Goal: Task Accomplishment & Management: Complete application form

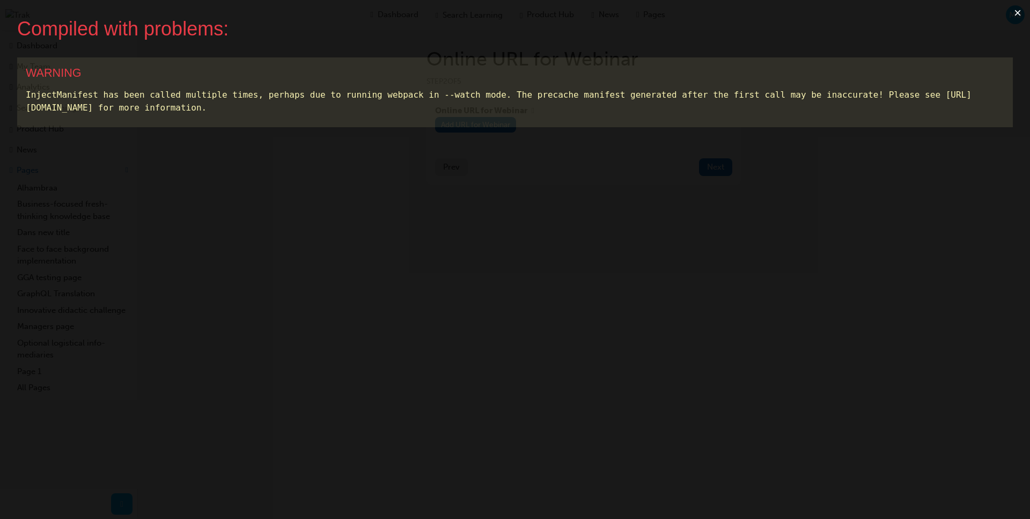
click at [1014, 12] on button "×" at bounding box center [1017, 13] width 25 height 26
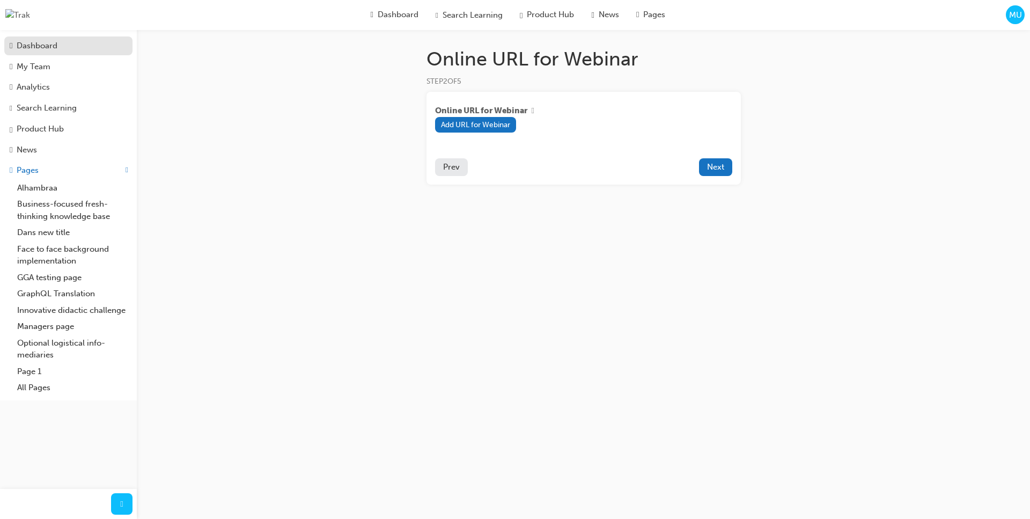
click at [42, 40] on div "Dashboard" at bounding box center [68, 46] width 117 height 12
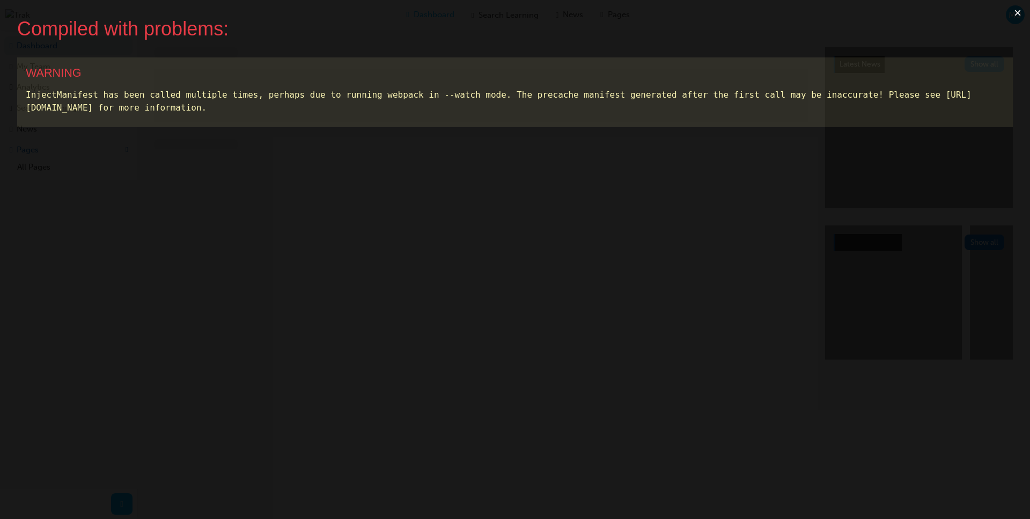
click at [963, 37] on div "Compiled with problems:" at bounding box center [506, 28] width 979 height 23
click at [1016, 14] on button "×" at bounding box center [1017, 13] width 25 height 26
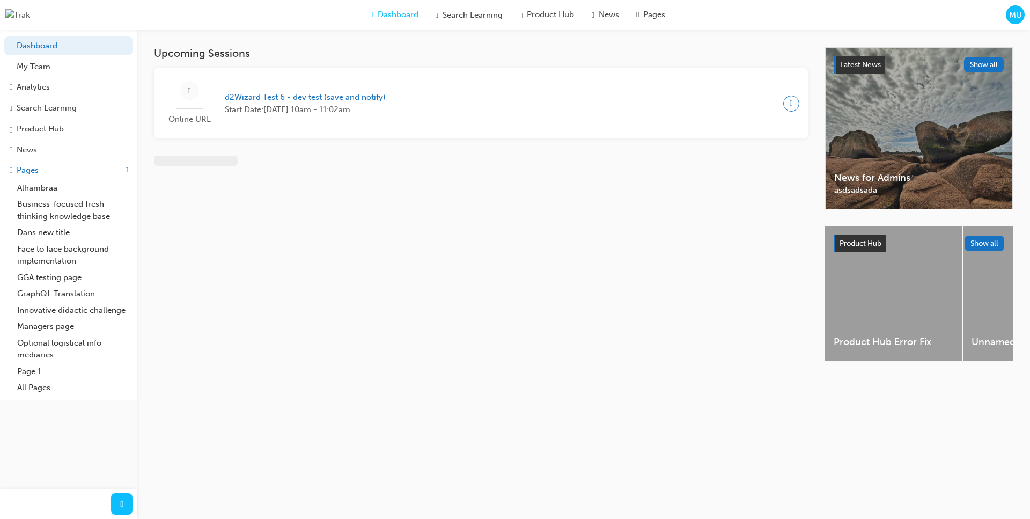
click at [1018, 16] on span "MU" at bounding box center [1015, 15] width 13 height 12
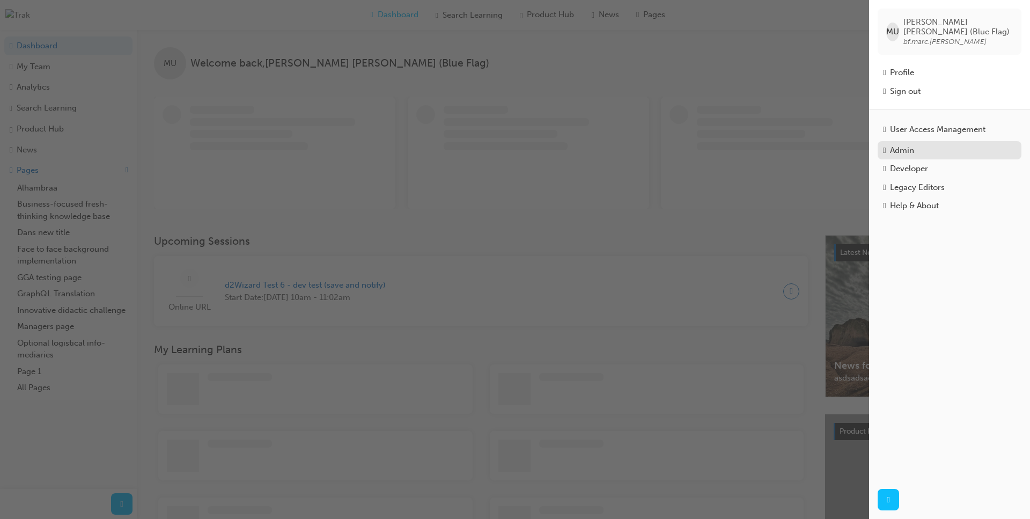
click at [931, 146] on div "Admin" at bounding box center [949, 150] width 133 height 12
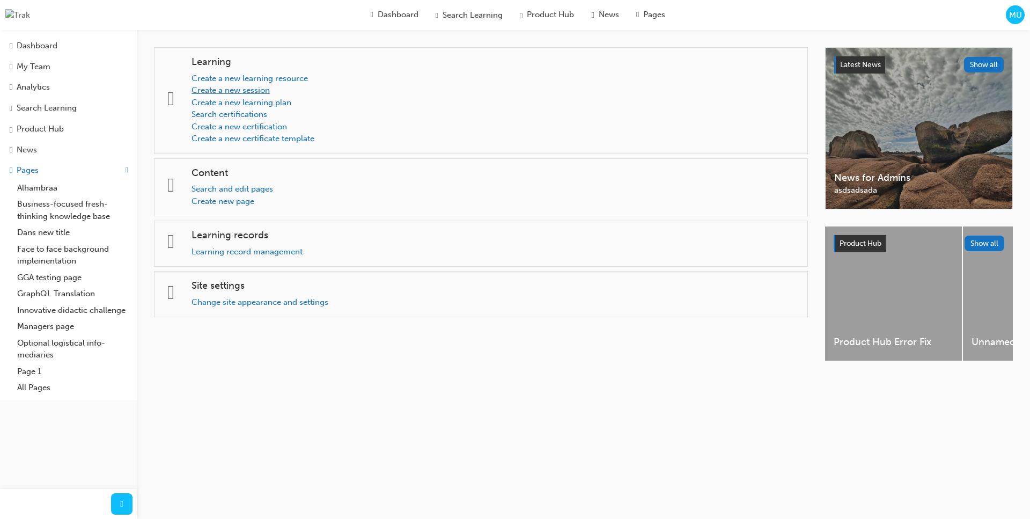
click at [265, 93] on link "Create a new session" at bounding box center [231, 90] width 78 height 10
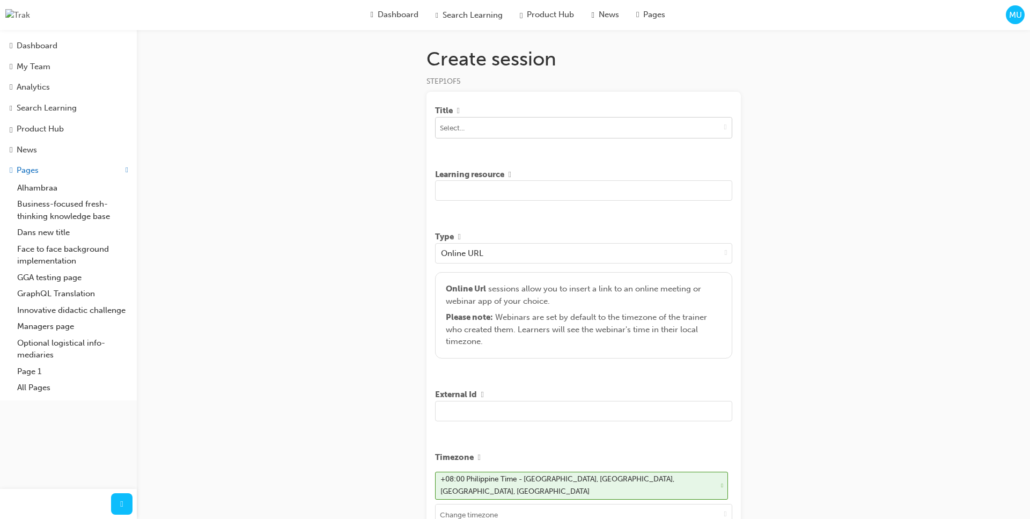
click at [724, 129] on span "down-icon" at bounding box center [725, 126] width 3 height 9
click at [514, 129] on input at bounding box center [584, 127] width 296 height 20
type input "Marc"
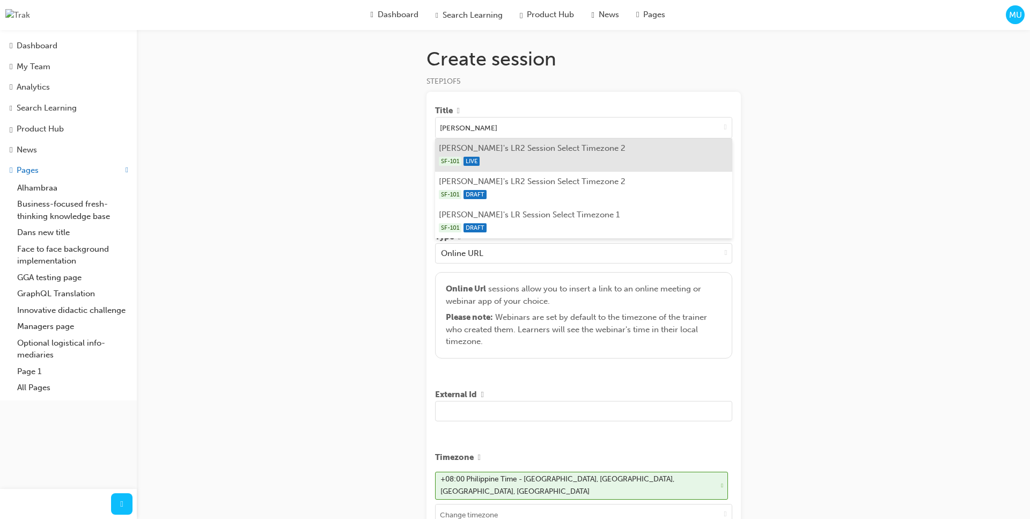
click at [522, 151] on li "Marc's LR2 Session Select Timezone 2 SF-101 LIVE" at bounding box center [583, 154] width 297 height 33
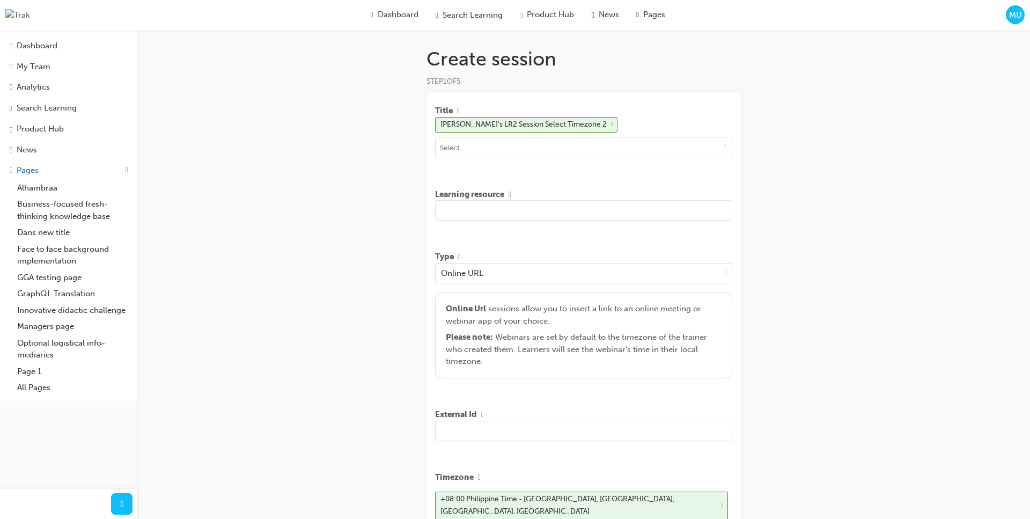
click at [505, 210] on input "text" at bounding box center [583, 210] width 297 height 20
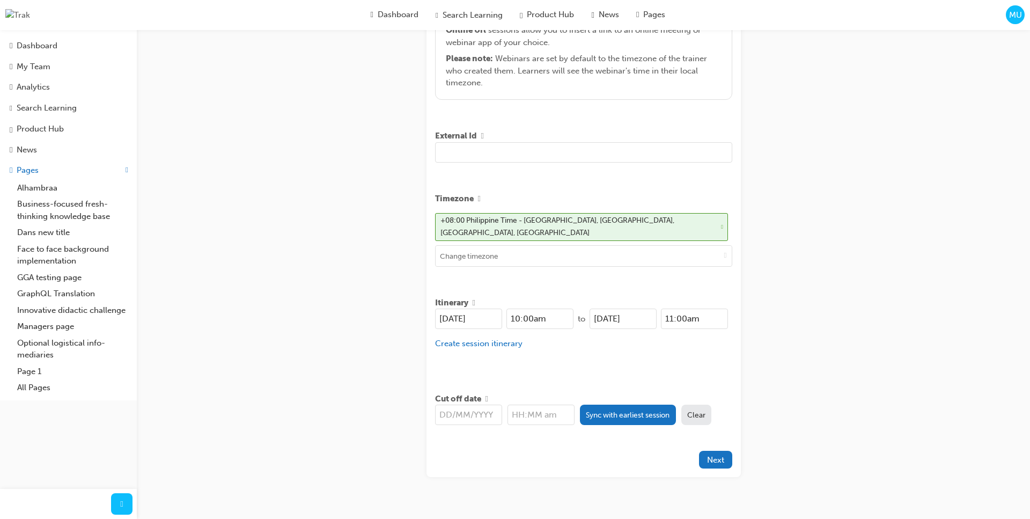
scroll to position [293, 0]
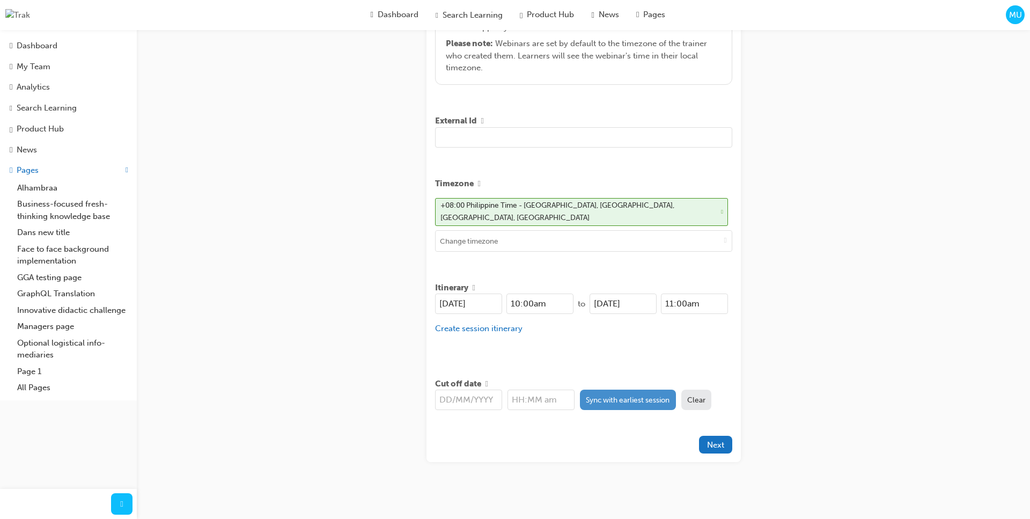
type input "hgfh h gh gh fg fghfghfgh"
click at [598, 391] on button "Sync with earliest session" at bounding box center [628, 400] width 96 height 20
type input "[DATE]"
type input "10:00am"
click at [727, 439] on button "Next" at bounding box center [715, 445] width 33 height 18
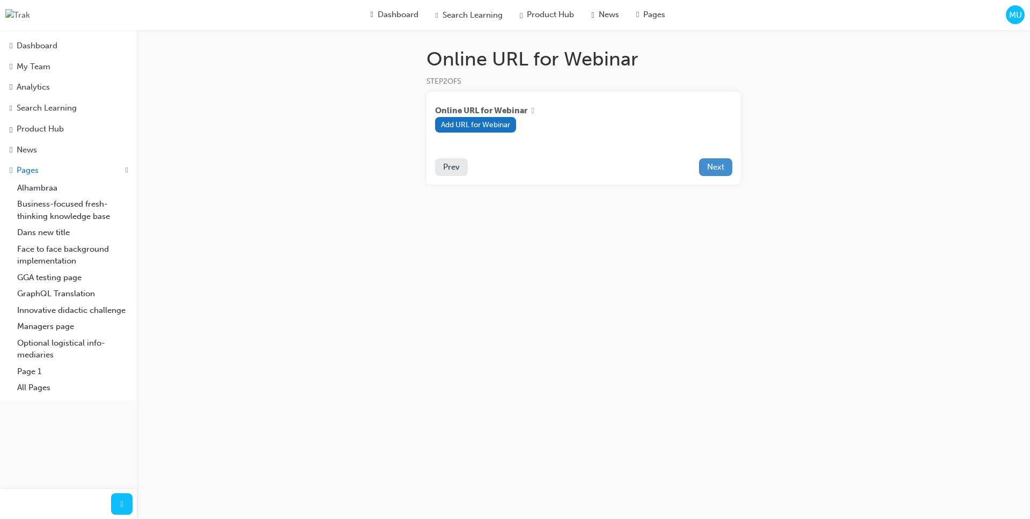
click at [717, 170] on span "Next" at bounding box center [715, 167] width 17 height 10
click at [458, 172] on span "Prev" at bounding box center [451, 167] width 17 height 10
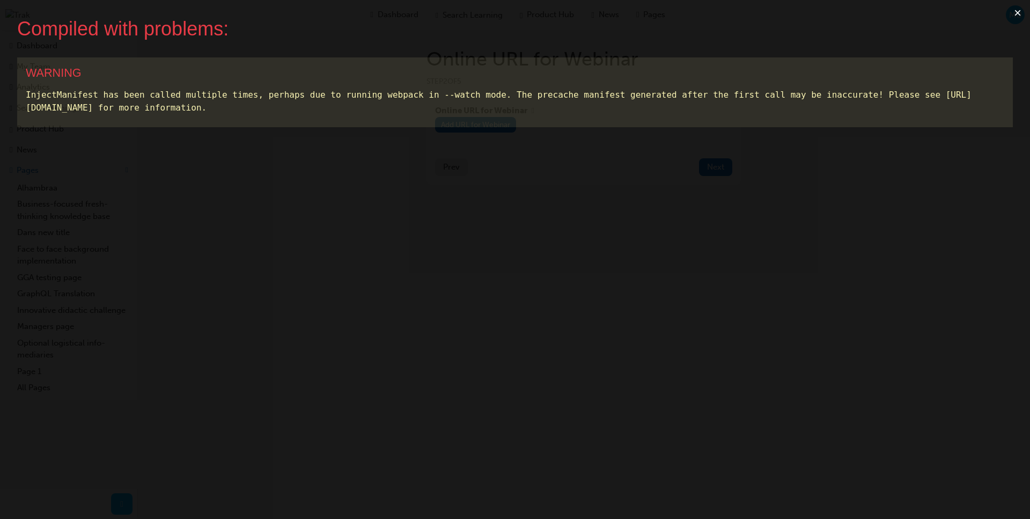
drag, startPoint x: 996, startPoint y: 29, endPoint x: 1005, endPoint y: 20, distance: 12.9
click at [996, 28] on div "Compiled with problems: × WARNING InjectManifest has been called multiple times…" at bounding box center [515, 259] width 1030 height 519
click at [1013, 14] on button "×" at bounding box center [1017, 13] width 25 height 26
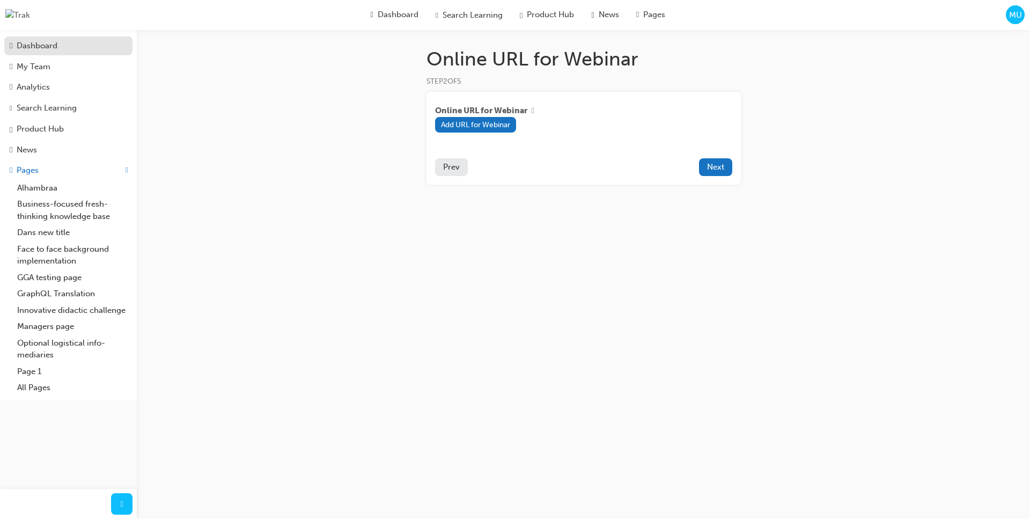
click at [29, 47] on div "Dashboard" at bounding box center [37, 46] width 41 height 12
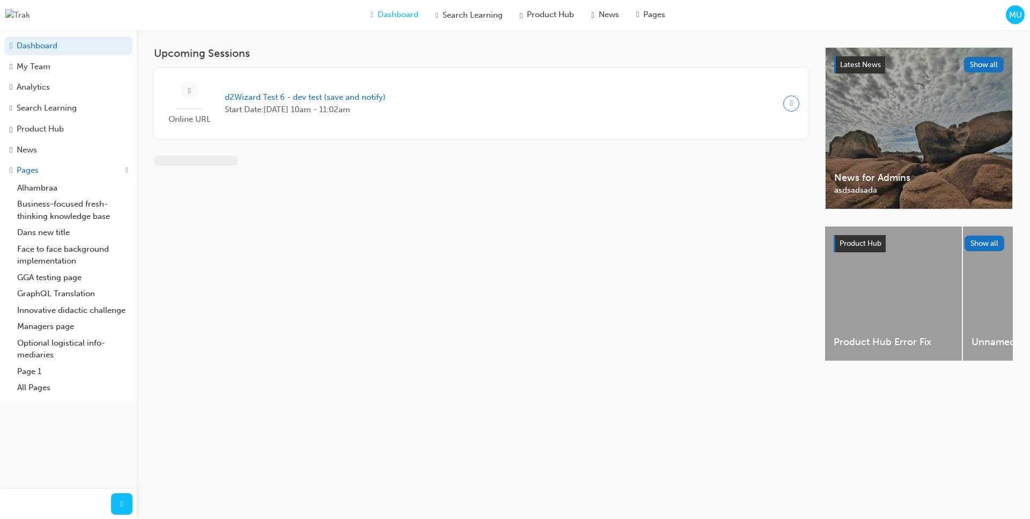
click at [1018, 20] on span "MU" at bounding box center [1015, 15] width 13 height 12
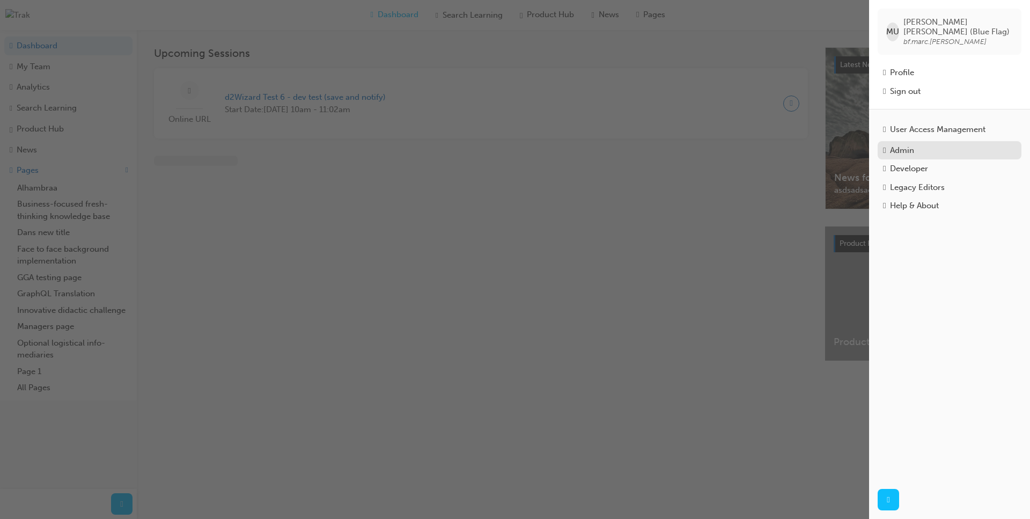
click at [914, 144] on div "Admin" at bounding box center [902, 150] width 24 height 12
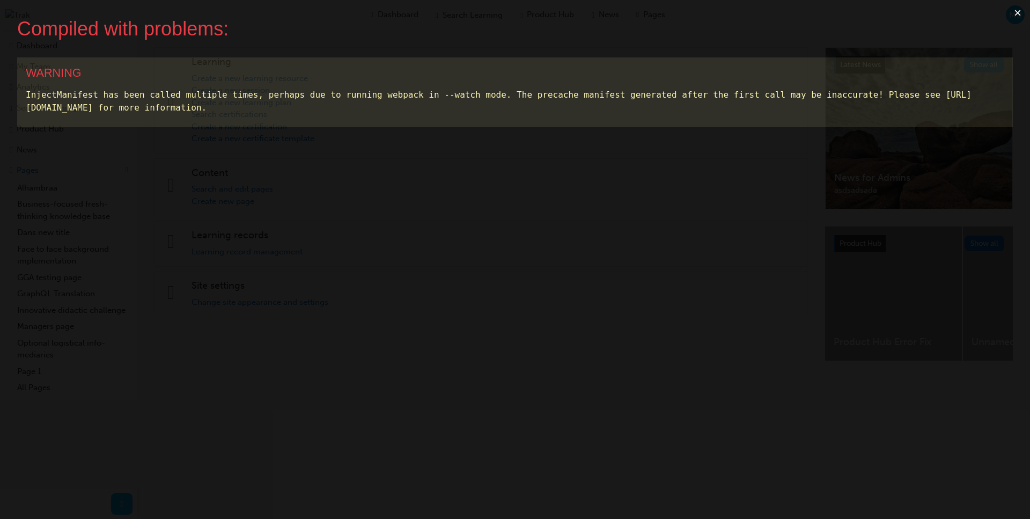
click at [1017, 16] on button "×" at bounding box center [1017, 13] width 25 height 26
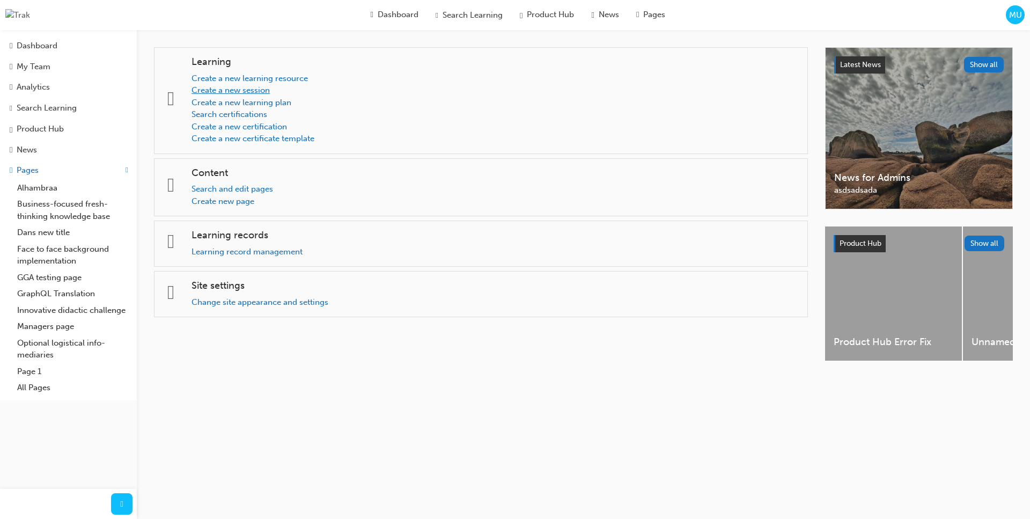
click at [236, 93] on link "Create a new session" at bounding box center [231, 90] width 78 height 10
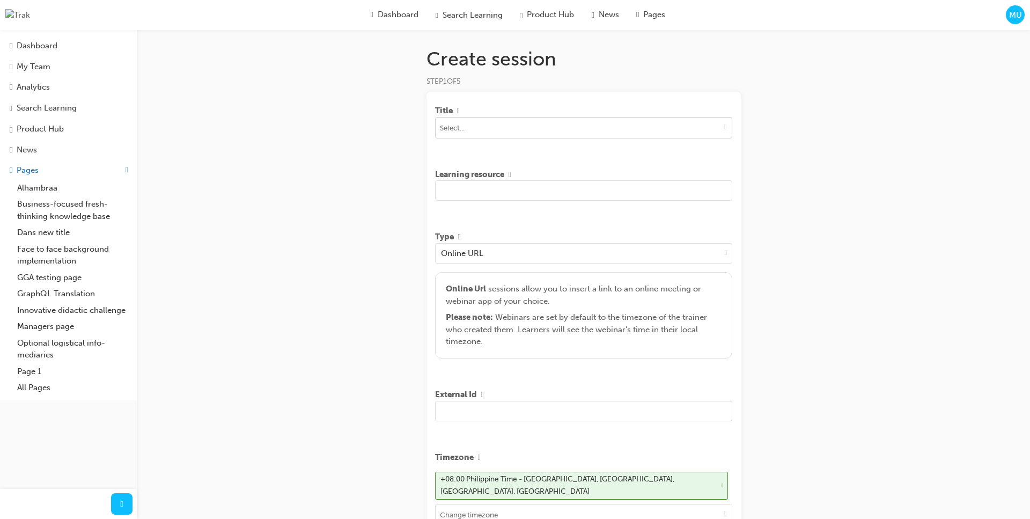
click at [724, 129] on span "down-icon" at bounding box center [725, 126] width 3 height 9
type input "[PERSON_NAME]"
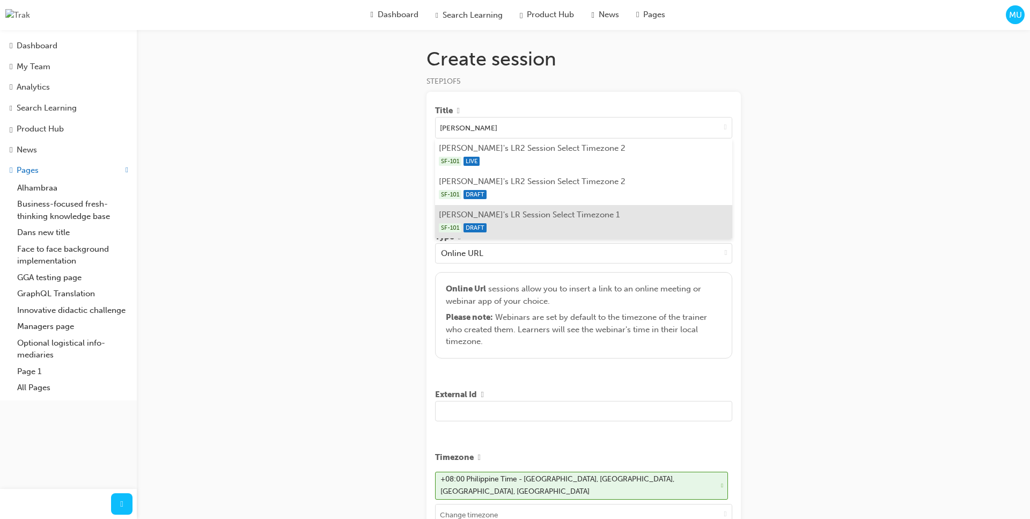
click at [591, 218] on li "Marc's LR Session Select Timezone 1 SF-101 DRAFT" at bounding box center [583, 221] width 297 height 33
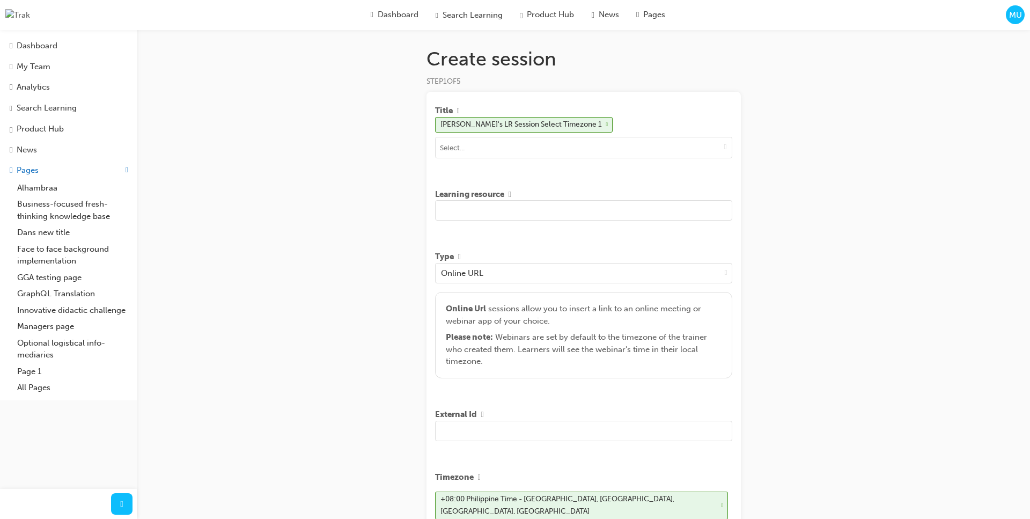
click at [545, 212] on input "text" at bounding box center [583, 210] width 297 height 20
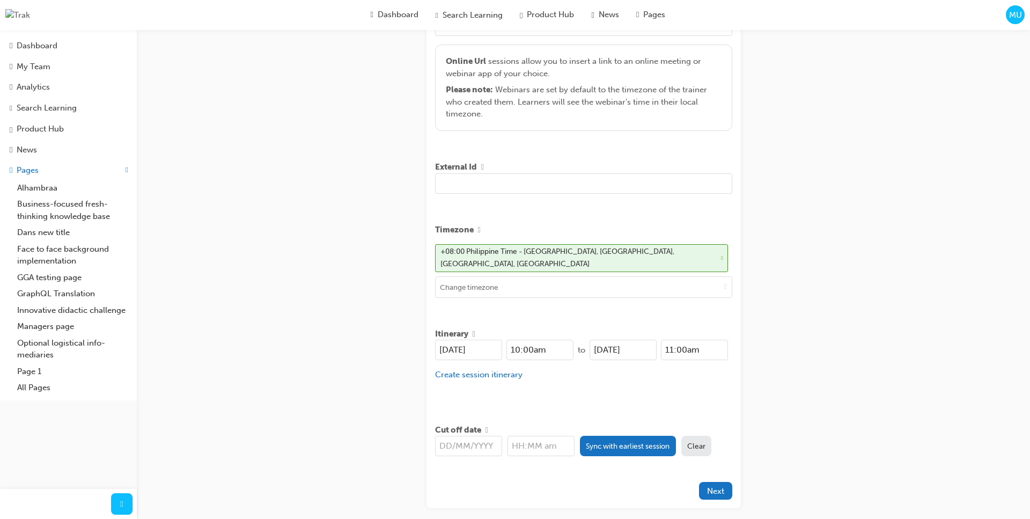
scroll to position [293, 0]
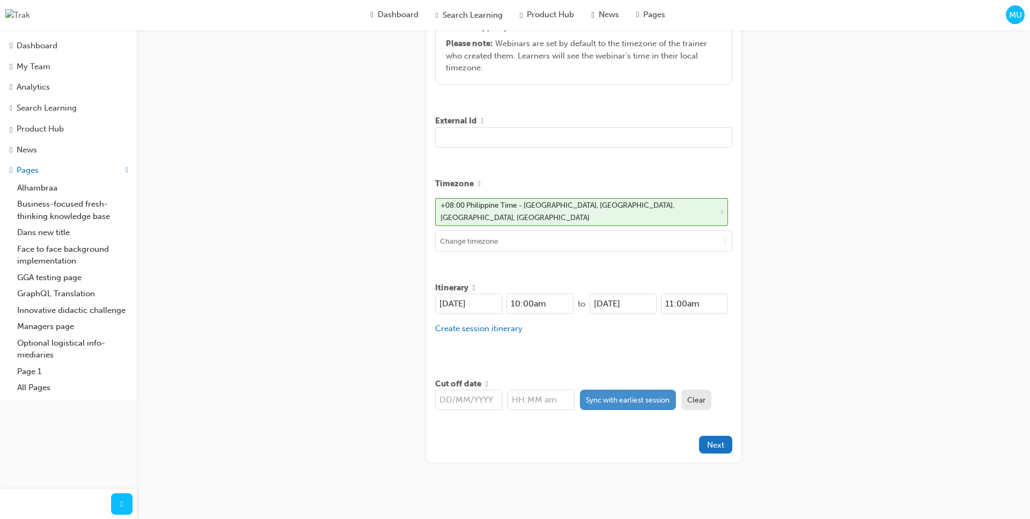
type input "sdsdf sdf sdf sdfsdfdsf"
click at [630, 397] on button "Sync with earliest session" at bounding box center [628, 400] width 96 height 20
type input "[DATE]"
type input "10:00am"
drag, startPoint x: 593, startPoint y: 426, endPoint x: 623, endPoint y: 434, distance: 31.0
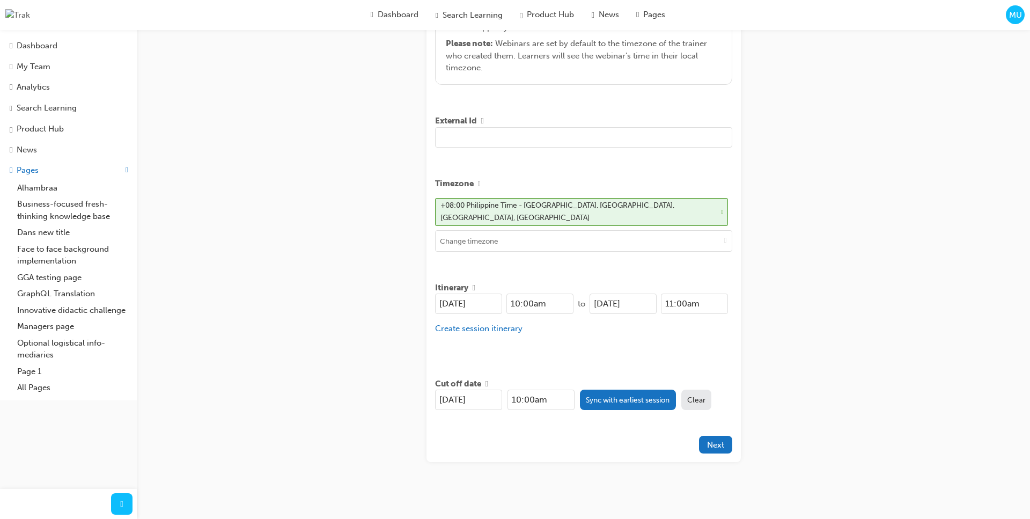
click at [593, 426] on div "Title Marc's LR Session Select Timezone 1 Learning resource sdsdf sdf sdf sdfsd…" at bounding box center [584, 130] width 314 height 664
click at [712, 445] on button "Next" at bounding box center [715, 445] width 33 height 18
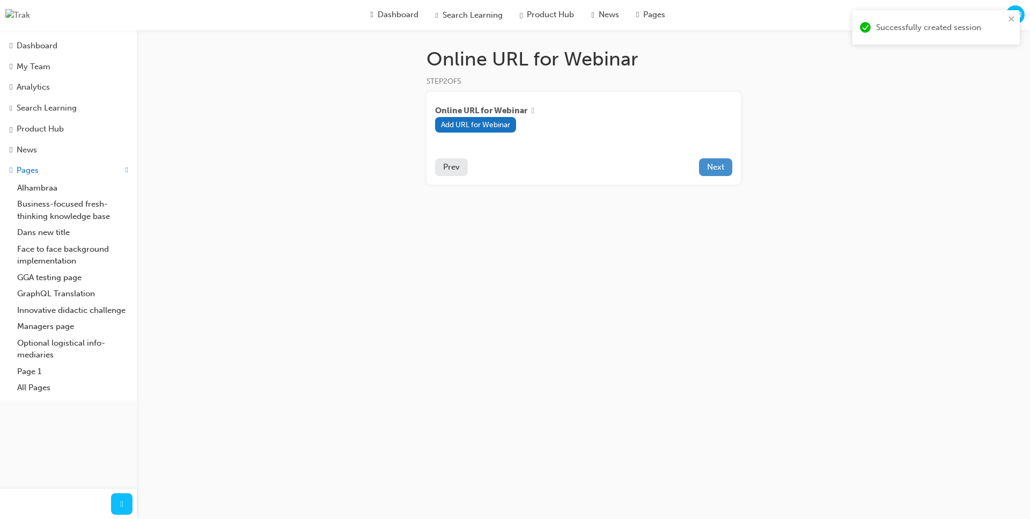
click at [718, 172] on span "Next" at bounding box center [715, 167] width 17 height 10
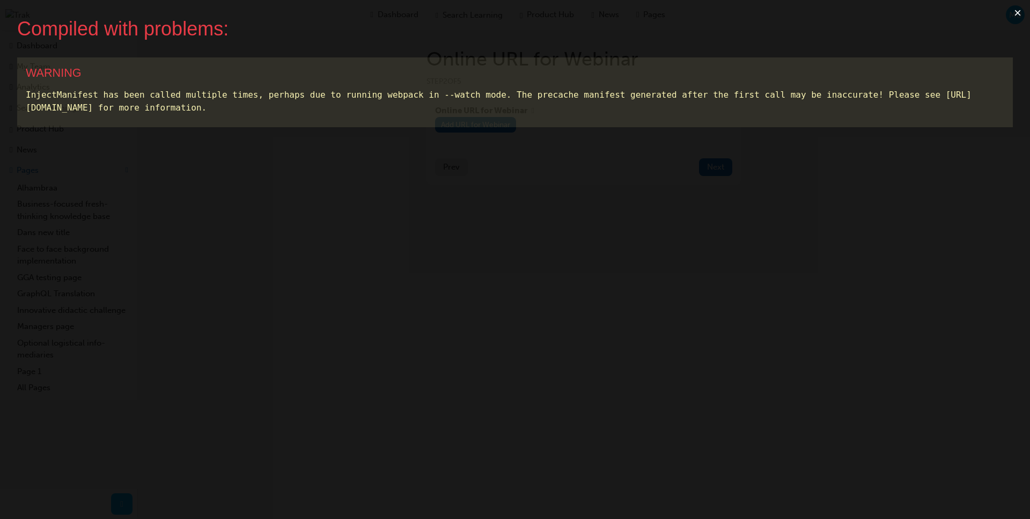
drag, startPoint x: 567, startPoint y: 39, endPoint x: 854, endPoint y: 39, distance: 287.0
click at [568, 40] on div "Compiled with problems:" at bounding box center [506, 28] width 979 height 23
drag, startPoint x: 1019, startPoint y: 13, endPoint x: 1009, endPoint y: 18, distance: 10.6
click at [1009, 18] on button "×" at bounding box center [1017, 13] width 25 height 26
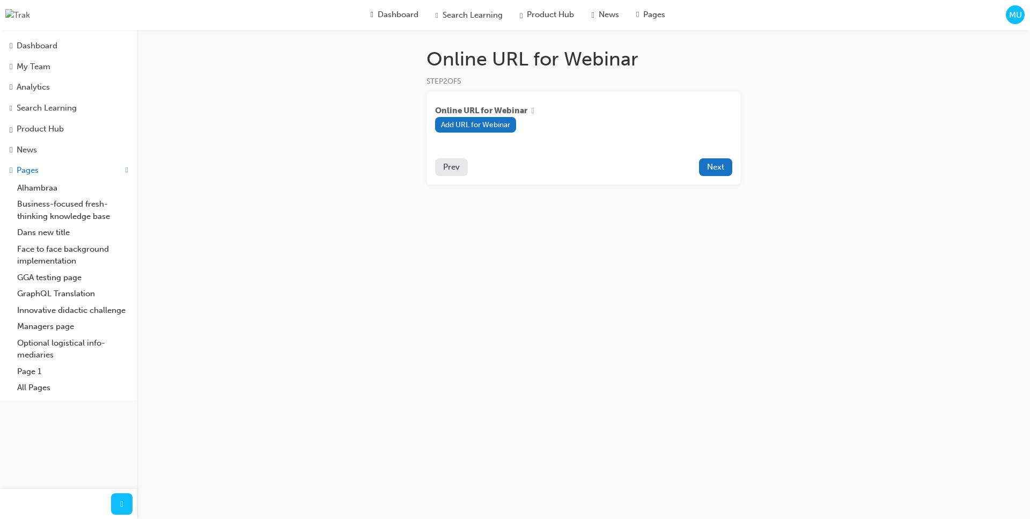
click at [445, 168] on span "Prev" at bounding box center [451, 167] width 17 height 10
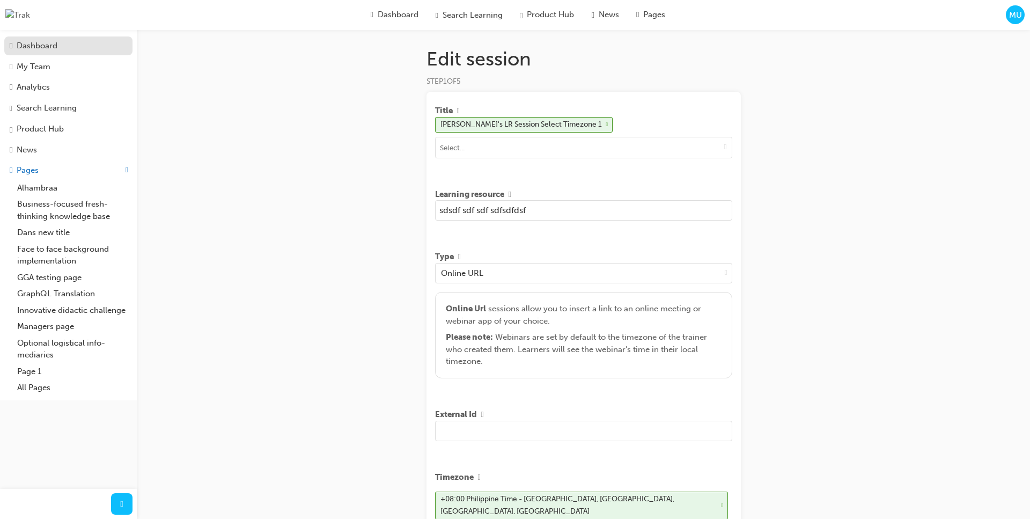
click at [39, 41] on div "Dashboard" at bounding box center [37, 46] width 41 height 12
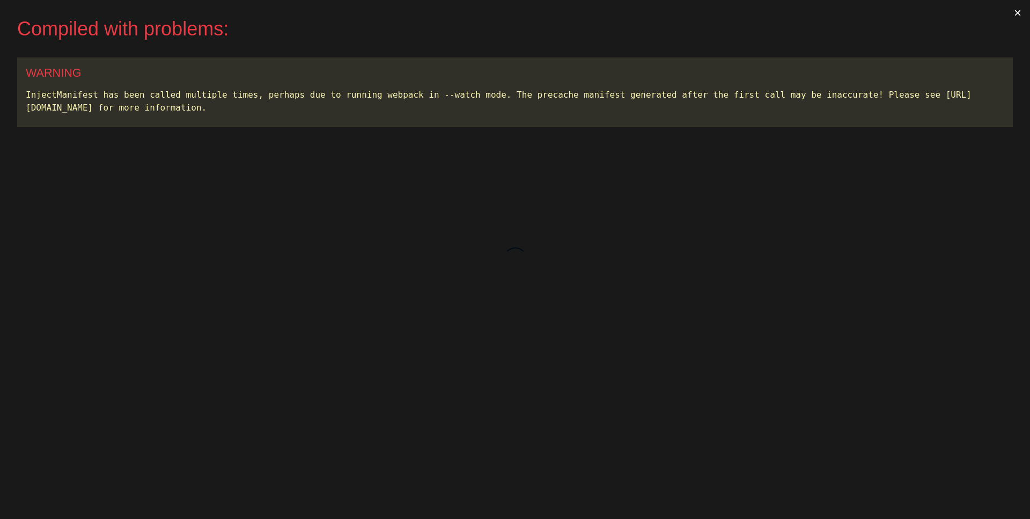
click at [1017, 14] on button "×" at bounding box center [1017, 13] width 25 height 26
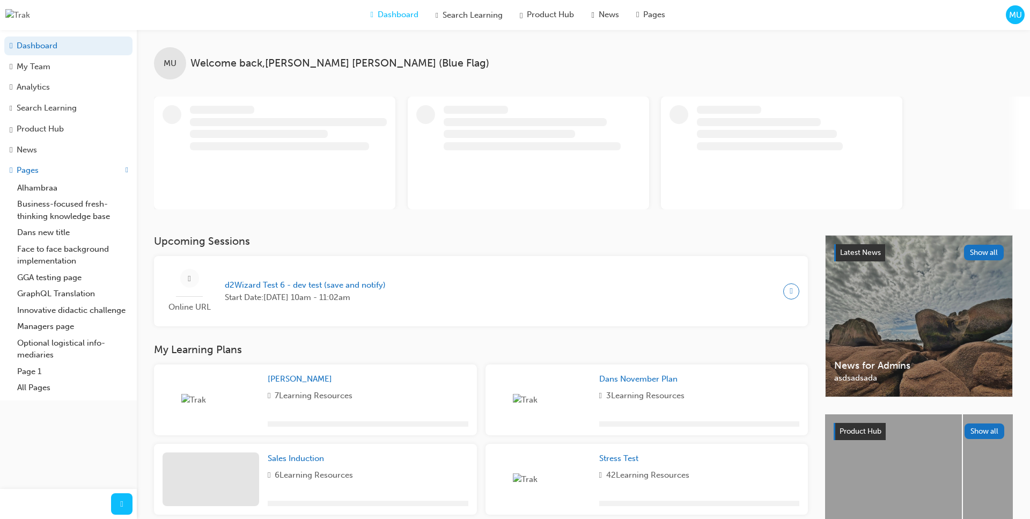
click at [1017, 17] on span "MU" at bounding box center [1015, 15] width 13 height 12
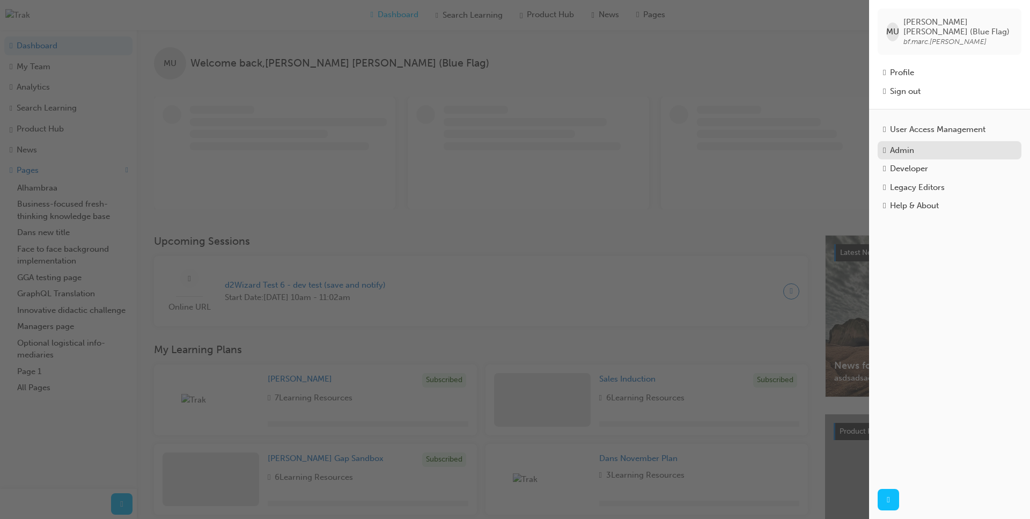
click at [928, 144] on div "Admin" at bounding box center [949, 150] width 133 height 12
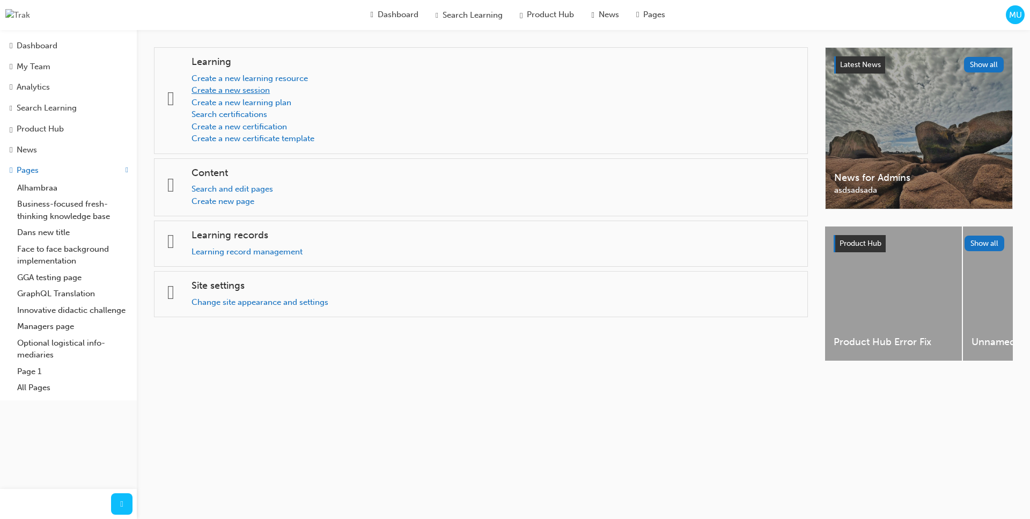
click at [251, 92] on link "Create a new session" at bounding box center [231, 90] width 78 height 10
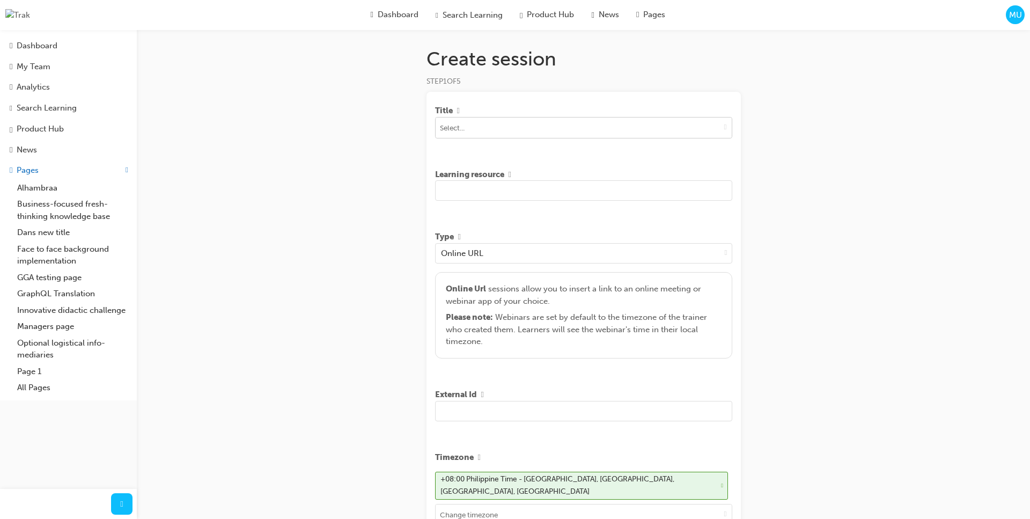
click at [506, 130] on input at bounding box center [584, 127] width 296 height 20
type input "as"
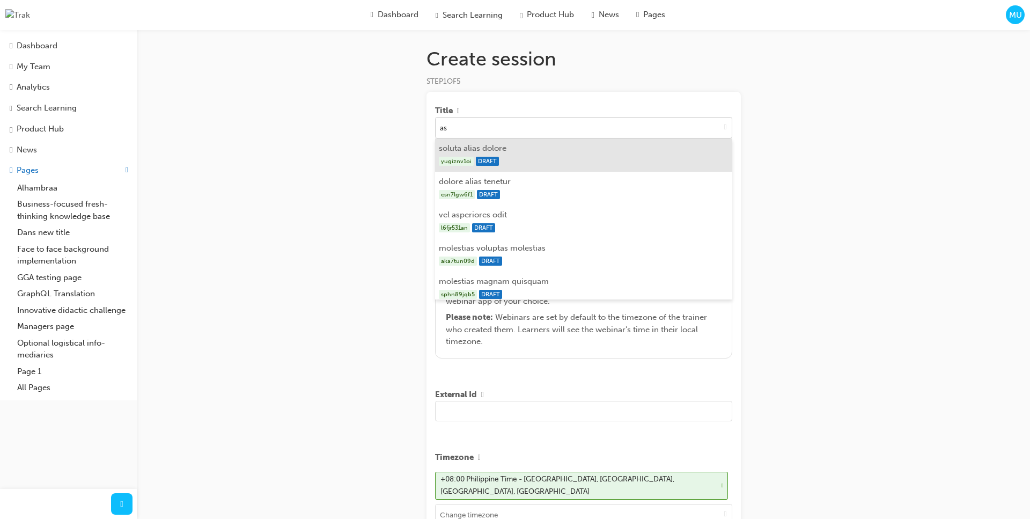
drag, startPoint x: 506, startPoint y: 153, endPoint x: 502, endPoint y: 151, distance: 5.5
click at [506, 153] on li "soluta alias dolore yugiznv1oi DRAFT" at bounding box center [583, 154] width 297 height 33
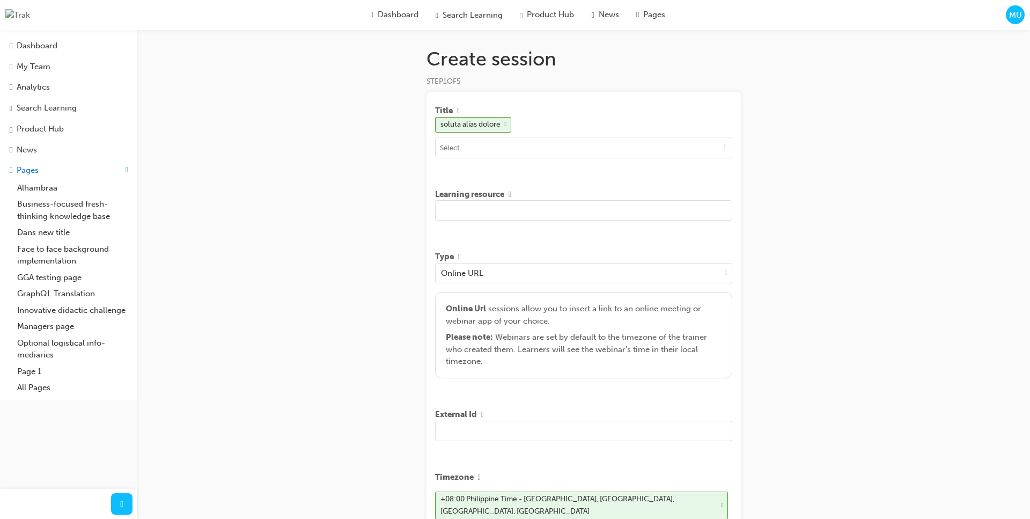
click at [493, 209] on input "text" at bounding box center [583, 210] width 297 height 20
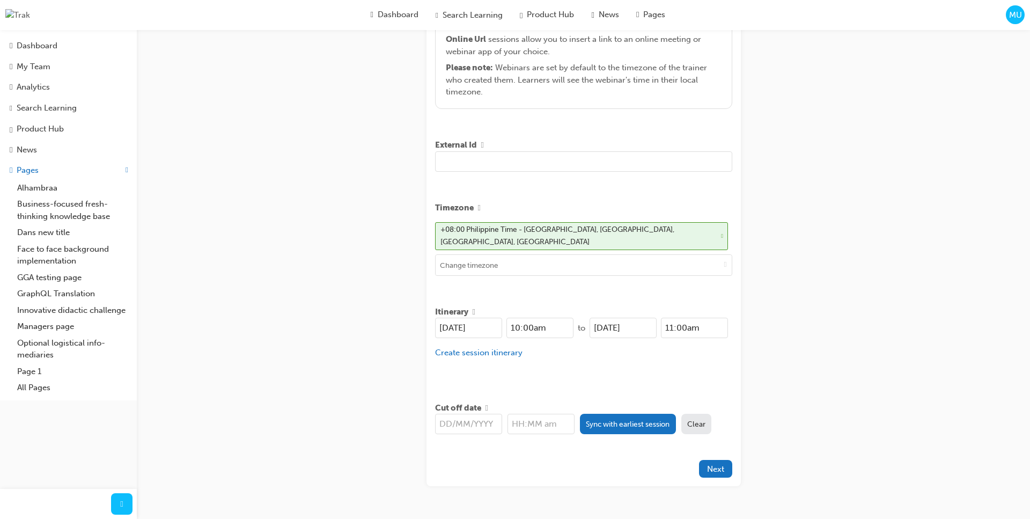
scroll to position [293, 0]
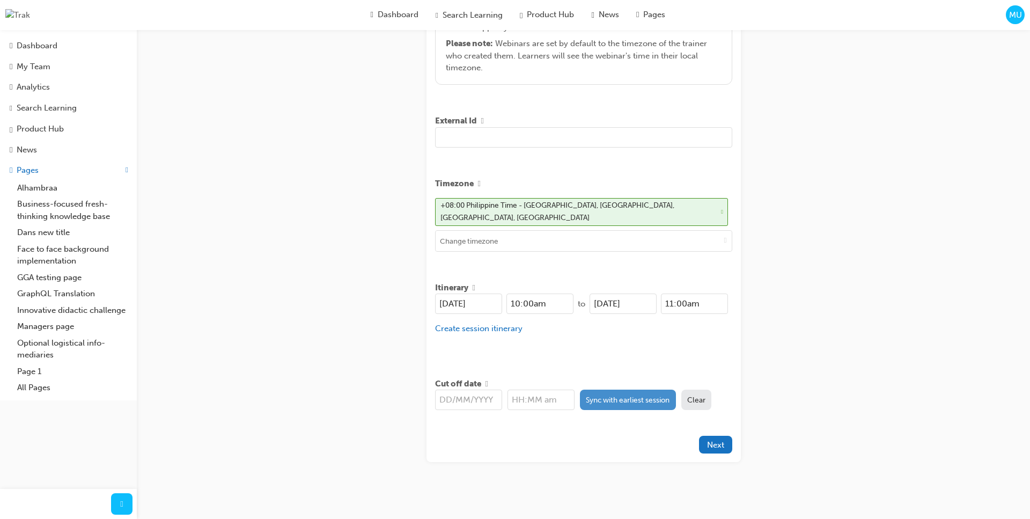
type input "asd asd asd asdsad"
drag, startPoint x: 590, startPoint y: 394, endPoint x: 584, endPoint y: 392, distance: 6.8
click at [590, 393] on button "Sync with earliest session" at bounding box center [628, 400] width 96 height 20
type input "20/08/2025"
type input "10:00am"
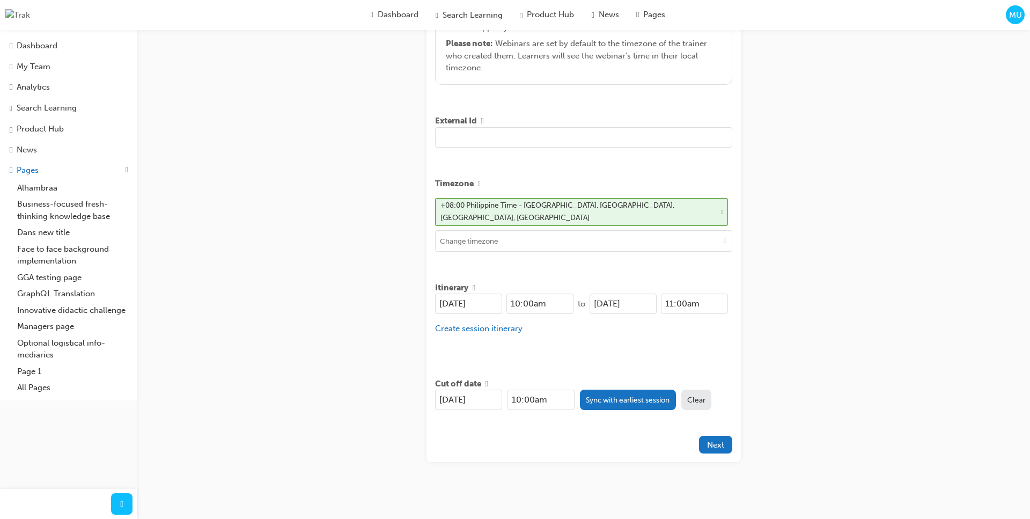
click at [593, 358] on div "Title soluta alias dolore Learning resource asd asd asd asdsad Type Online URL …" at bounding box center [584, 130] width 314 height 664
click at [718, 440] on span "Next" at bounding box center [715, 445] width 17 height 10
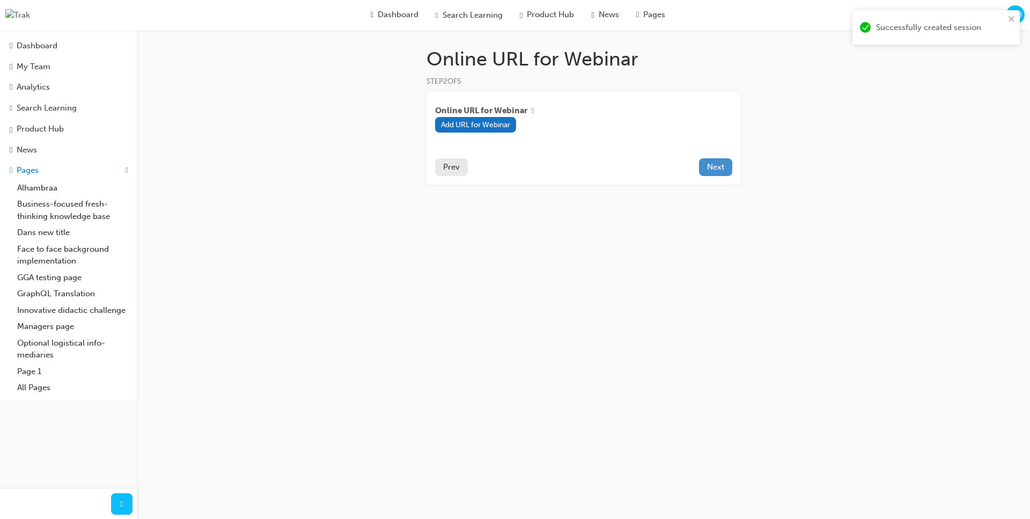
click at [709, 169] on span "Next" at bounding box center [715, 167] width 17 height 10
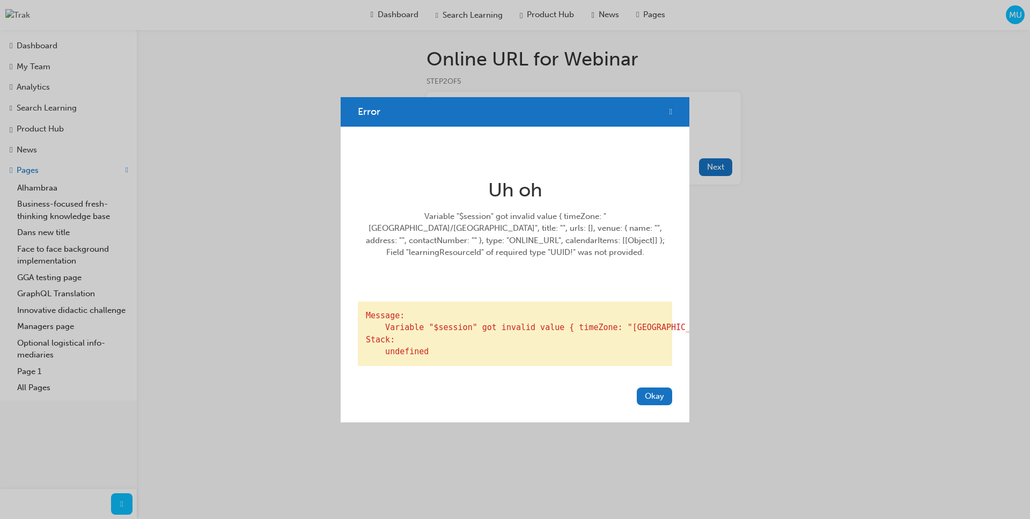
click at [670, 107] on span "cross-icon" at bounding box center [671, 112] width 3 height 10
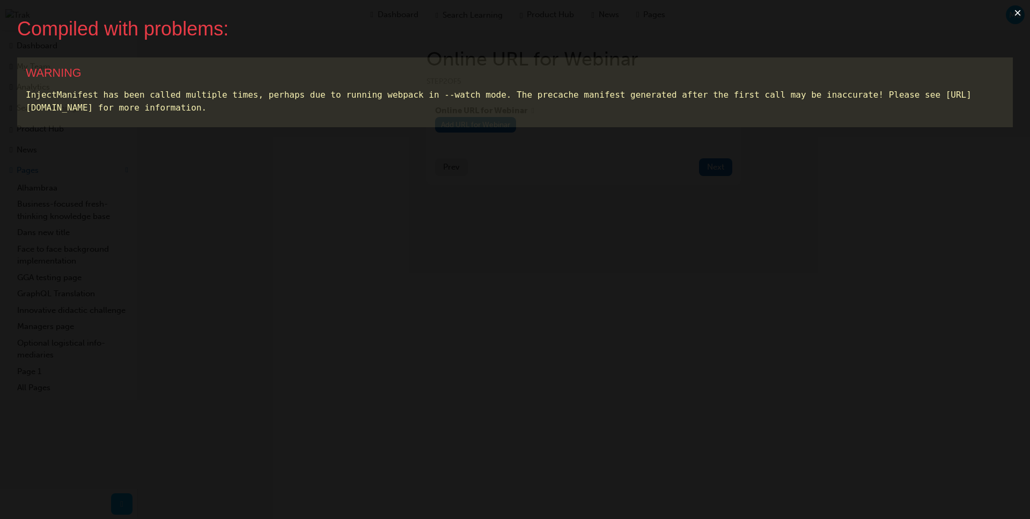
click at [1014, 14] on button "×" at bounding box center [1017, 13] width 25 height 26
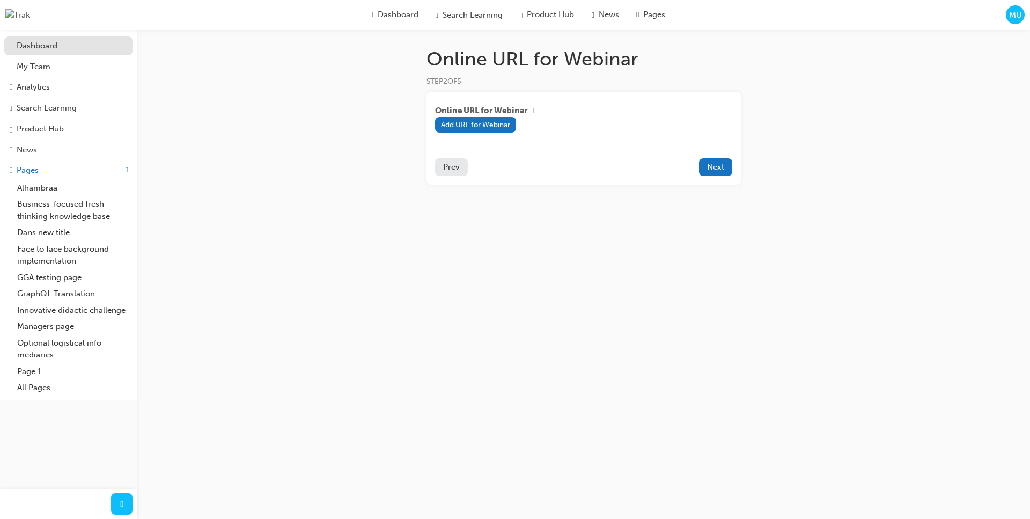
click at [31, 44] on div "Dashboard" at bounding box center [37, 46] width 41 height 12
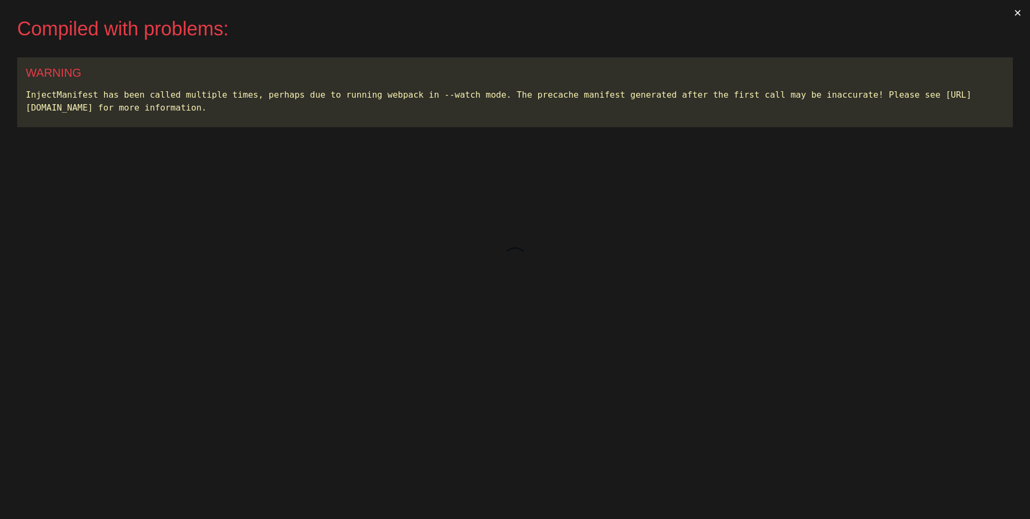
click at [1019, 8] on button "×" at bounding box center [1017, 13] width 25 height 26
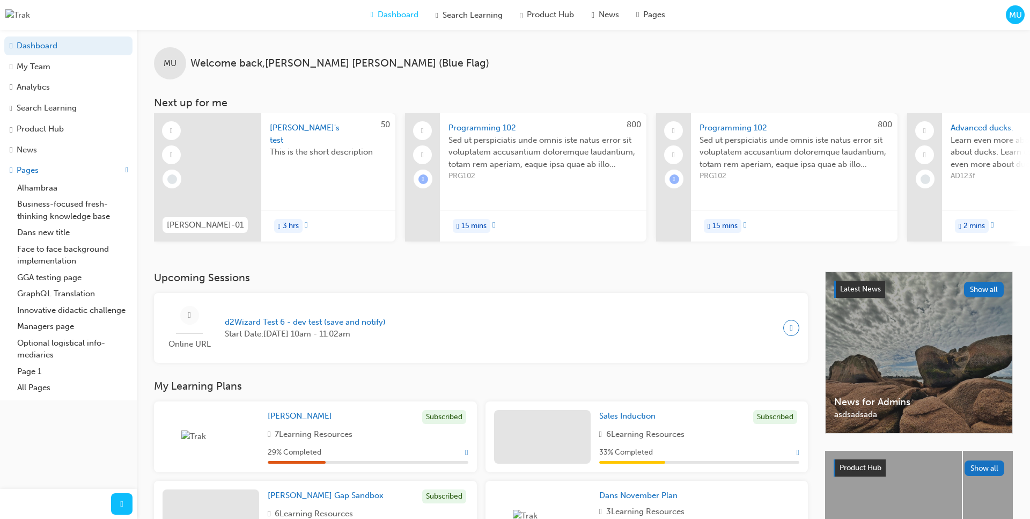
click at [1018, 16] on span "MU" at bounding box center [1015, 15] width 13 height 12
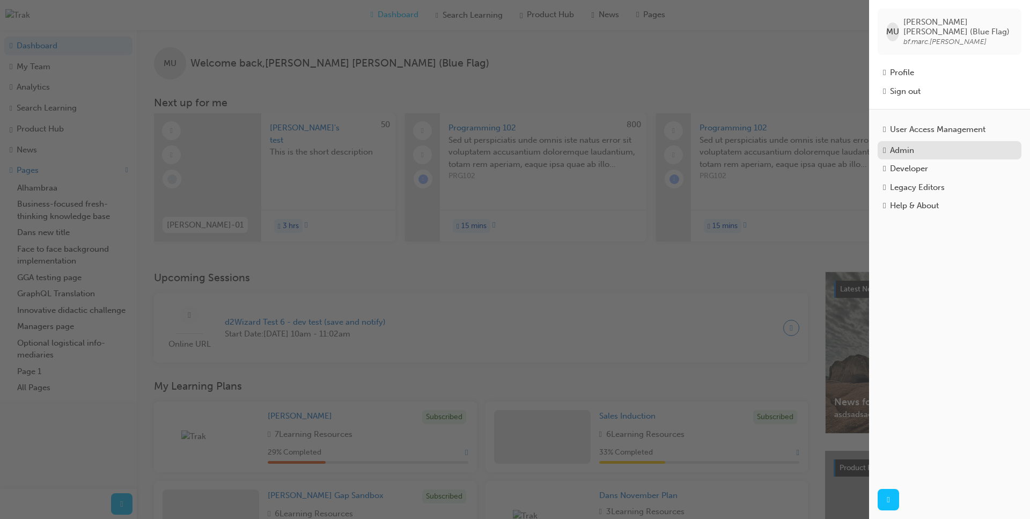
click at [923, 148] on div "Admin" at bounding box center [949, 150] width 133 height 12
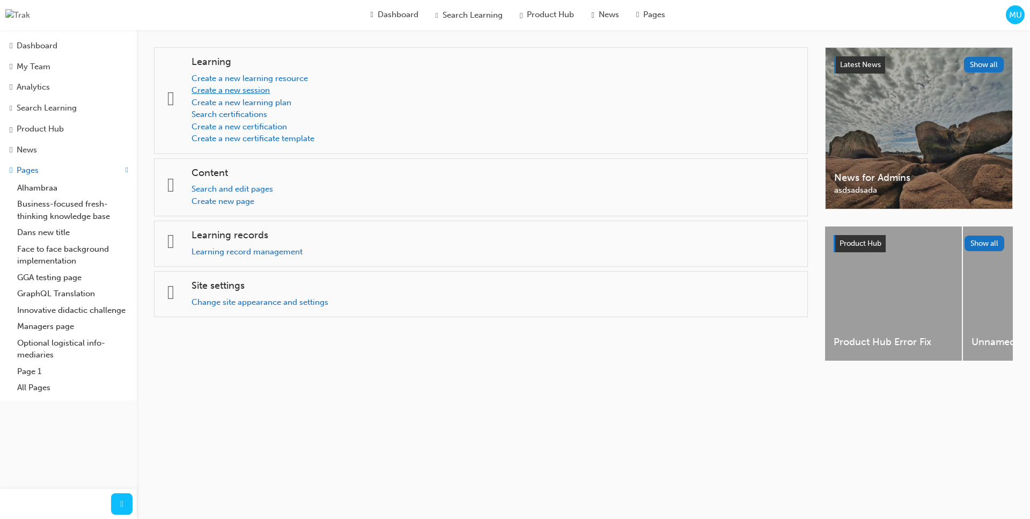
click at [252, 92] on link "Create a new session" at bounding box center [231, 90] width 78 height 10
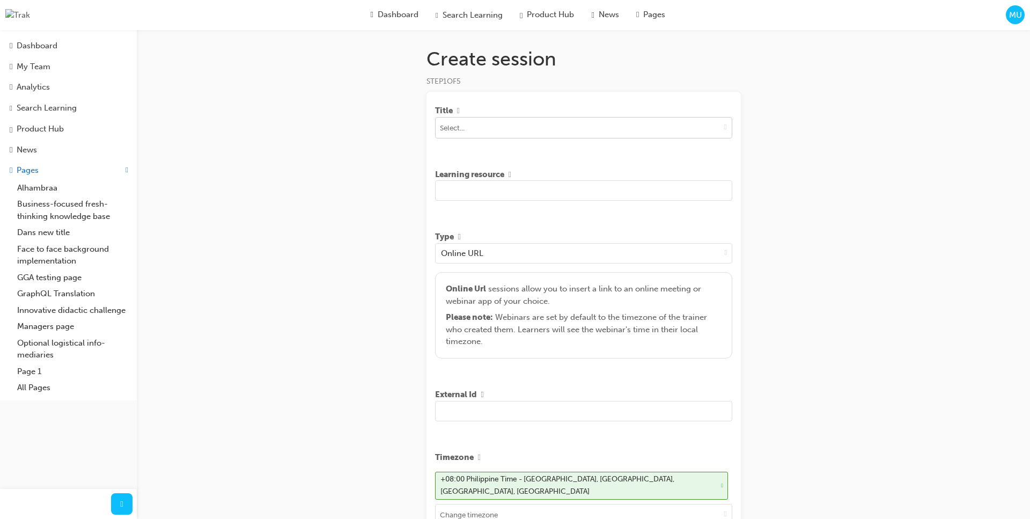
click at [724, 130] on span "down-icon" at bounding box center [725, 126] width 3 height 9
type input "asd"
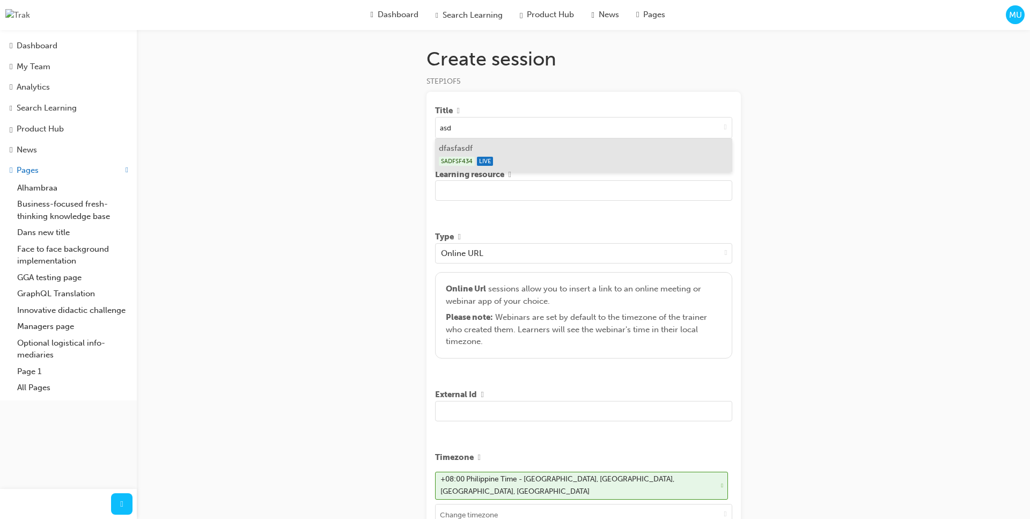
click at [527, 159] on div "SADFSF434 LIVE" at bounding box center [583, 161] width 289 height 13
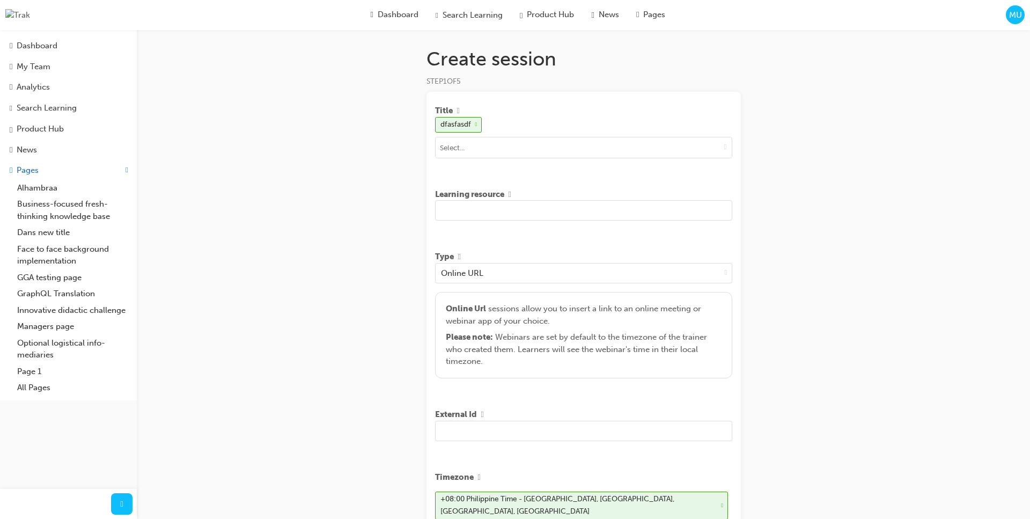
click at [541, 221] on input "text" at bounding box center [583, 210] width 297 height 20
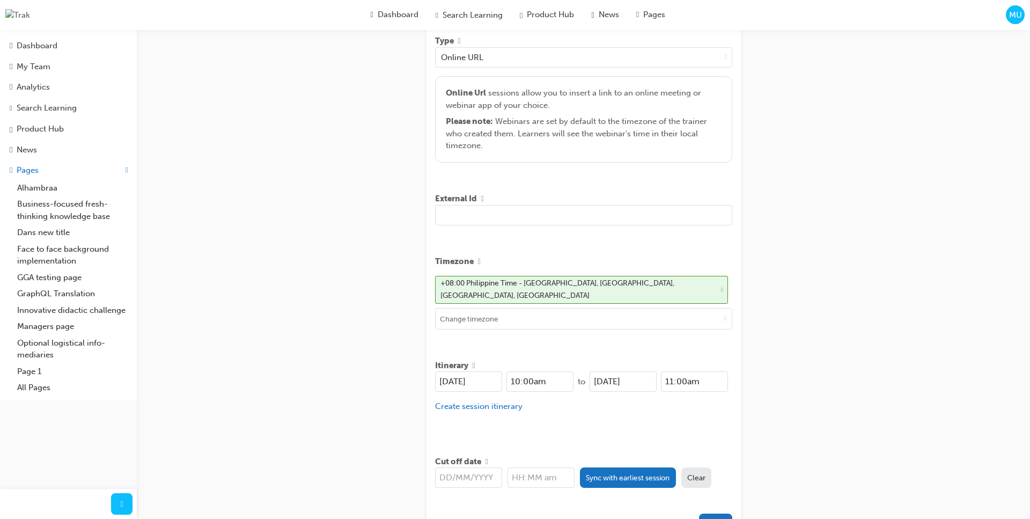
scroll to position [218, 0]
type input "[PERSON_NAME] sad asd asdasd"
click at [608, 475] on button "Sync with earliest session" at bounding box center [628, 475] width 96 height 20
type input "[DATE]"
type input "10:00am"
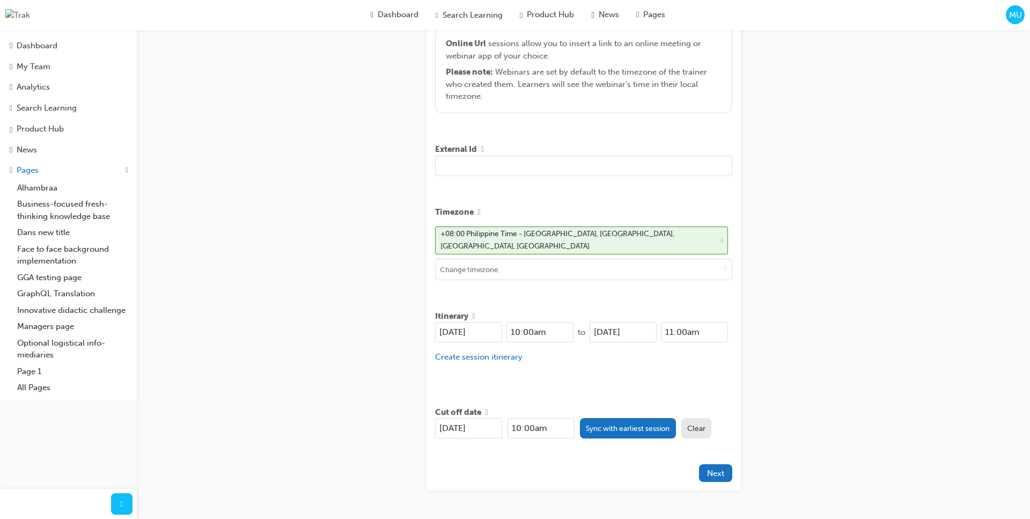
scroll to position [275, 0]
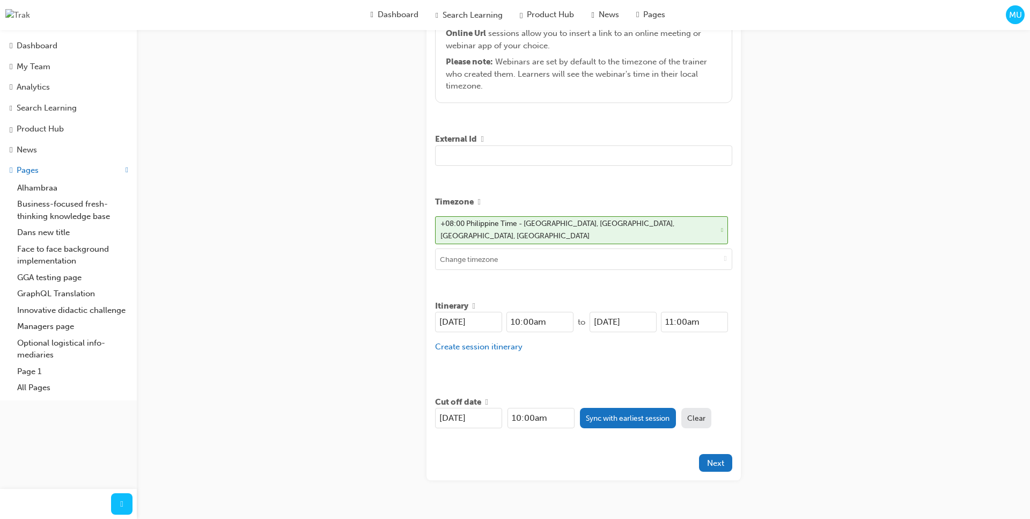
click at [834, 418] on div "Create session STEP 1 OF 5 Title dfasfasdf Learning resource [PERSON_NAME] sad …" at bounding box center [515, 133] width 1030 height 817
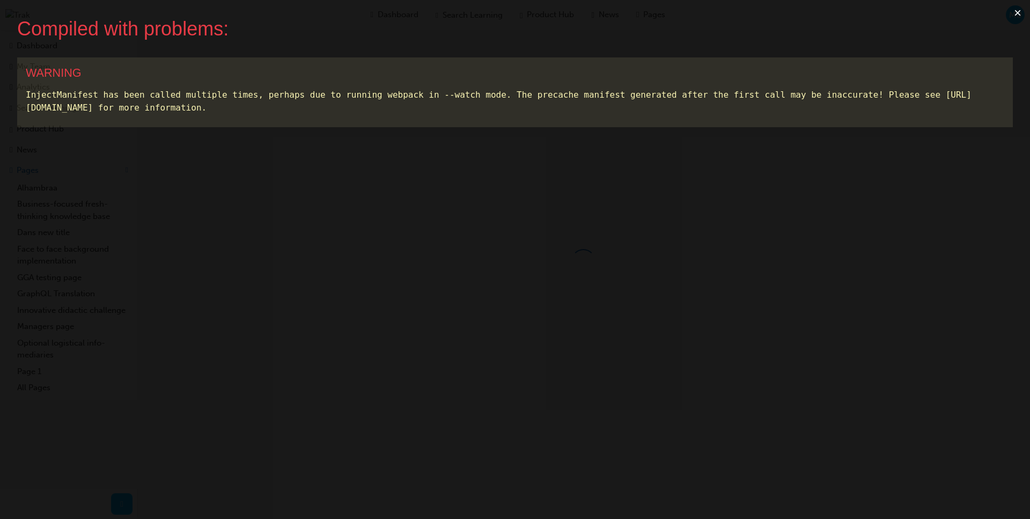
scroll to position [0, 0]
click at [1014, 12] on button "×" at bounding box center [1017, 13] width 25 height 26
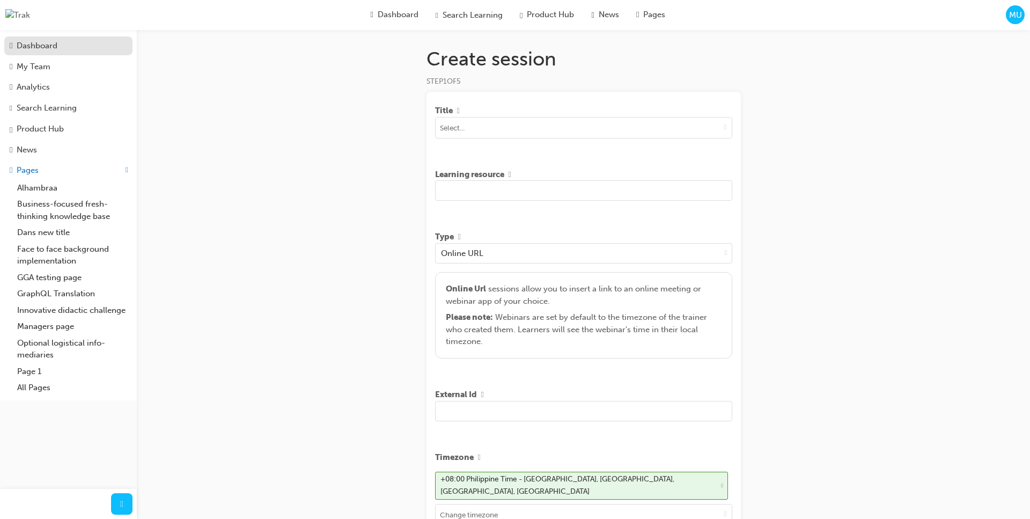
click at [39, 36] on link "Dashboard" at bounding box center [68, 45] width 128 height 19
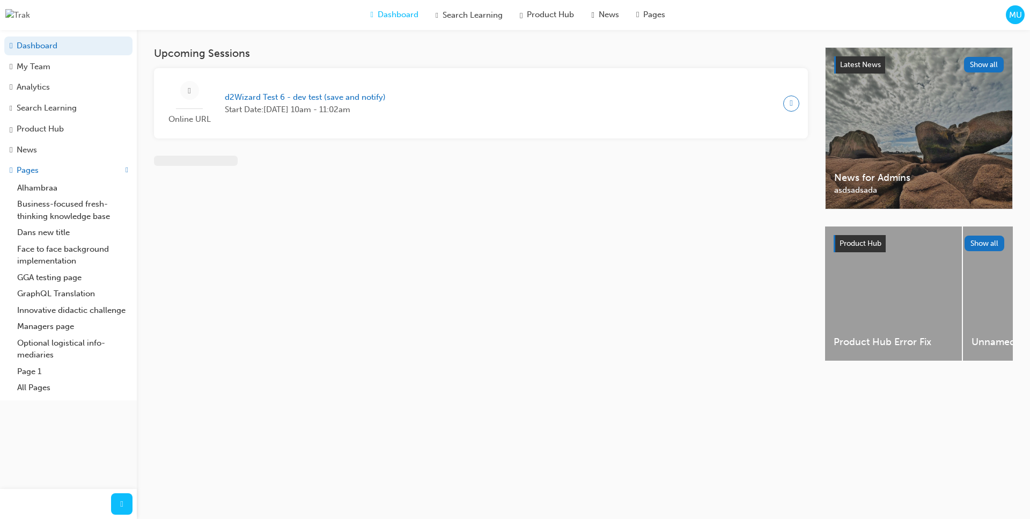
click at [1004, 18] on div "Dashboard Search Learning Product Hub News Pages MU" at bounding box center [515, 15] width 1030 height 30
click at [1010, 16] on span "MU" at bounding box center [1015, 15] width 13 height 12
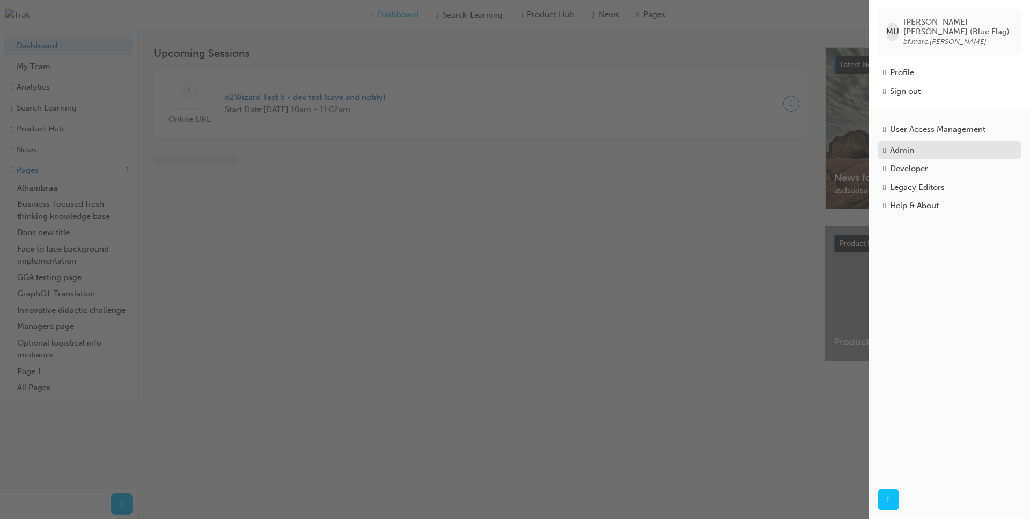
click at [910, 145] on div "Admin" at bounding box center [902, 150] width 24 height 12
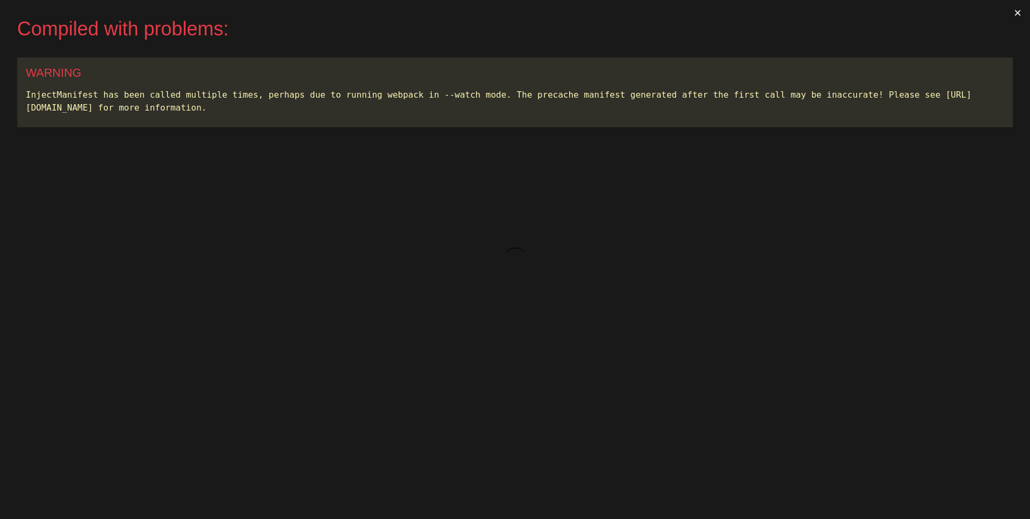
click at [1017, 14] on button "×" at bounding box center [1017, 13] width 25 height 26
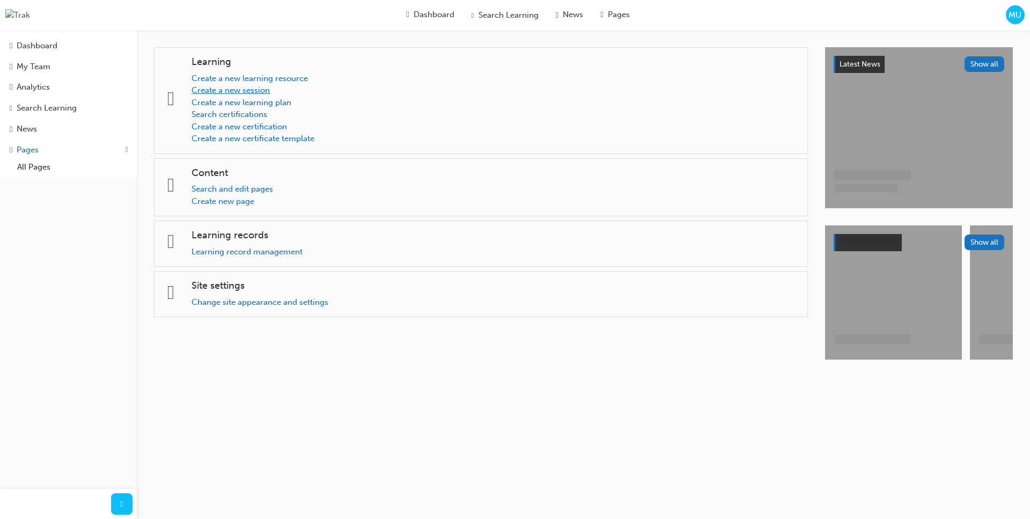
click at [253, 91] on link "Create a new session" at bounding box center [231, 90] width 78 height 10
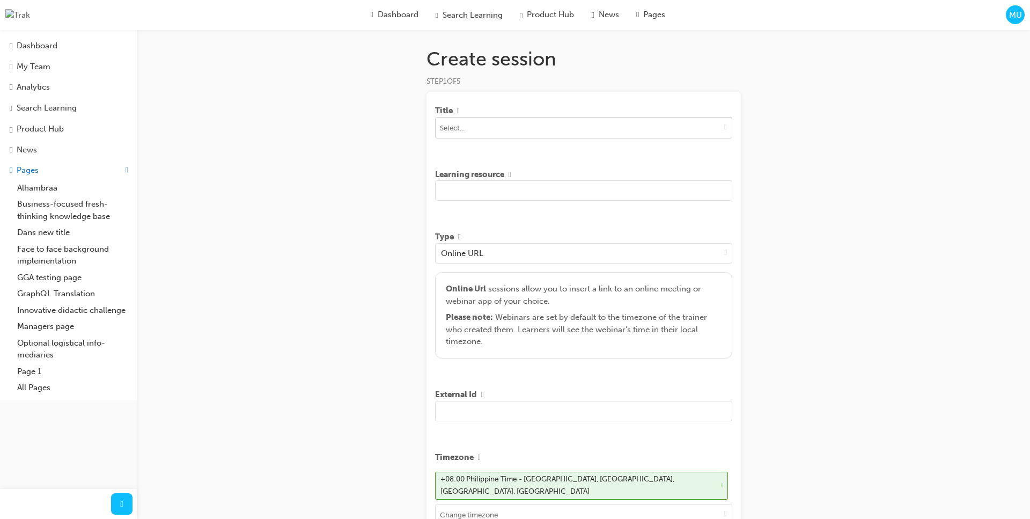
click at [540, 131] on input at bounding box center [584, 127] width 296 height 20
type input "asd"
click at [543, 152] on li "dfasfasdf SADFSF434 LIVE" at bounding box center [583, 154] width 297 height 33
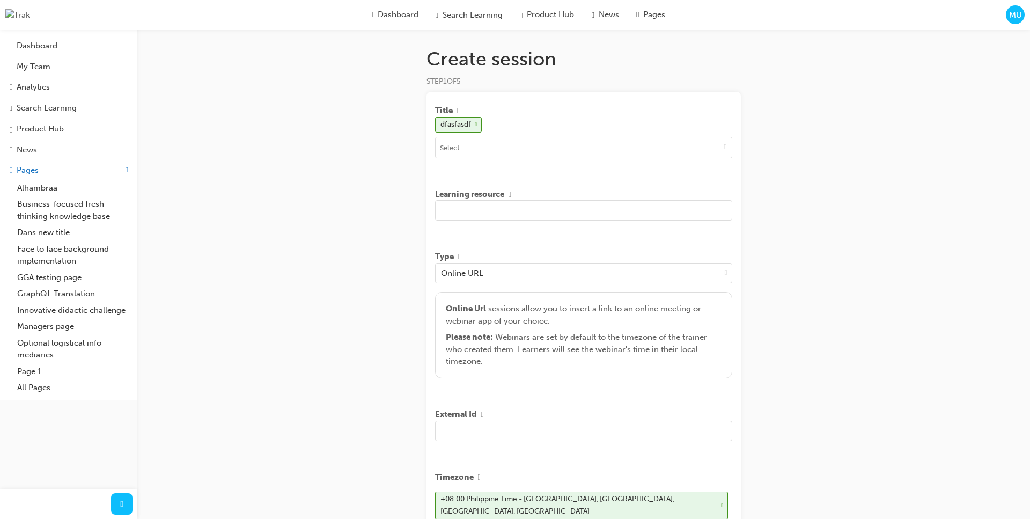
click at [532, 218] on input "text" at bounding box center [583, 210] width 297 height 20
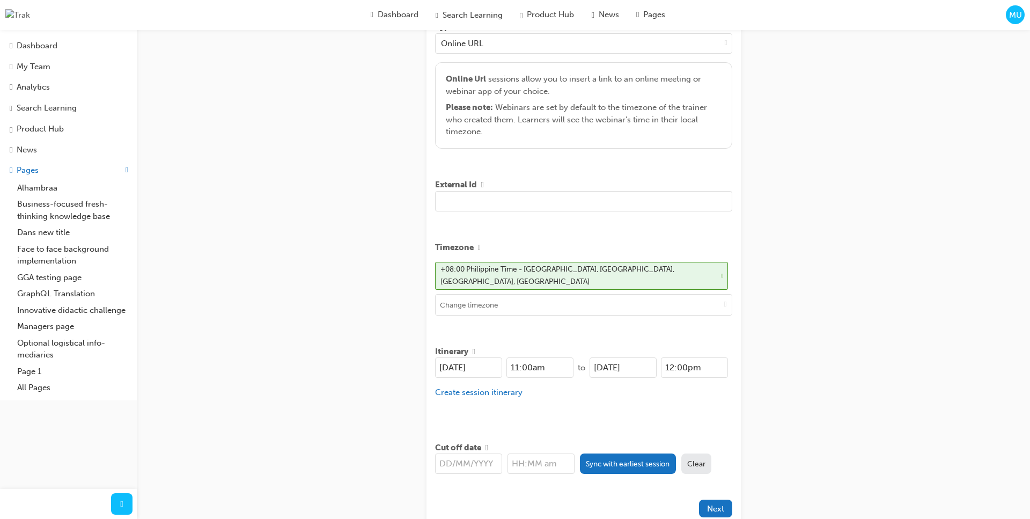
scroll to position [293, 0]
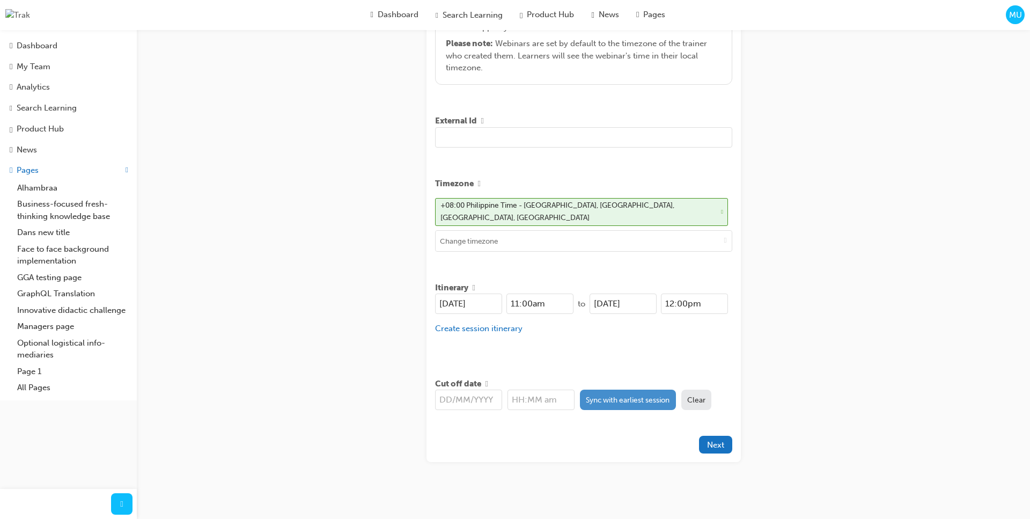
type input "asd asd adsa asdsa asdsd"
click at [600, 390] on button "Sync with earliest session" at bounding box center [628, 400] width 96 height 20
type input "[DATE]"
type input "11:00am"
click at [711, 440] on span "Next" at bounding box center [715, 445] width 17 height 10
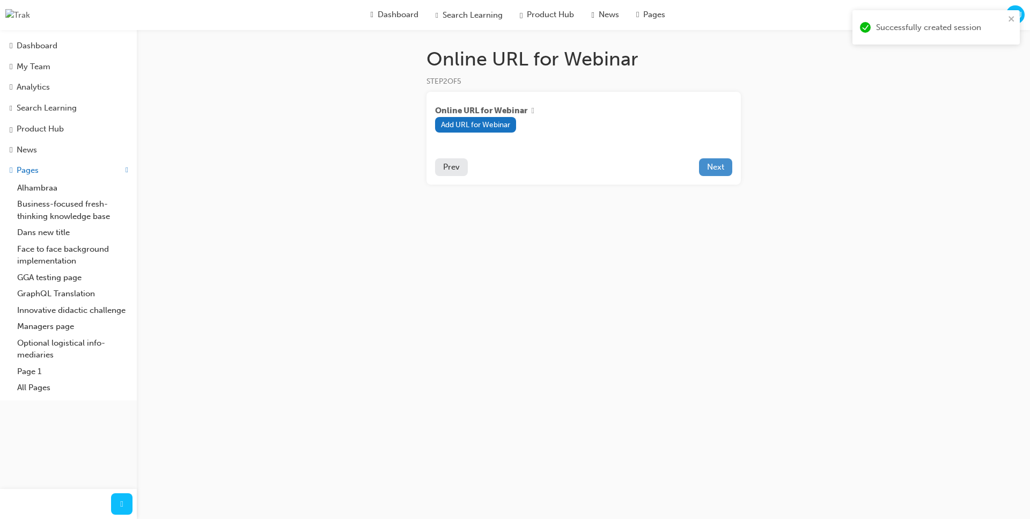
click at [716, 167] on span "Next" at bounding box center [715, 167] width 17 height 10
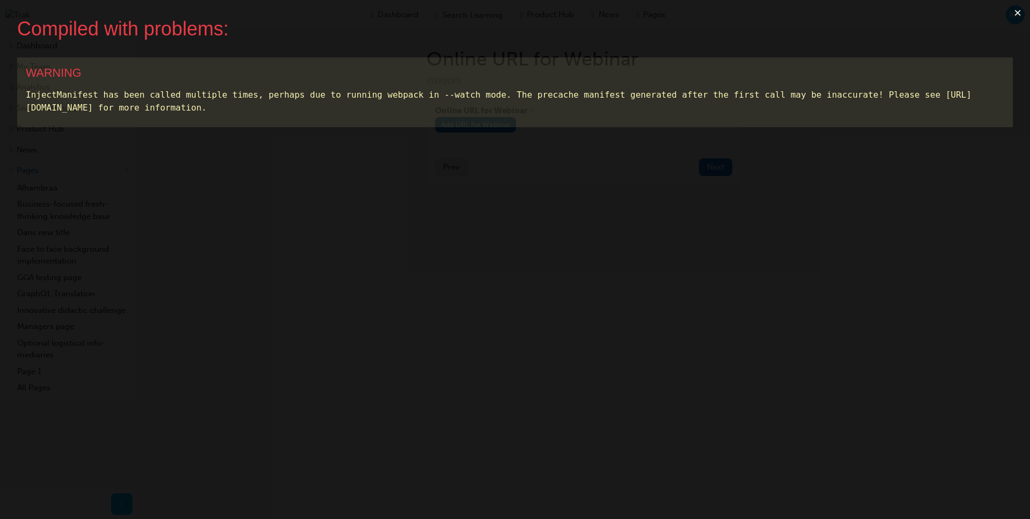
click at [1016, 13] on button "×" at bounding box center [1017, 13] width 25 height 26
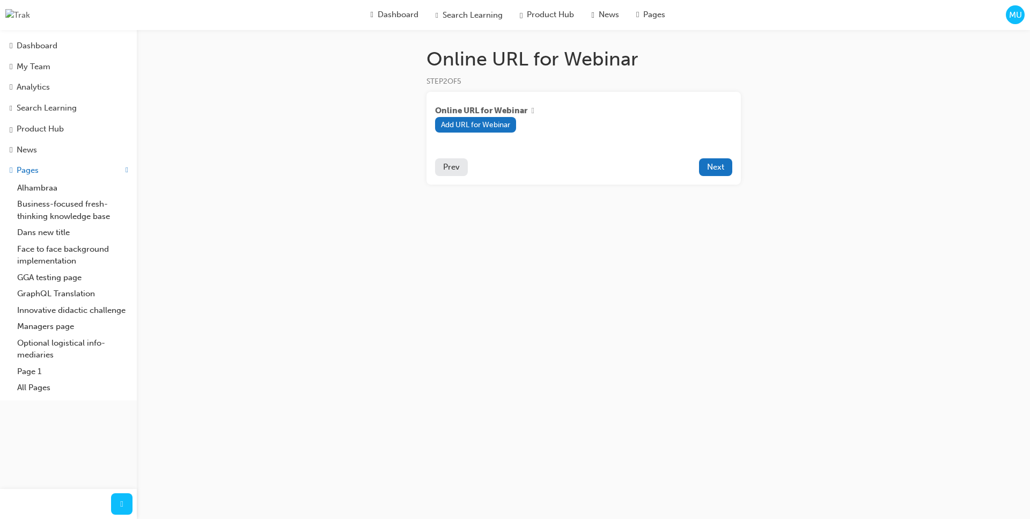
click at [199, 151] on div "Online URL for Webinar STEP 2 OF 5 Online URL for Webinar Add URL for Webinar P…" at bounding box center [515, 259] width 1030 height 519
click at [57, 52] on div "Dashboard" at bounding box center [37, 46] width 41 height 12
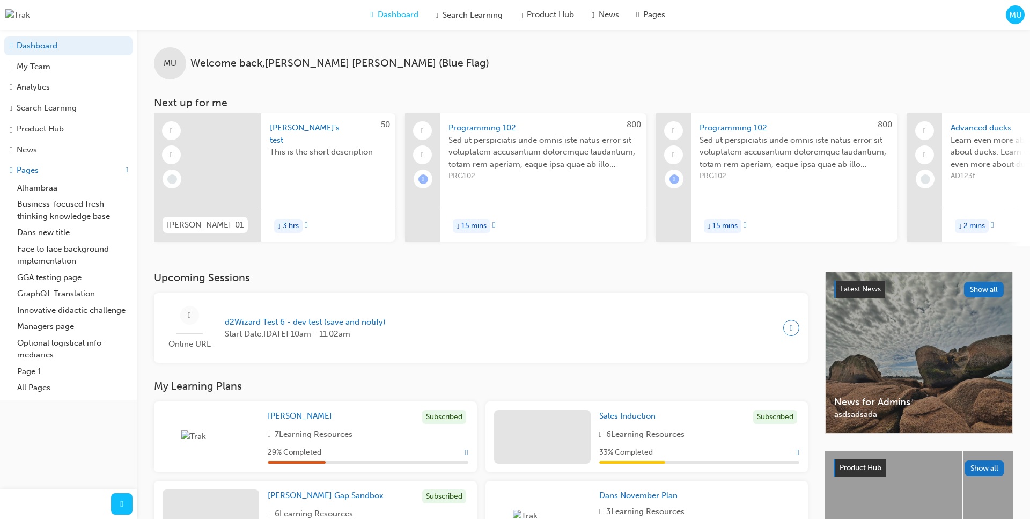
click at [1021, 24] on button "MU" at bounding box center [1015, 14] width 19 height 19
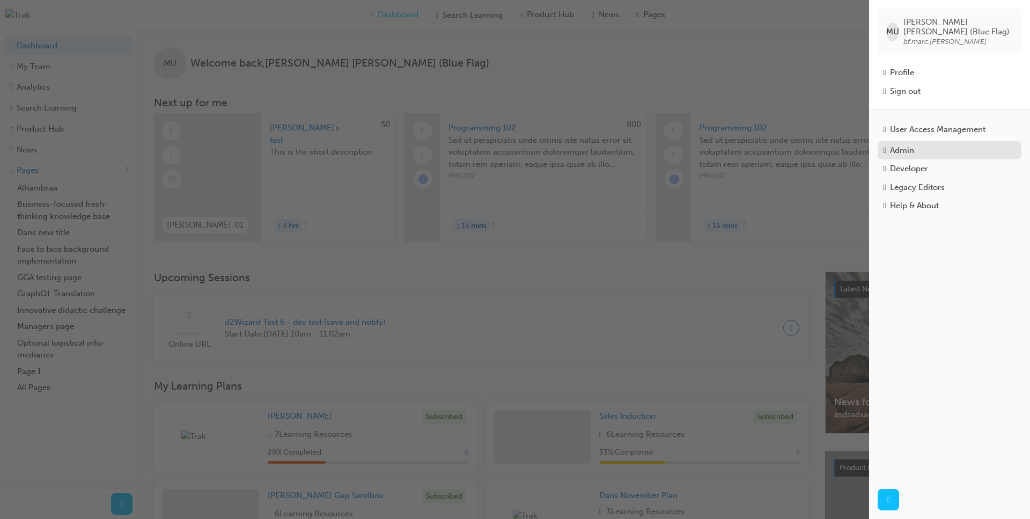
click at [914, 147] on div "Admin" at bounding box center [902, 150] width 24 height 12
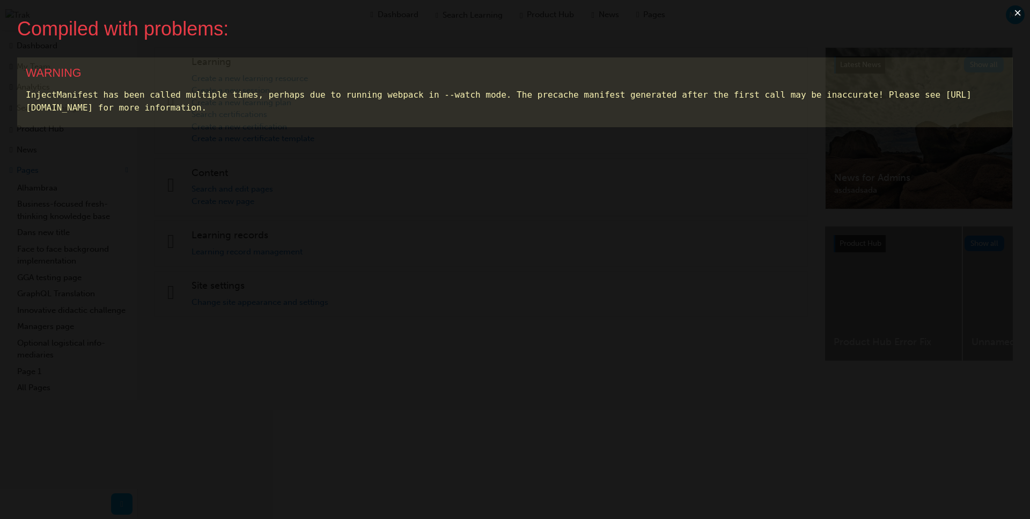
click at [1015, 12] on button "×" at bounding box center [1017, 13] width 25 height 26
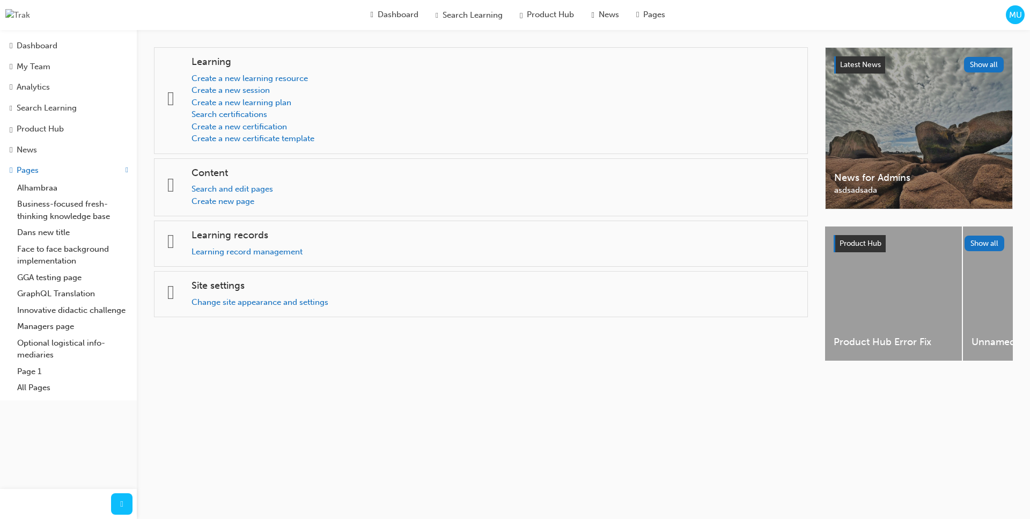
click at [1016, 16] on span "MU" at bounding box center [1015, 15] width 13 height 12
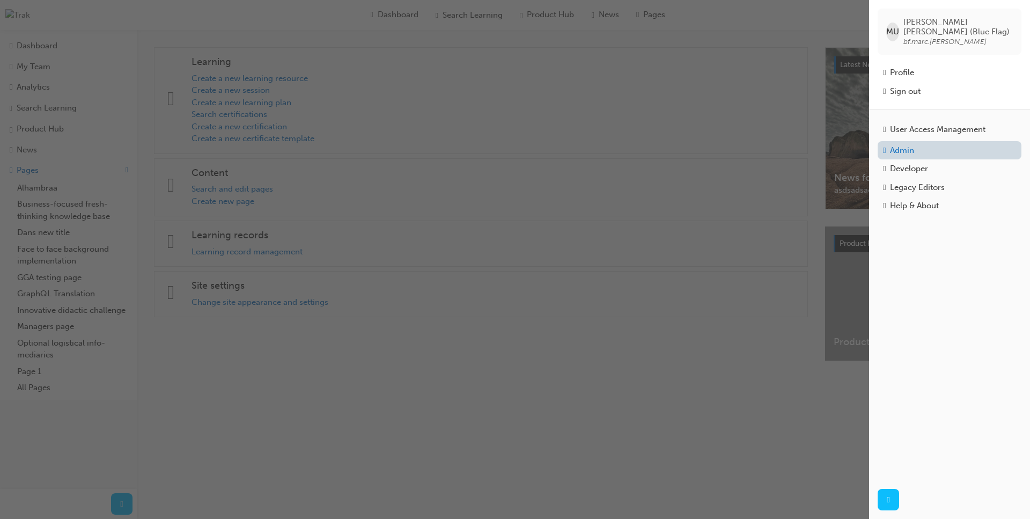
click at [924, 141] on link "Admin" at bounding box center [950, 150] width 144 height 19
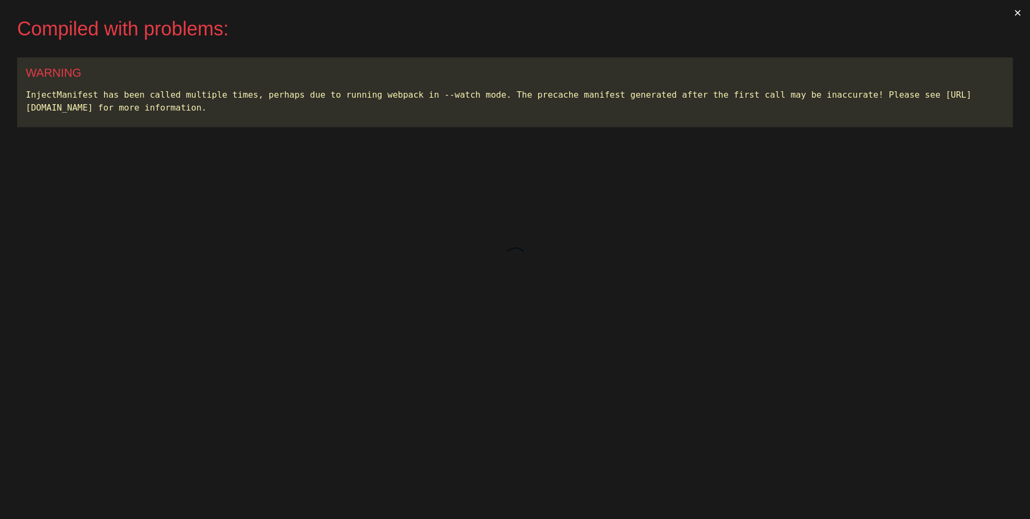
click at [1017, 14] on button "×" at bounding box center [1017, 13] width 25 height 26
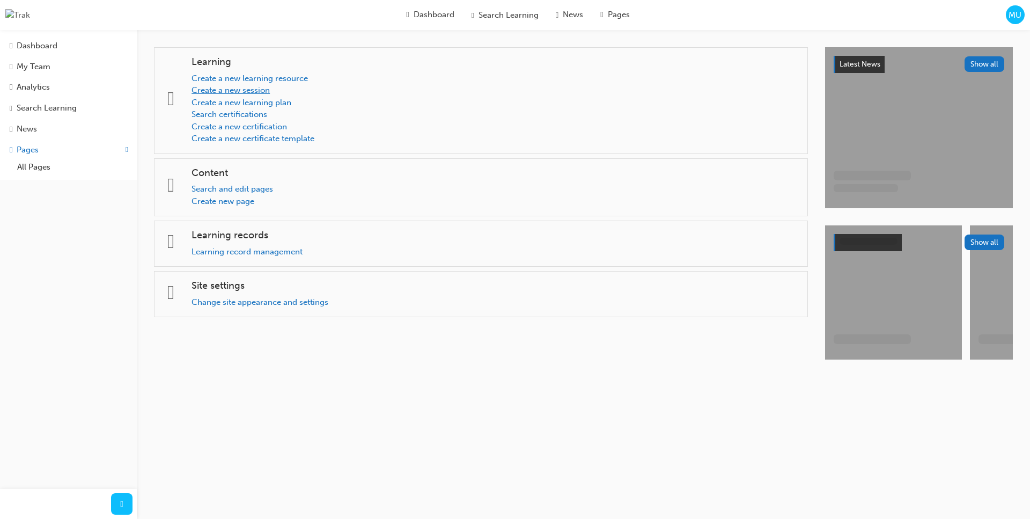
click at [247, 92] on link "Create a new session" at bounding box center [231, 90] width 78 height 10
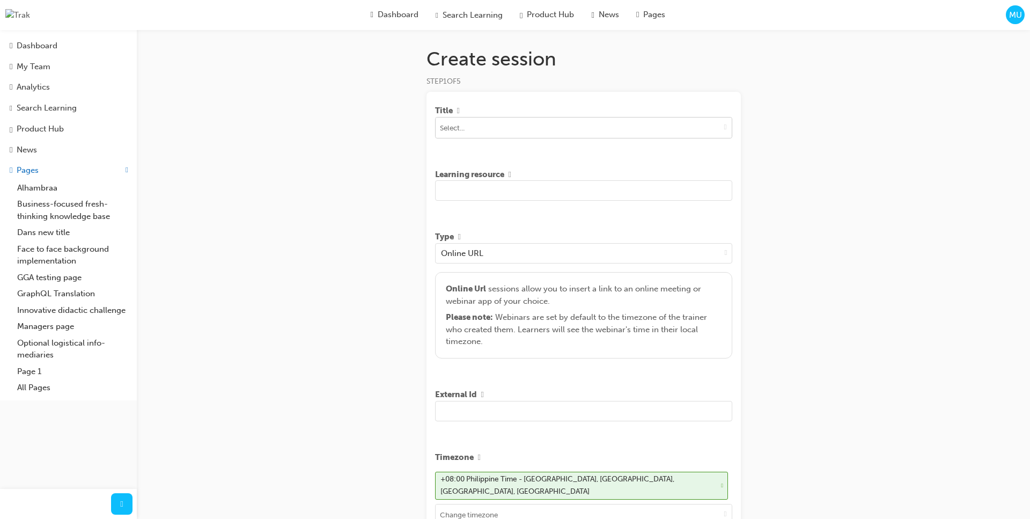
click at [724, 130] on span "down-icon" at bounding box center [725, 126] width 3 height 9
type input "asd"
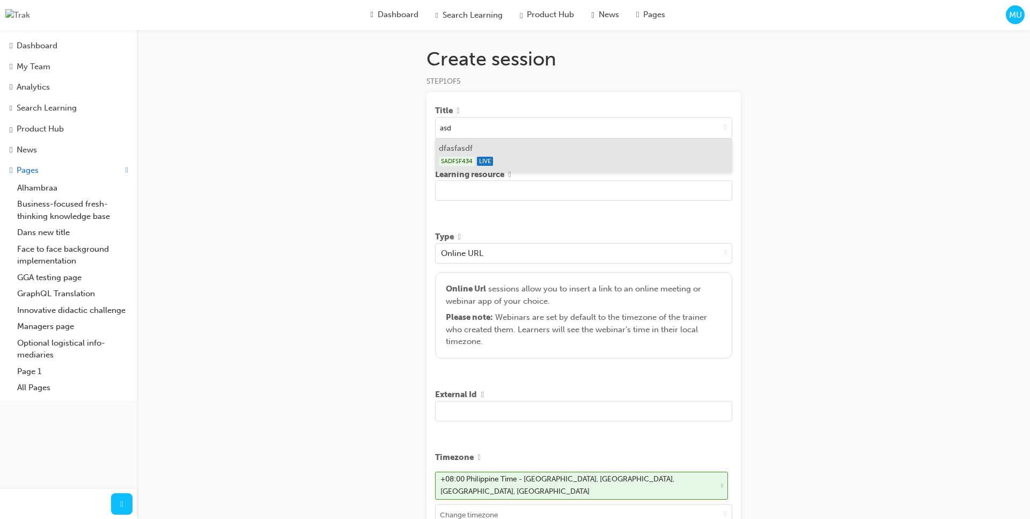
click at [591, 150] on li "dfasfasdf SADFSF434 LIVE" at bounding box center [583, 154] width 297 height 33
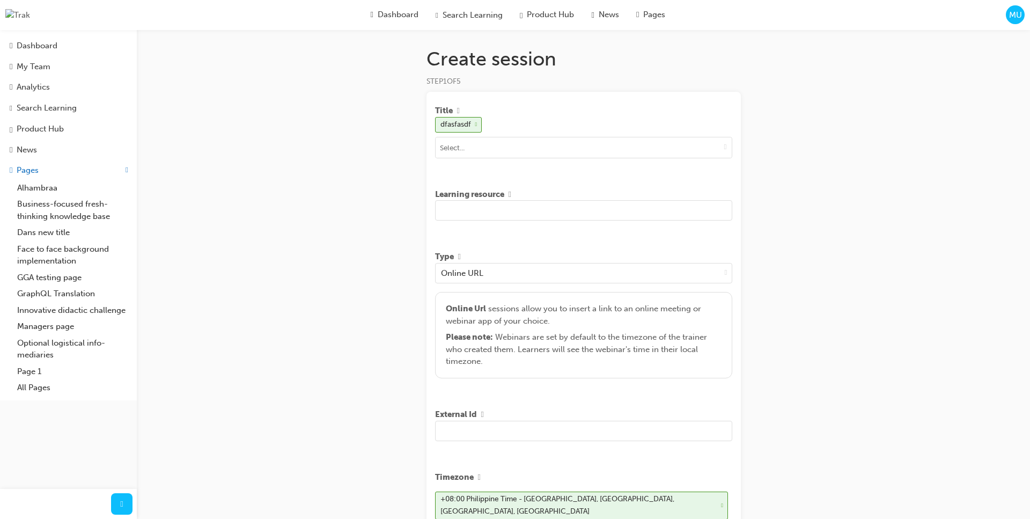
click at [583, 218] on input "text" at bounding box center [583, 210] width 297 height 20
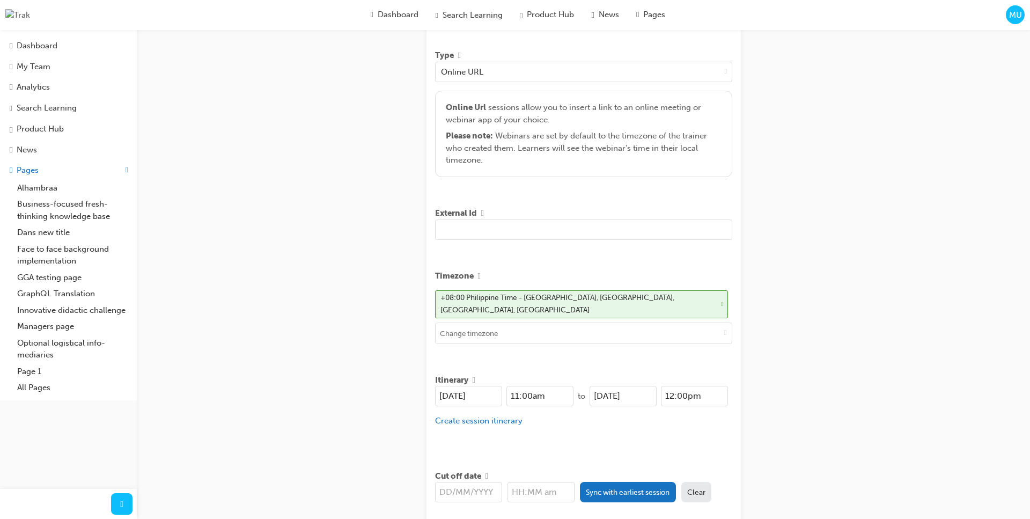
scroll to position [293, 0]
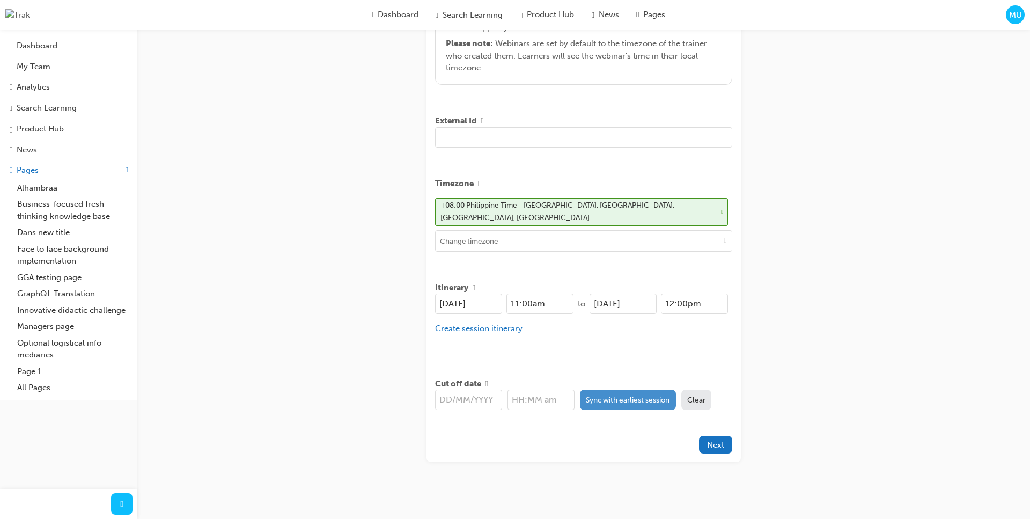
type input "asdasd asdasd asdasd"
click at [618, 397] on button "Sync with earliest session" at bounding box center [628, 400] width 96 height 20
type input "[DATE]"
type input "11:00am"
click at [716, 440] on span "Next" at bounding box center [715, 445] width 17 height 10
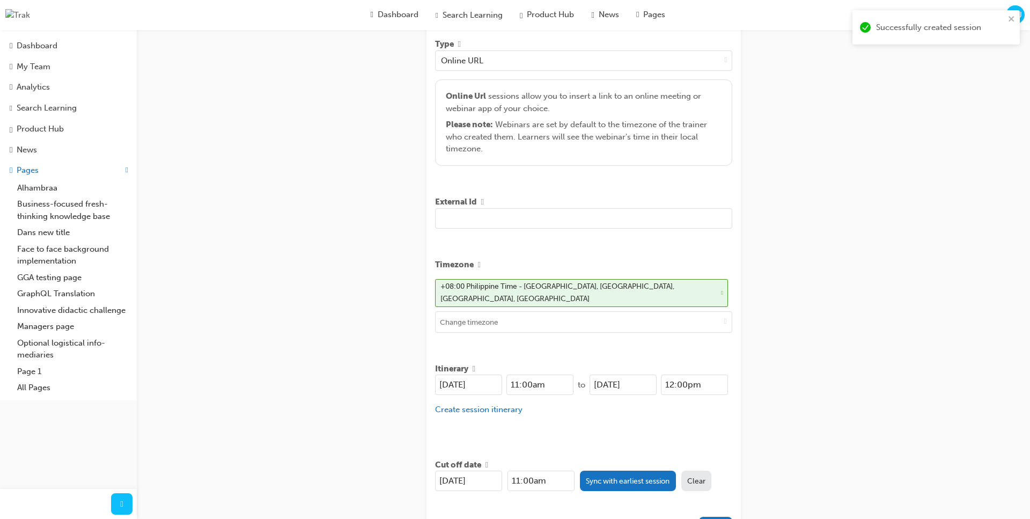
scroll to position [193, 0]
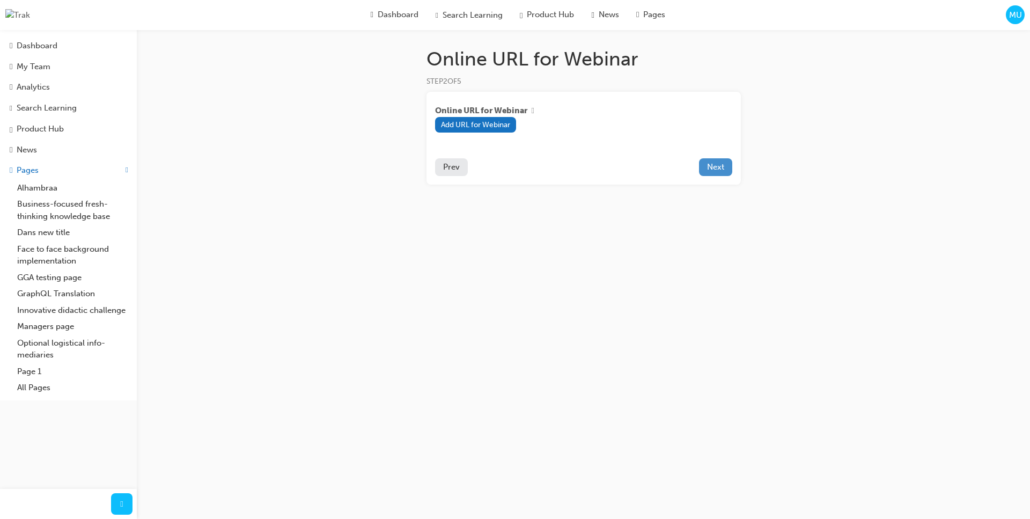
click at [708, 172] on span "Next" at bounding box center [715, 167] width 17 height 10
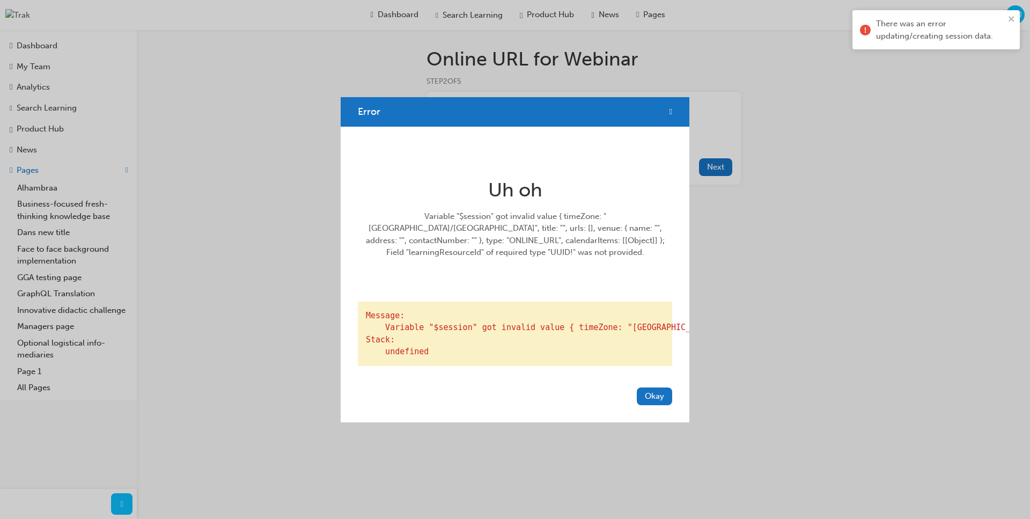
drag, startPoint x: 552, startPoint y: 246, endPoint x: 556, endPoint y: 239, distance: 7.7
click at [553, 244] on div "Variable "$session" got invalid value { timeZone: "Asia/Manila", title: "", url…" at bounding box center [515, 234] width 306 height 48
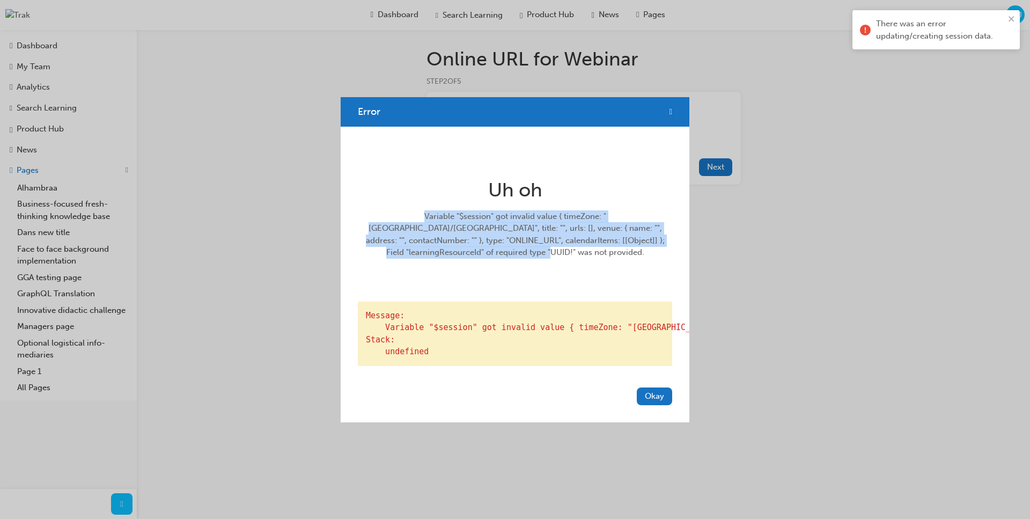
drag, startPoint x: 556, startPoint y: 239, endPoint x: 371, endPoint y: 205, distance: 187.7
click at [371, 210] on div "Variable "$session" got invalid value { timeZone: "Asia/Manila", title: "", url…" at bounding box center [515, 234] width 306 height 48
copy div "Variable "$session" got invalid value { timeZone: "Asia/Manila", title: "", url…"
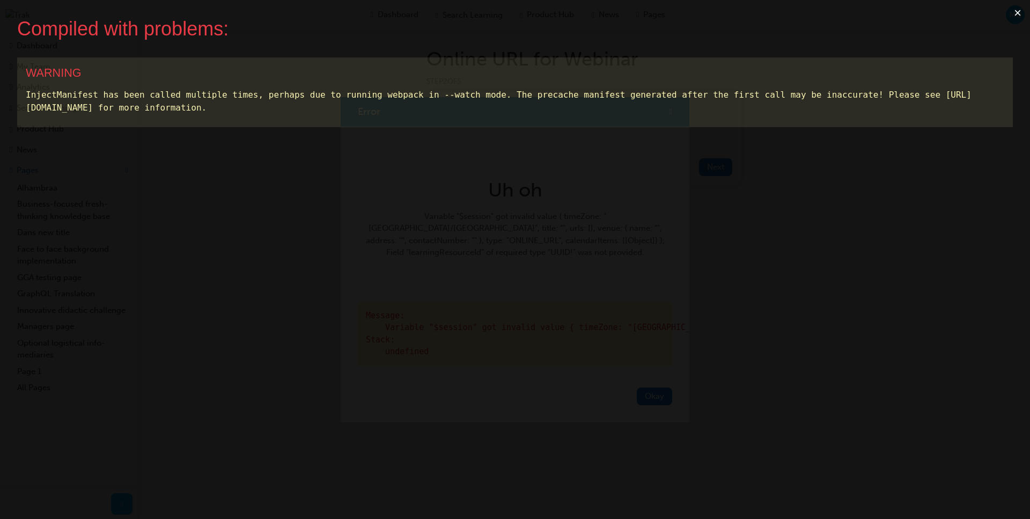
click at [1016, 11] on button "×" at bounding box center [1017, 13] width 25 height 26
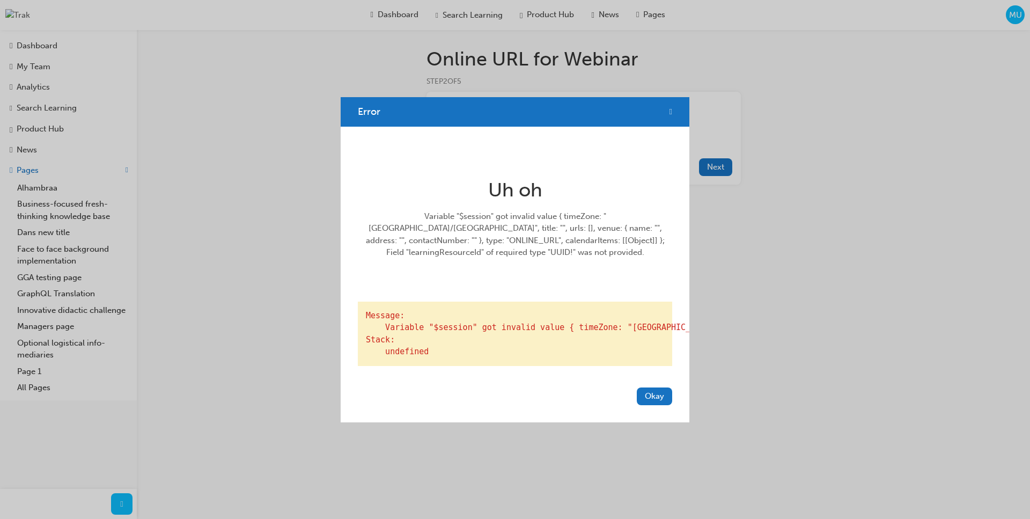
click at [670, 107] on span "cross-icon" at bounding box center [671, 112] width 3 height 10
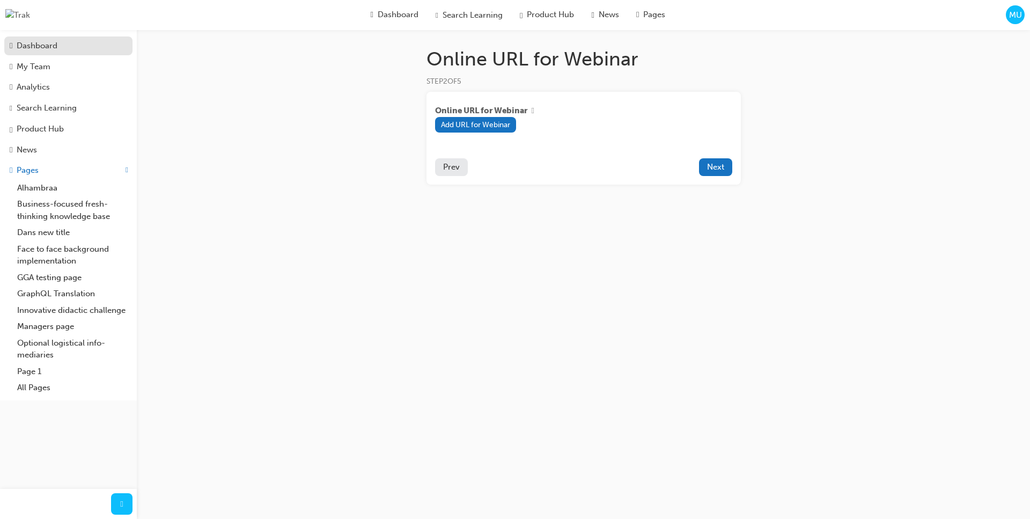
click at [21, 53] on link "Dashboard" at bounding box center [68, 45] width 128 height 19
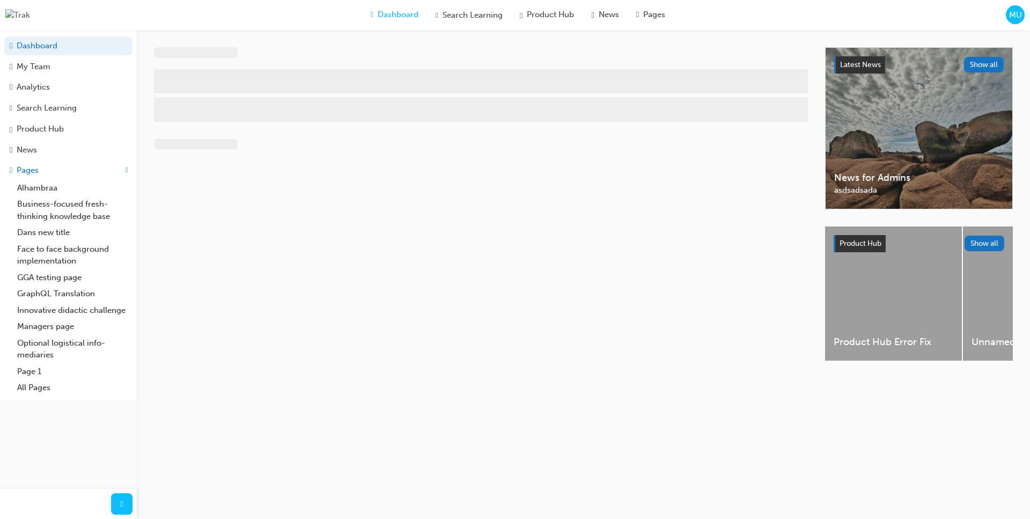
click at [1007, 18] on div "MU" at bounding box center [1015, 14] width 19 height 19
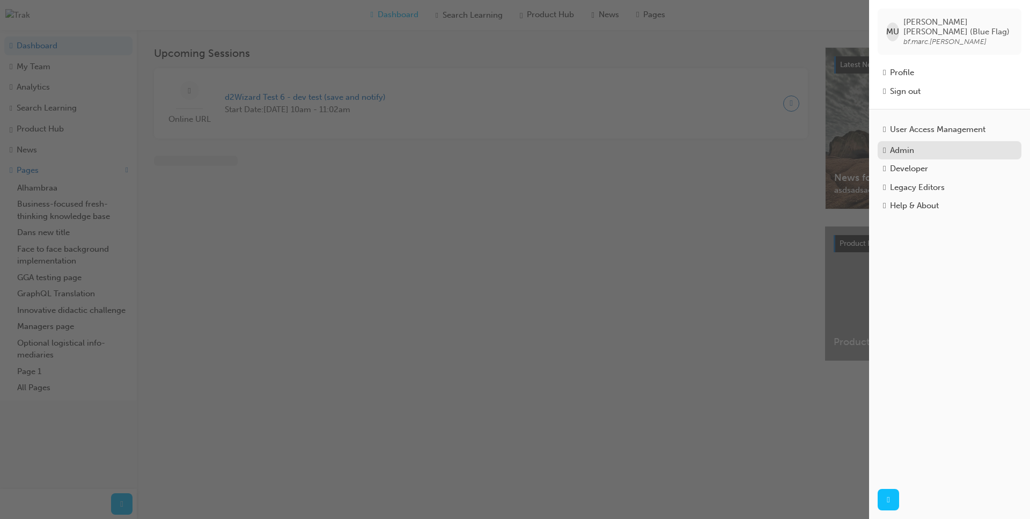
click at [914, 144] on div "Admin" at bounding box center [902, 150] width 24 height 12
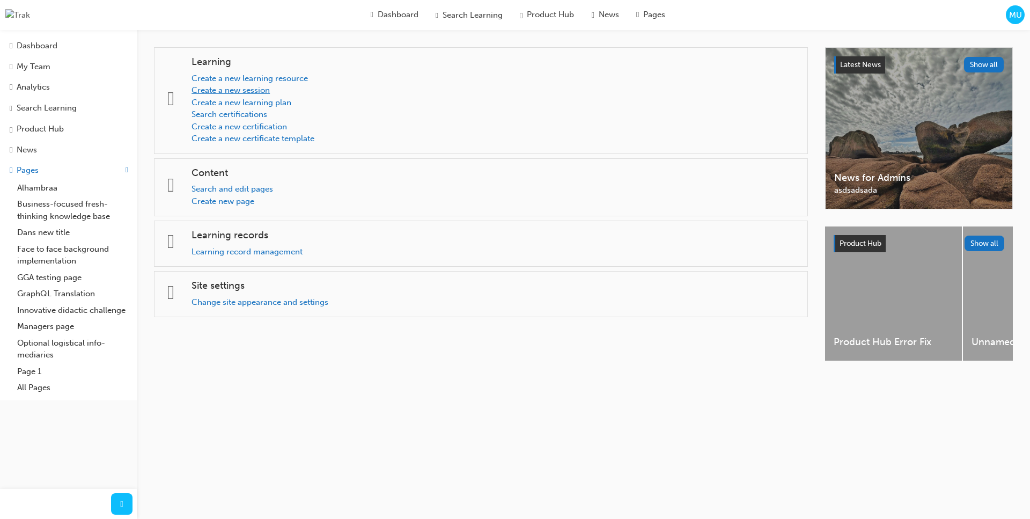
click at [251, 93] on link "Create a new session" at bounding box center [231, 90] width 78 height 10
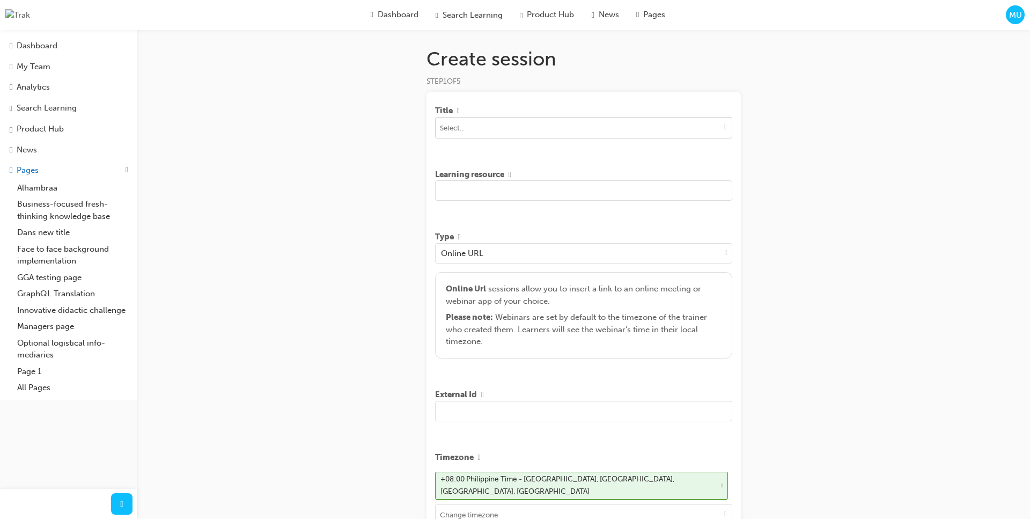
click at [626, 123] on input at bounding box center [584, 127] width 296 height 20
type input "asd"
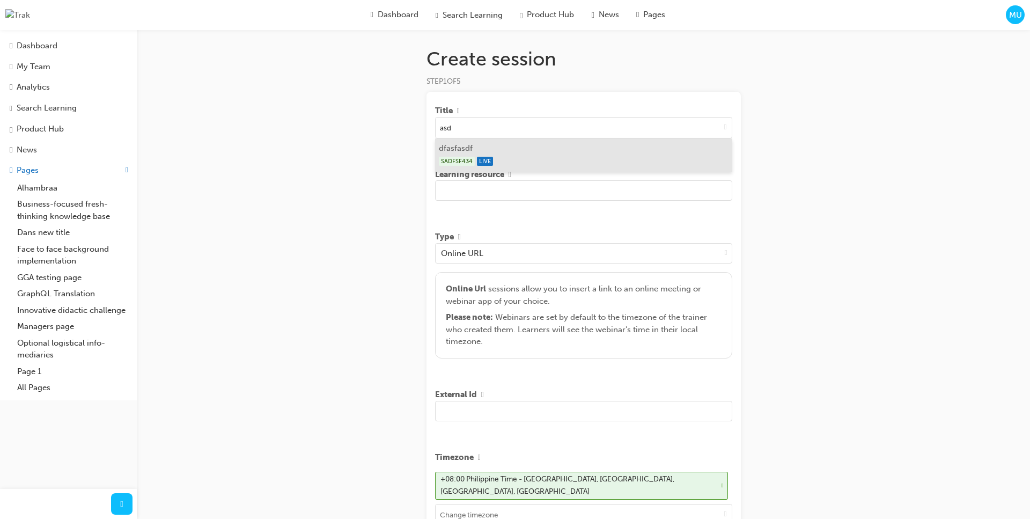
click at [524, 167] on div "SADFSF434 LIVE" at bounding box center [583, 161] width 289 height 13
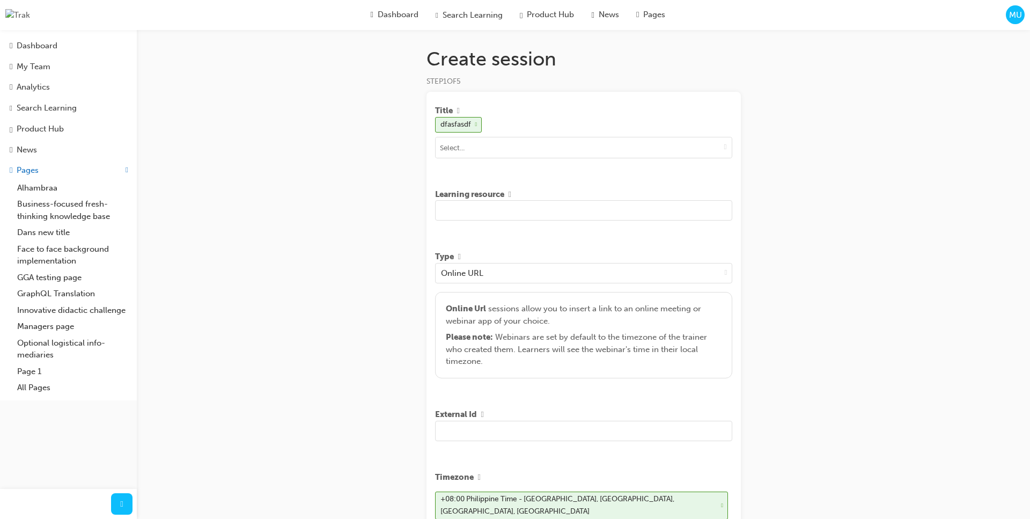
drag, startPoint x: 524, startPoint y: 224, endPoint x: 525, endPoint y: 213, distance: 10.7
click at [525, 223] on div "Learning resource" at bounding box center [583, 207] width 297 height 46
click at [525, 213] on input "text" at bounding box center [583, 210] width 297 height 20
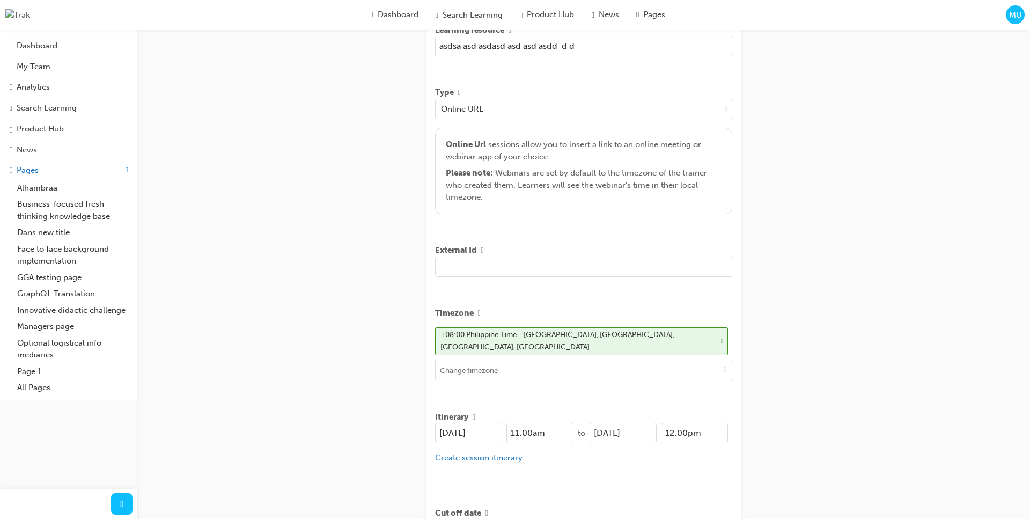
scroll to position [293, 0]
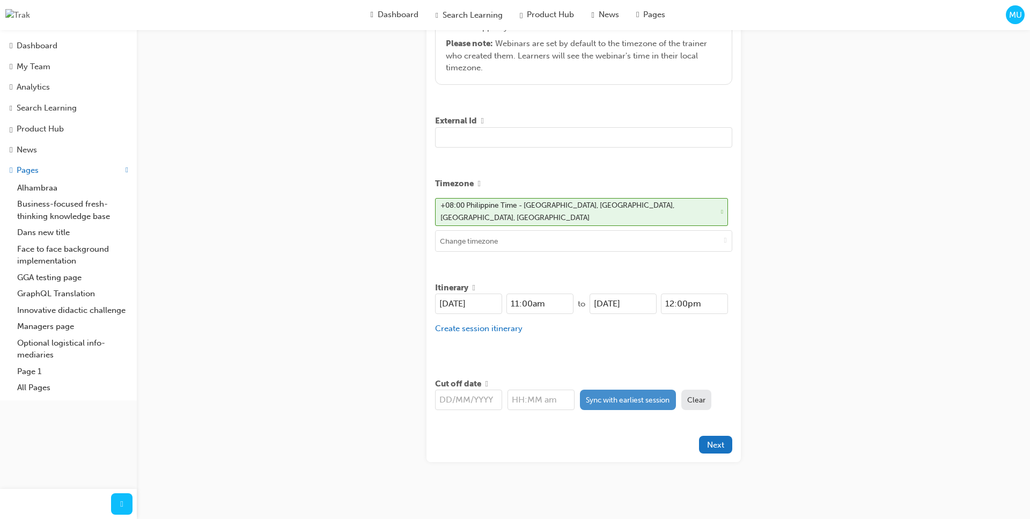
type input "asdsa asd asdasd asd asd asdd d d"
click at [592, 397] on button "Sync with earliest session" at bounding box center [628, 400] width 96 height 20
type input "[DATE]"
type input "11:00am"
click at [715, 440] on span "Next" at bounding box center [715, 445] width 17 height 10
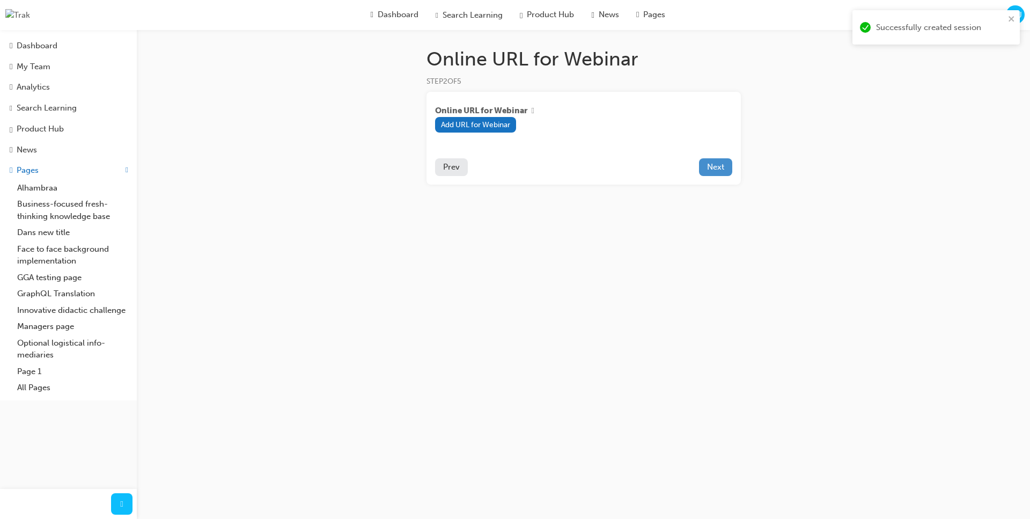
click at [722, 162] on button "Next" at bounding box center [715, 167] width 33 height 18
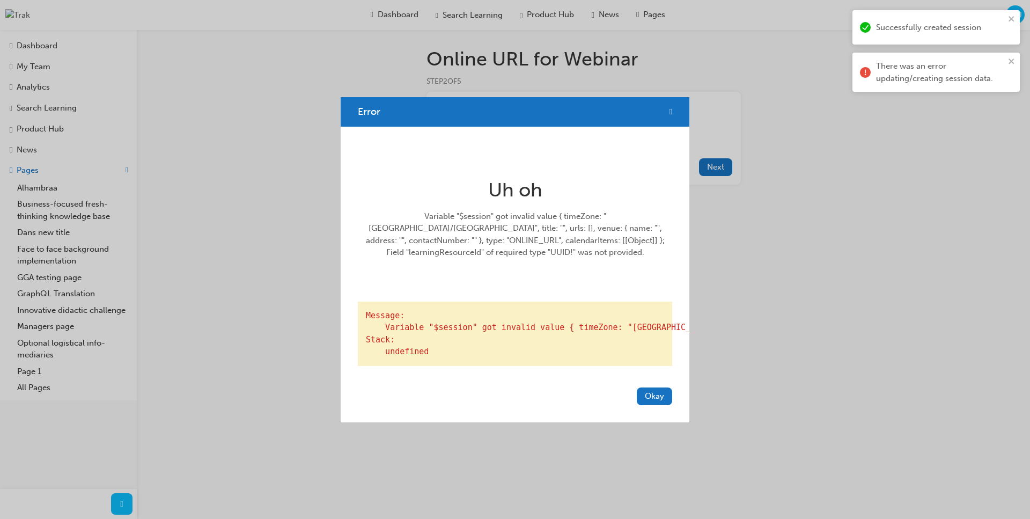
click at [670, 107] on span "cross-icon" at bounding box center [671, 112] width 3 height 10
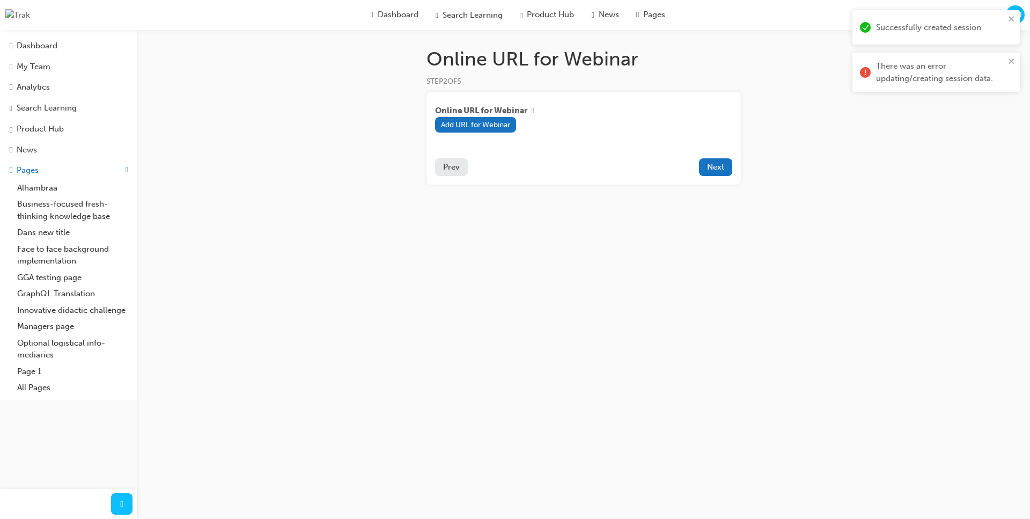
click at [461, 167] on button "Prev" at bounding box center [451, 167] width 33 height 18
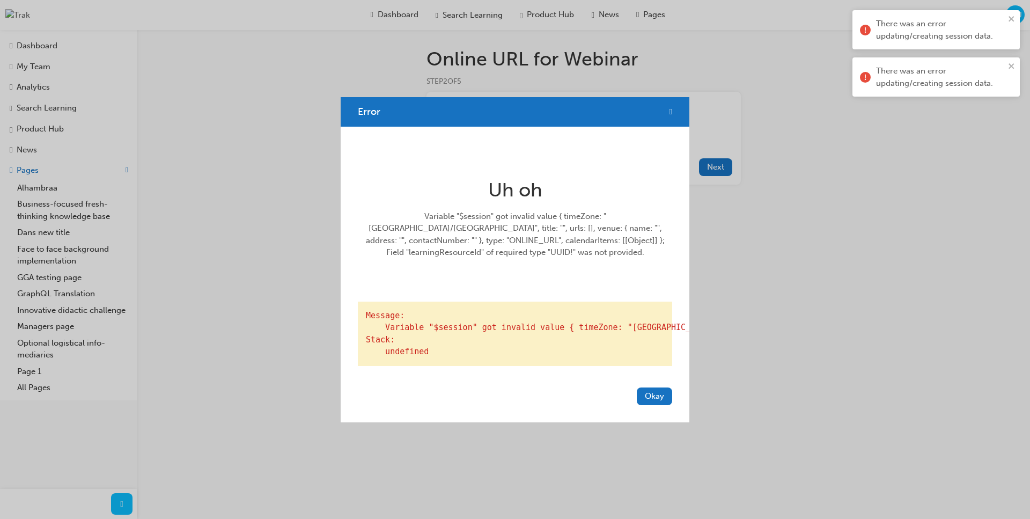
click at [670, 107] on span "cross-icon" at bounding box center [671, 112] width 3 height 10
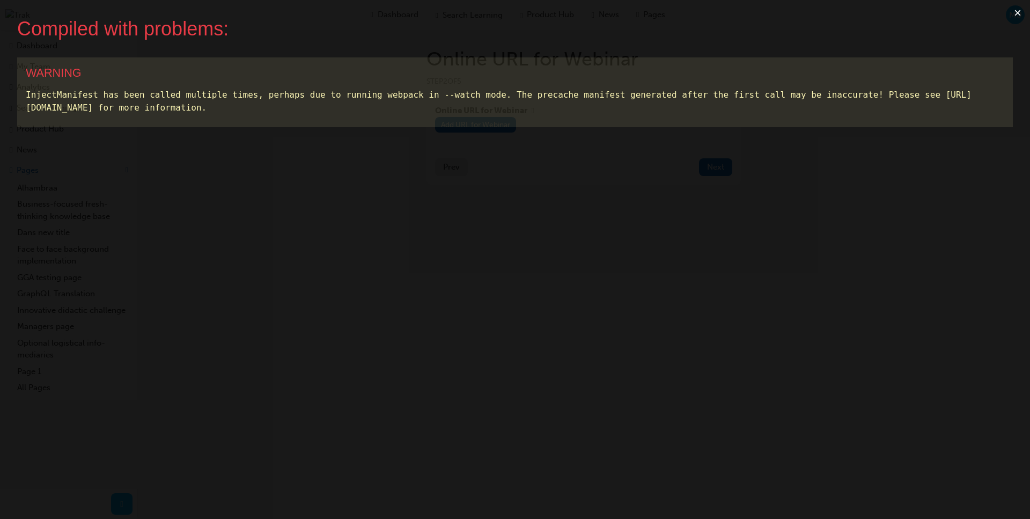
click at [1015, 13] on button "×" at bounding box center [1017, 13] width 25 height 26
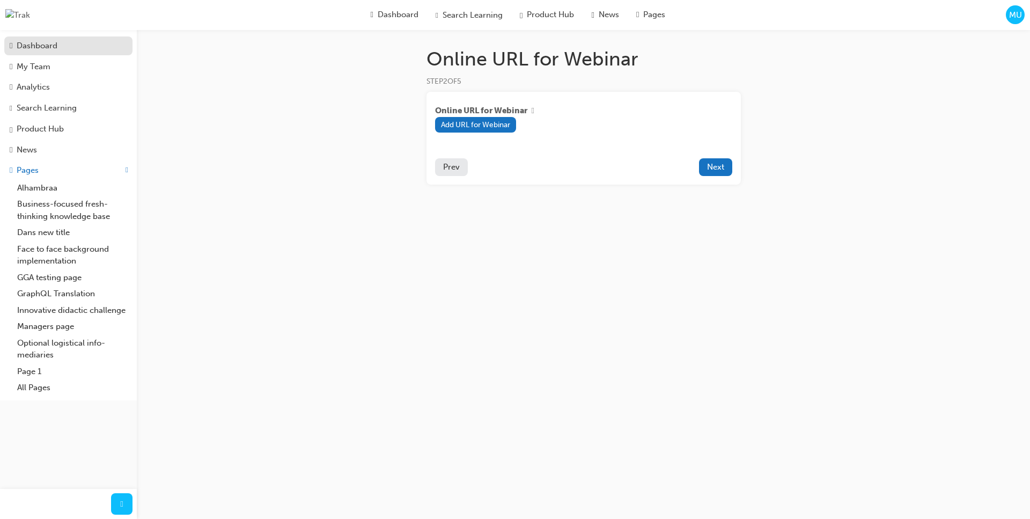
click at [57, 45] on div "Dashboard" at bounding box center [37, 46] width 41 height 12
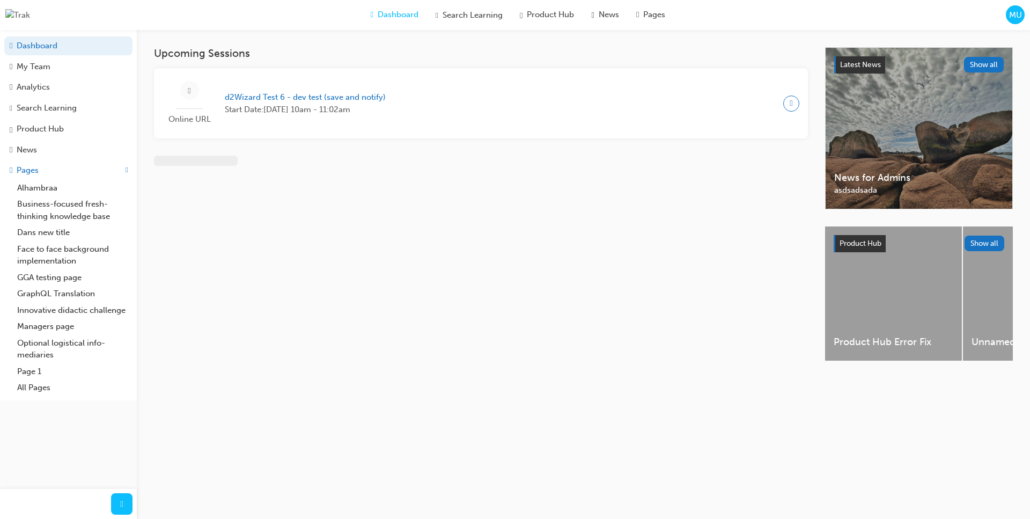
click at [1016, 16] on span "MU" at bounding box center [1015, 15] width 13 height 12
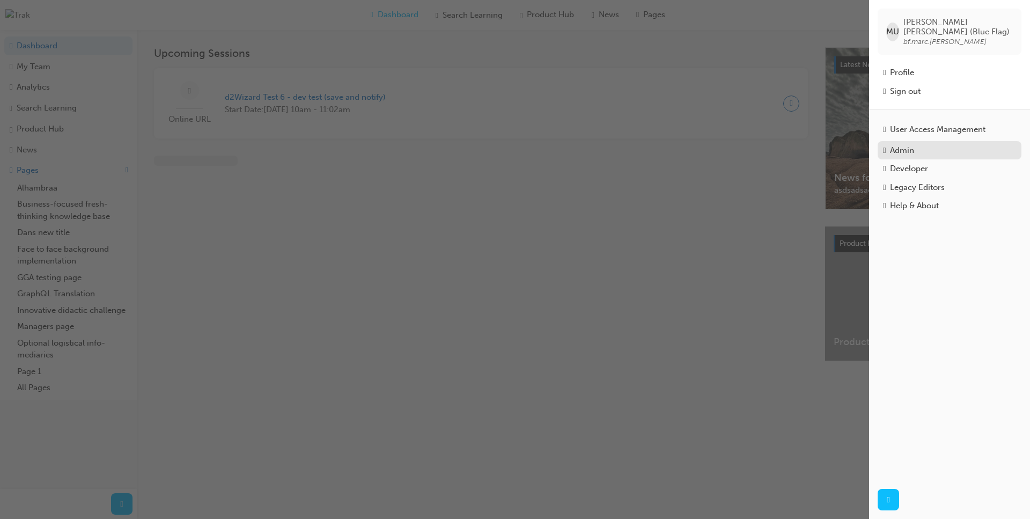
click at [926, 144] on div "Admin" at bounding box center [949, 150] width 133 height 12
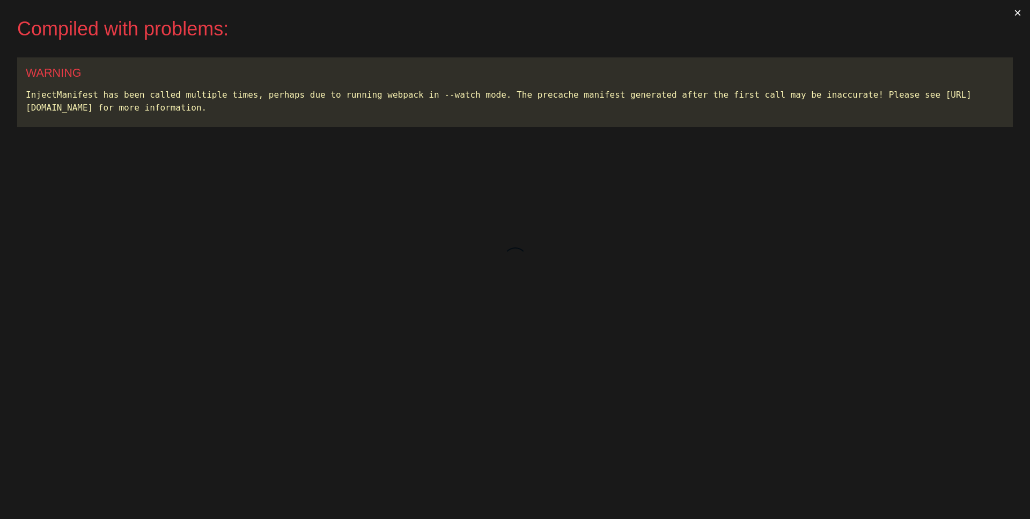
click at [1016, 16] on button "×" at bounding box center [1017, 13] width 25 height 26
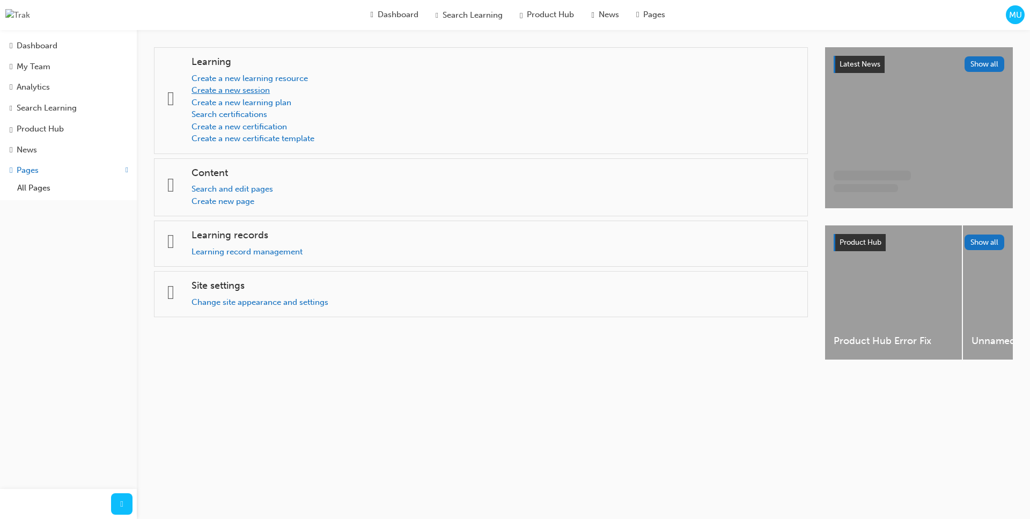
click at [270, 91] on link "Create a new session" at bounding box center [231, 90] width 78 height 10
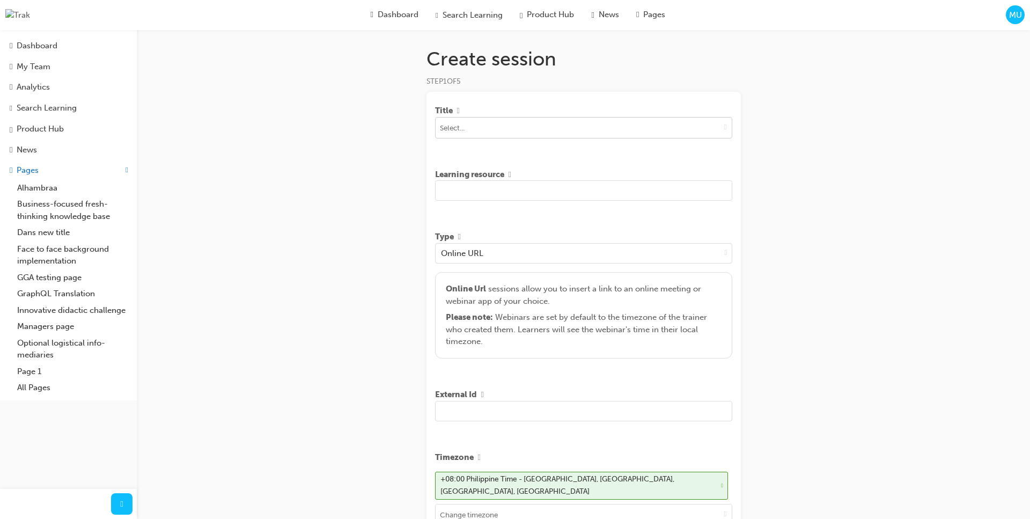
click at [530, 132] on input at bounding box center [584, 127] width 296 height 20
type input "asd"
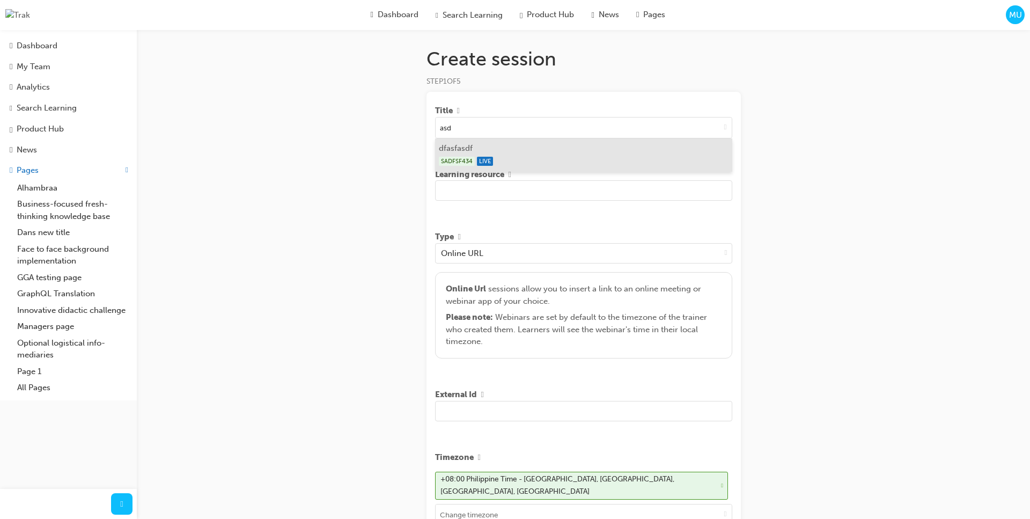
click at [539, 157] on div "SADFSF434 LIVE" at bounding box center [583, 161] width 289 height 13
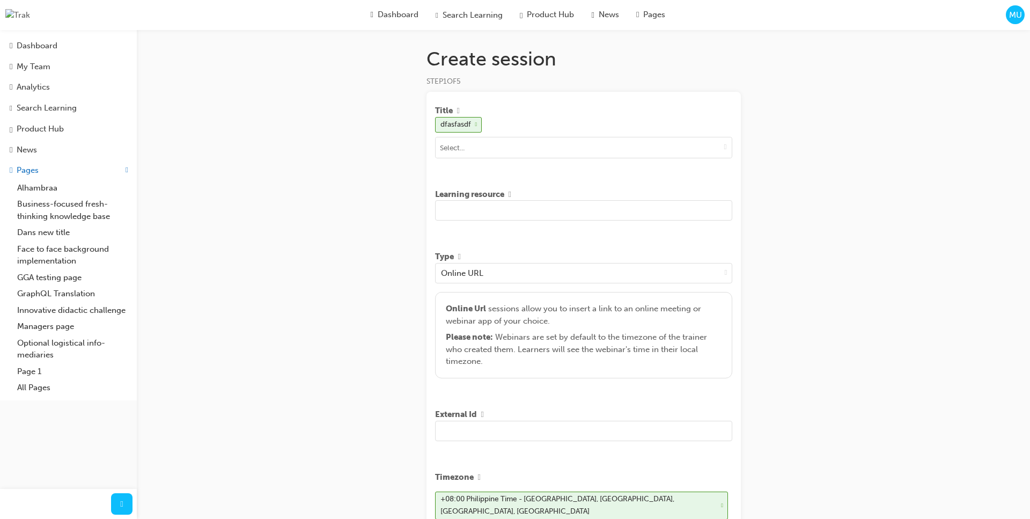
click at [467, 214] on input "text" at bounding box center [583, 210] width 297 height 20
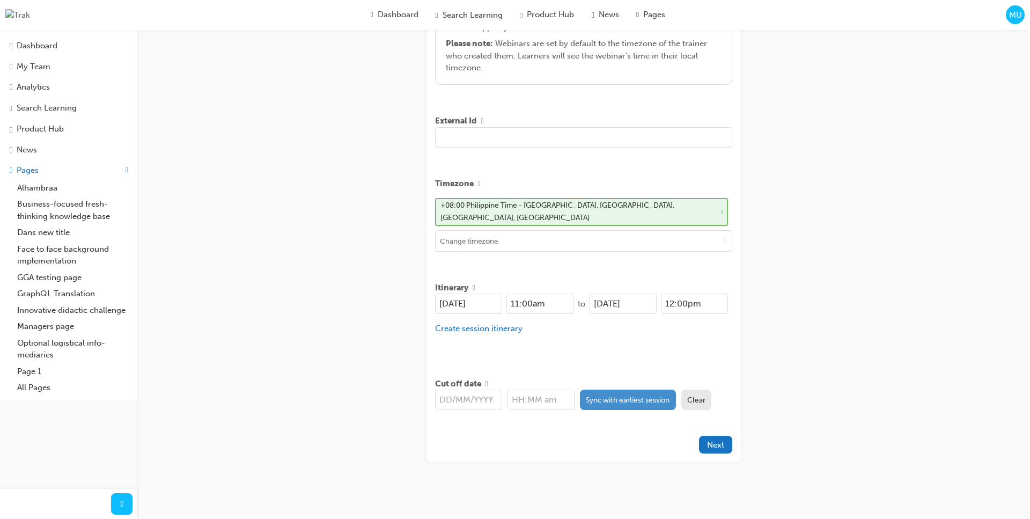
type input "asd asd asd asd asd asd asd"
click at [586, 402] on button "Sync with earliest session" at bounding box center [628, 400] width 96 height 20
type input "[DATE]"
type input "11:00am"
drag, startPoint x: 638, startPoint y: 438, endPoint x: 671, endPoint y: 443, distance: 33.1
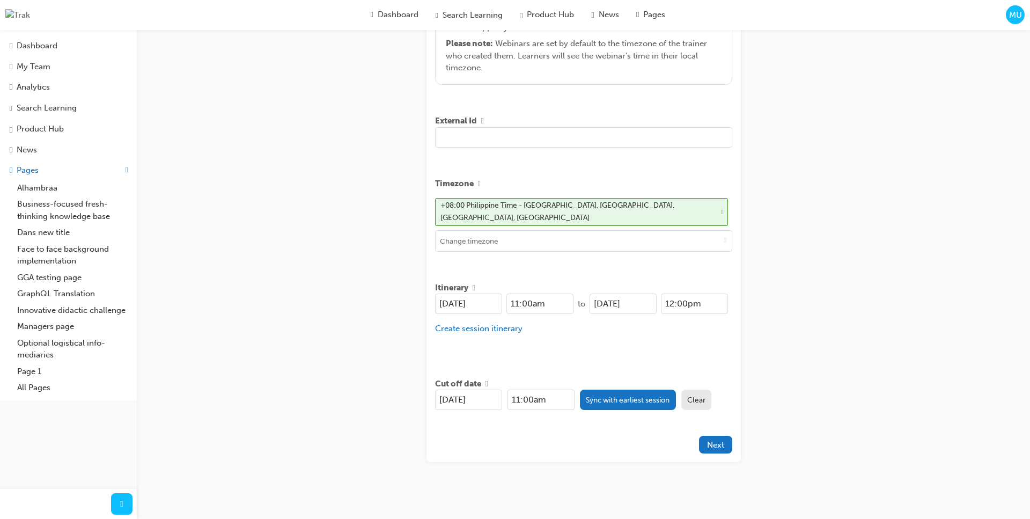
click at [643, 438] on div at bounding box center [567, 445] width 264 height 18
click at [718, 445] on button "Next" at bounding box center [715, 445] width 33 height 18
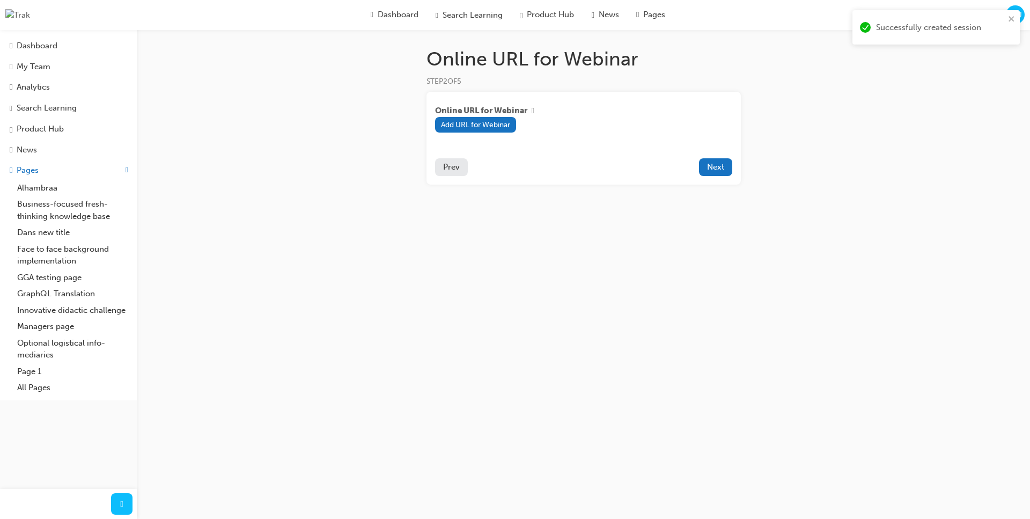
click at [717, 151] on div "Online URL for Webinar Add URL for Webinar Prev Next" at bounding box center [584, 138] width 314 height 93
click at [717, 162] on button "Next" at bounding box center [715, 167] width 33 height 18
click at [626, 141] on div "Online URL for Webinar Add URL for Webinar" at bounding box center [583, 120] width 297 height 41
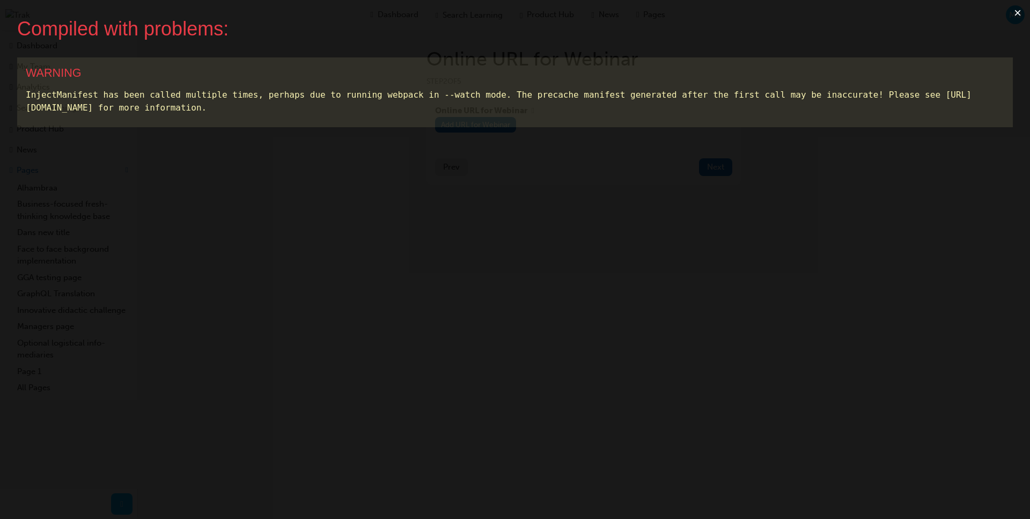
click at [1013, 13] on button "×" at bounding box center [1017, 13] width 25 height 26
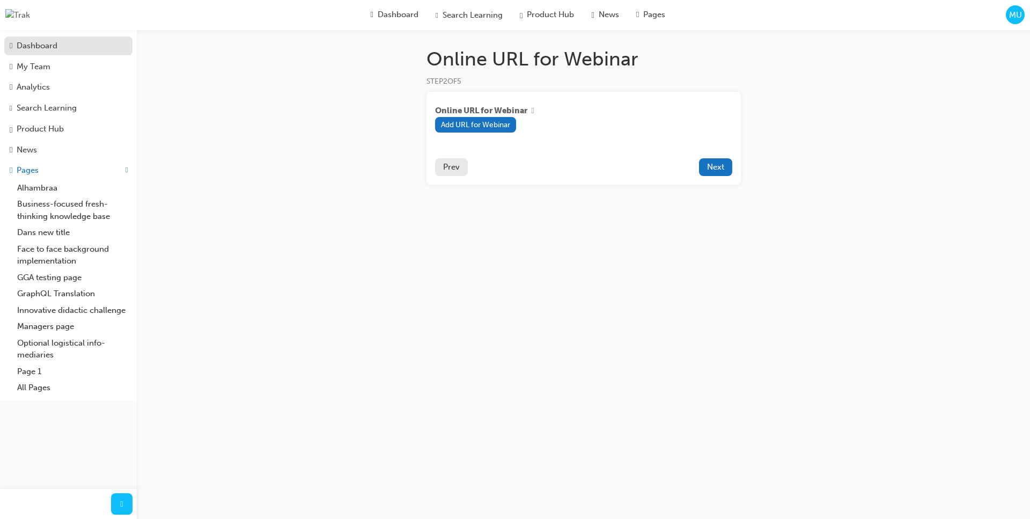
click at [82, 48] on div "Dashboard" at bounding box center [68, 46] width 117 height 12
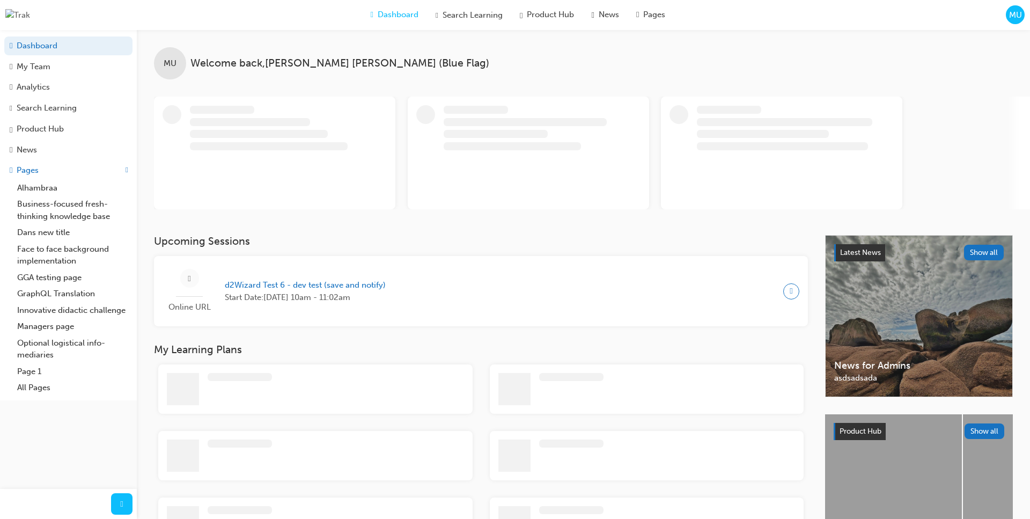
click at [1012, 13] on span "MU" at bounding box center [1015, 15] width 13 height 12
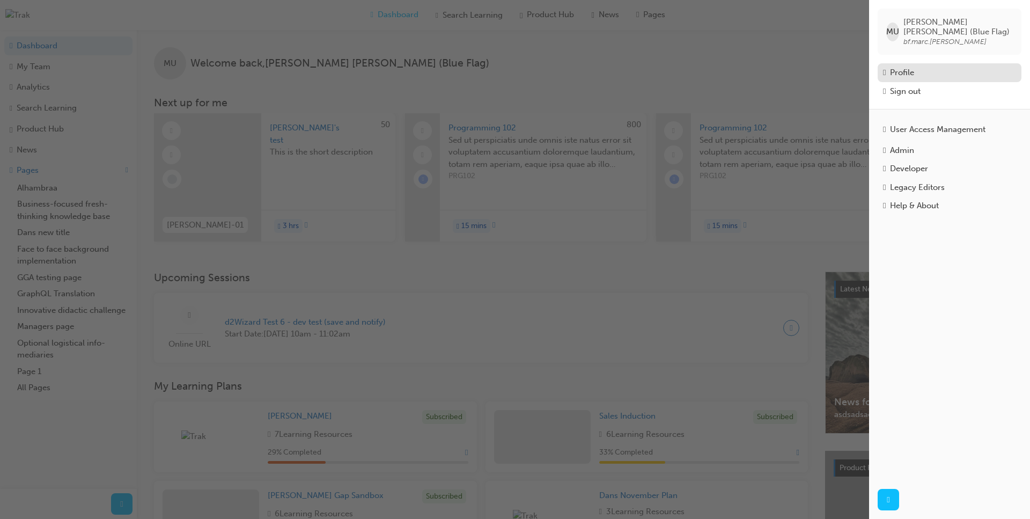
click at [923, 67] on div "Profile" at bounding box center [949, 73] width 133 height 12
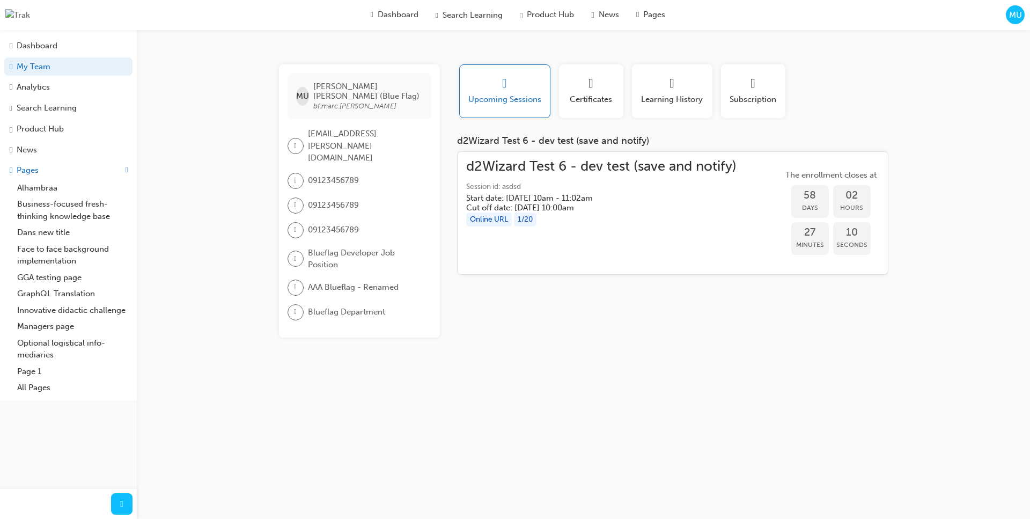
click at [1018, 19] on span "MU" at bounding box center [1015, 15] width 13 height 12
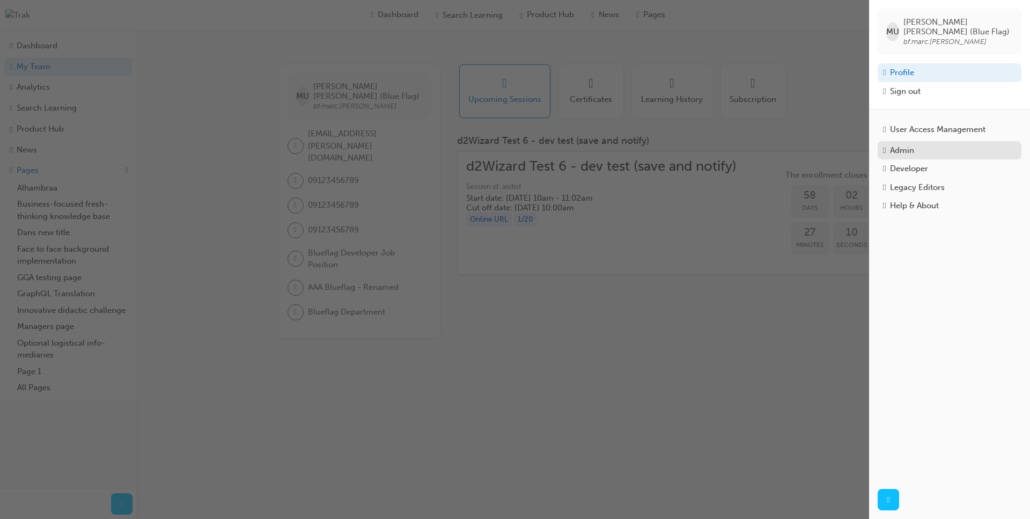
click at [914, 146] on div "Admin" at bounding box center [902, 150] width 24 height 12
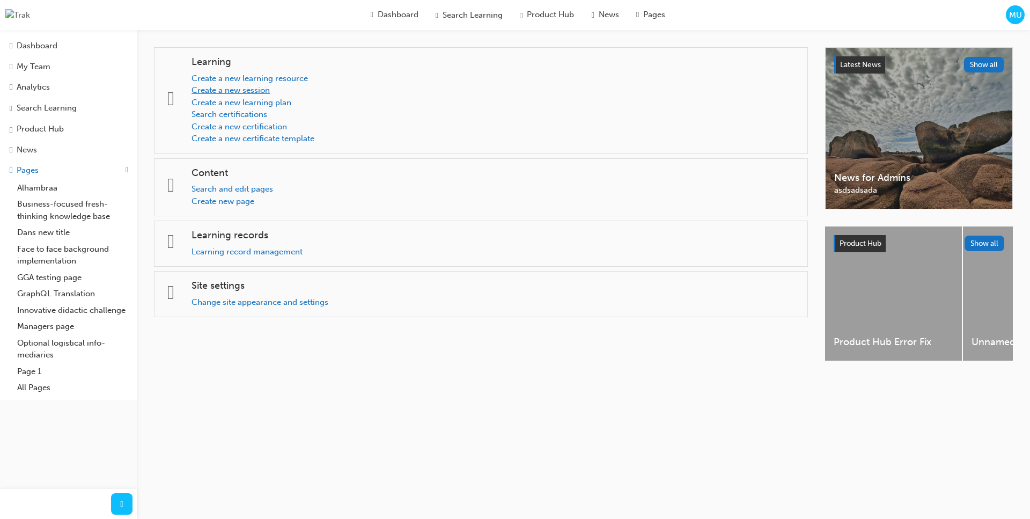
click at [264, 92] on link "Create a new session" at bounding box center [231, 90] width 78 height 10
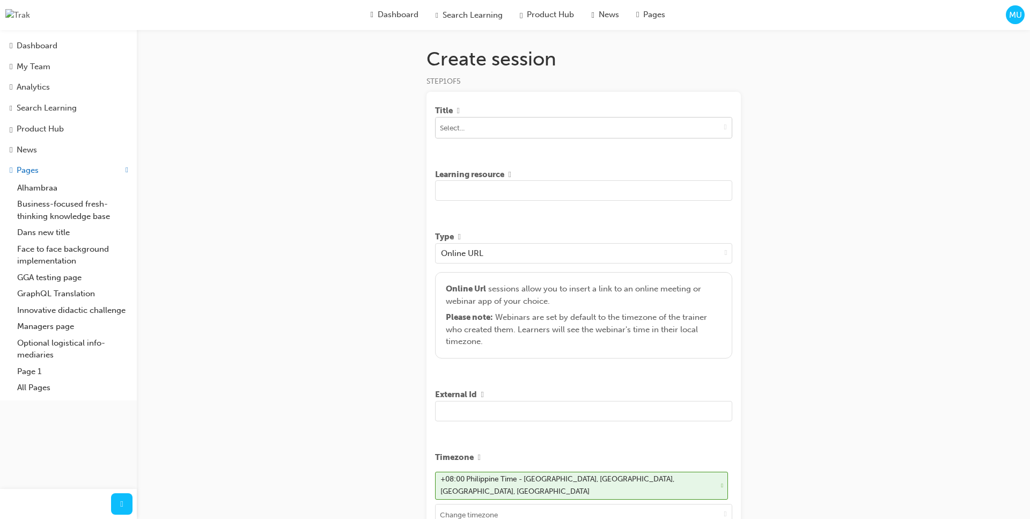
click at [583, 134] on input at bounding box center [584, 127] width 296 height 20
type input "asd"
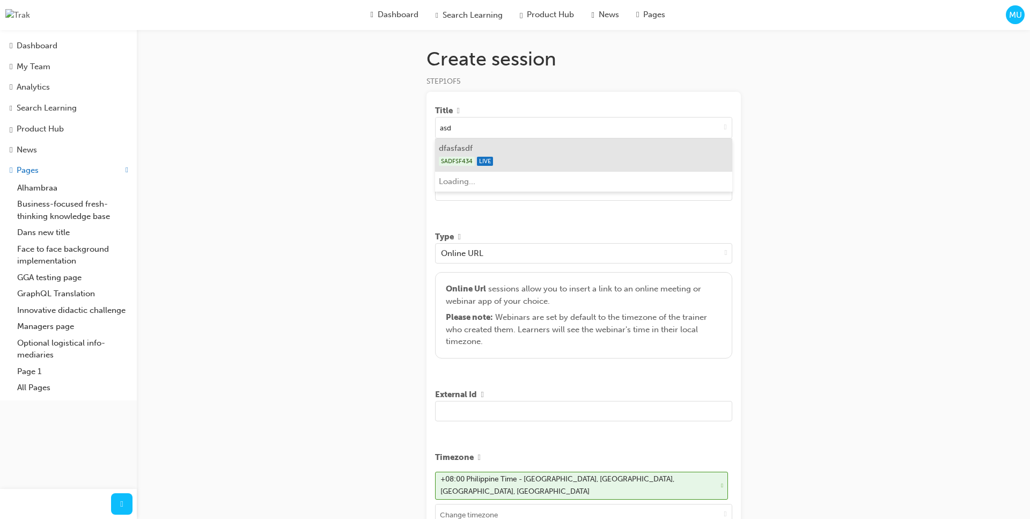
click at [559, 151] on li "dfasfasdf SADFSF434 LIVE" at bounding box center [583, 154] width 297 height 33
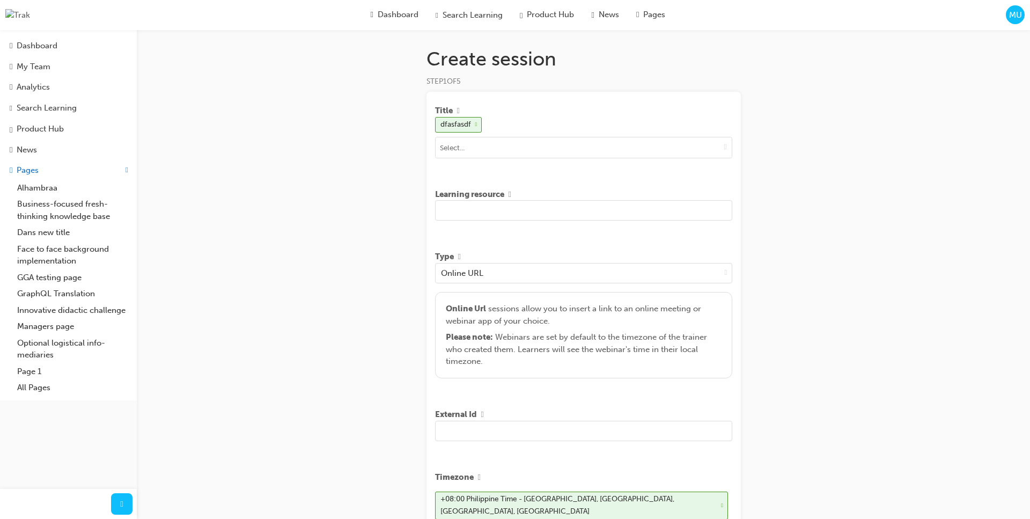
click at [538, 212] on input "text" at bounding box center [583, 210] width 297 height 20
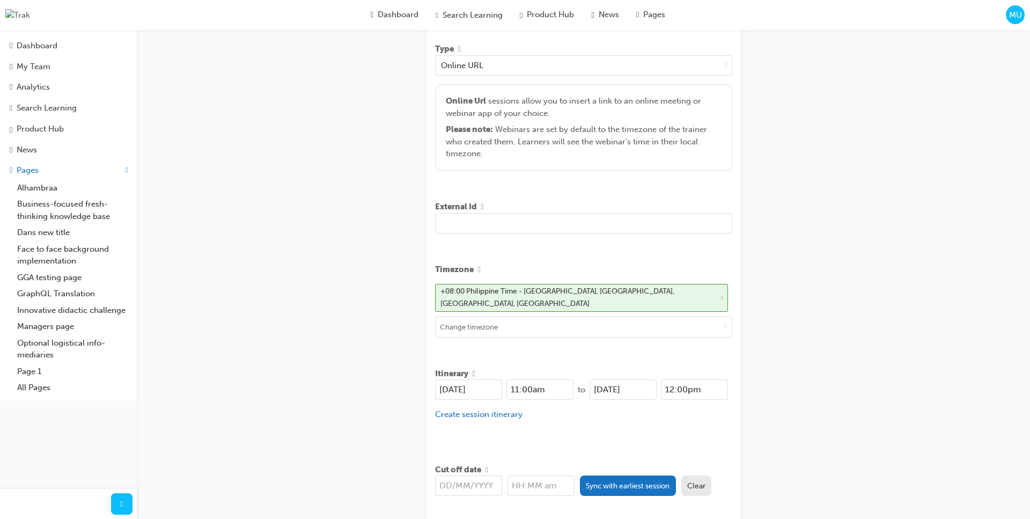
scroll to position [293, 0]
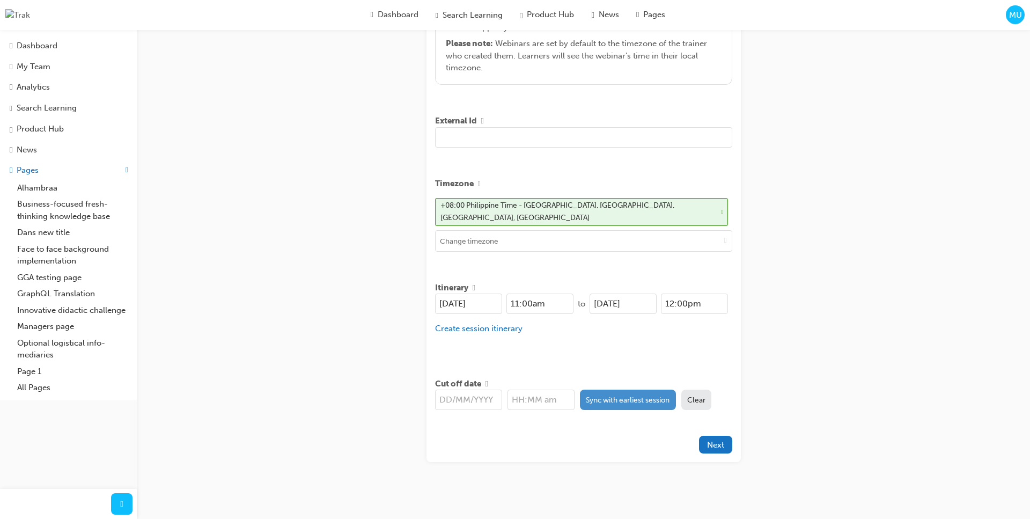
type input "asdas asd asd asdasd"
click at [594, 400] on button "Sync with earliest session" at bounding box center [628, 400] width 96 height 20
type input "[DATE]"
type input "11:00am"
click at [710, 440] on span "Next" at bounding box center [715, 445] width 17 height 10
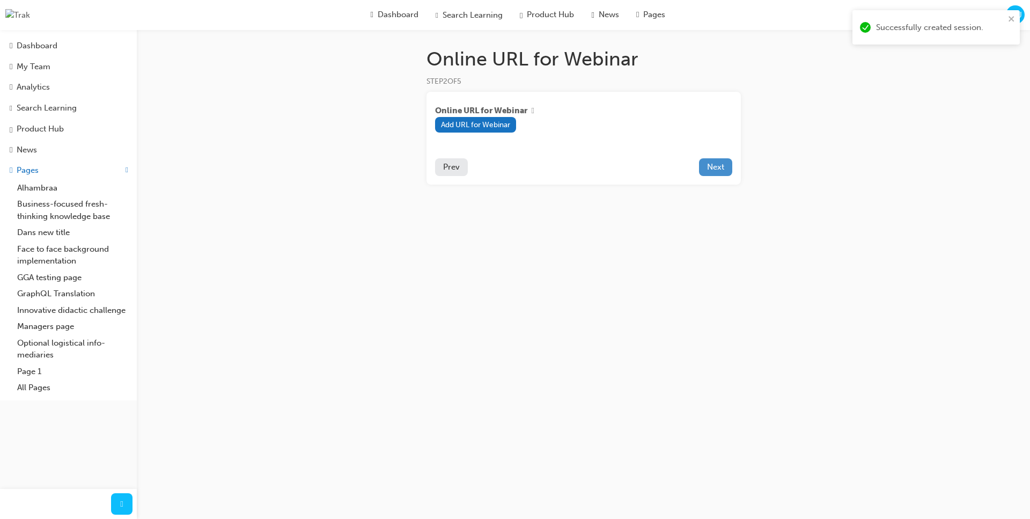
click at [717, 173] on button "Next" at bounding box center [715, 167] width 33 height 18
click at [450, 164] on span "Prev" at bounding box center [451, 167] width 17 height 10
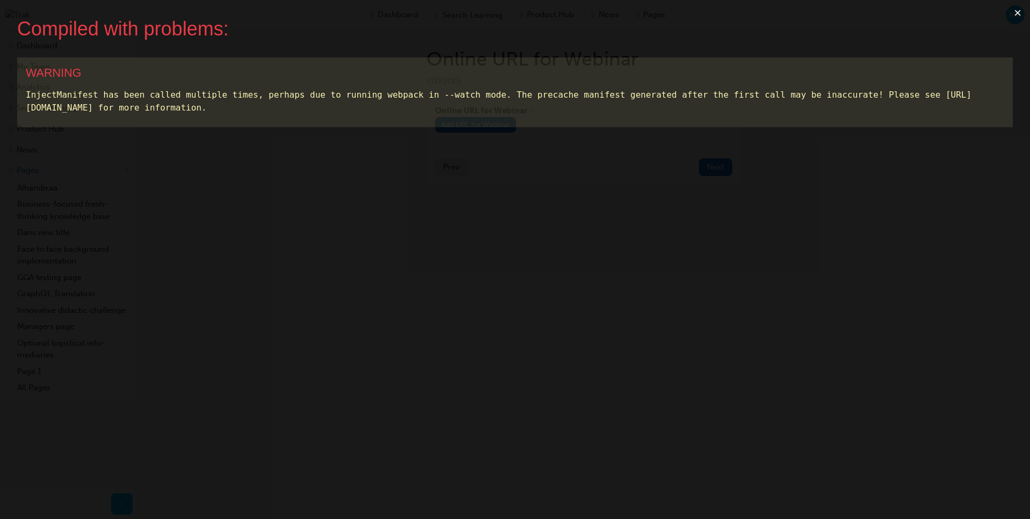
click at [1017, 13] on button "×" at bounding box center [1017, 13] width 25 height 26
click at [1018, 11] on button "×" at bounding box center [1017, 13] width 25 height 26
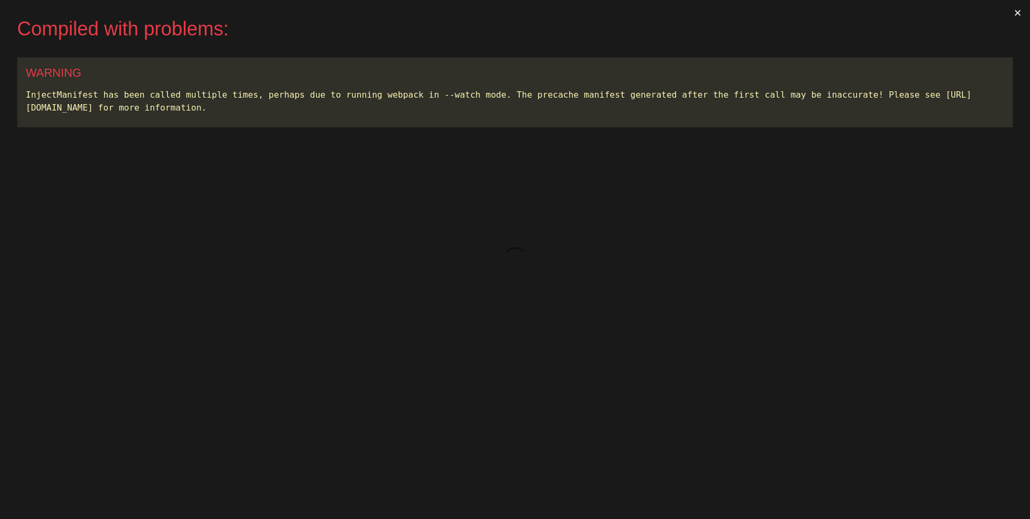
click at [1009, 17] on button "×" at bounding box center [1017, 13] width 25 height 26
click at [1015, 13] on button "×" at bounding box center [1017, 13] width 25 height 26
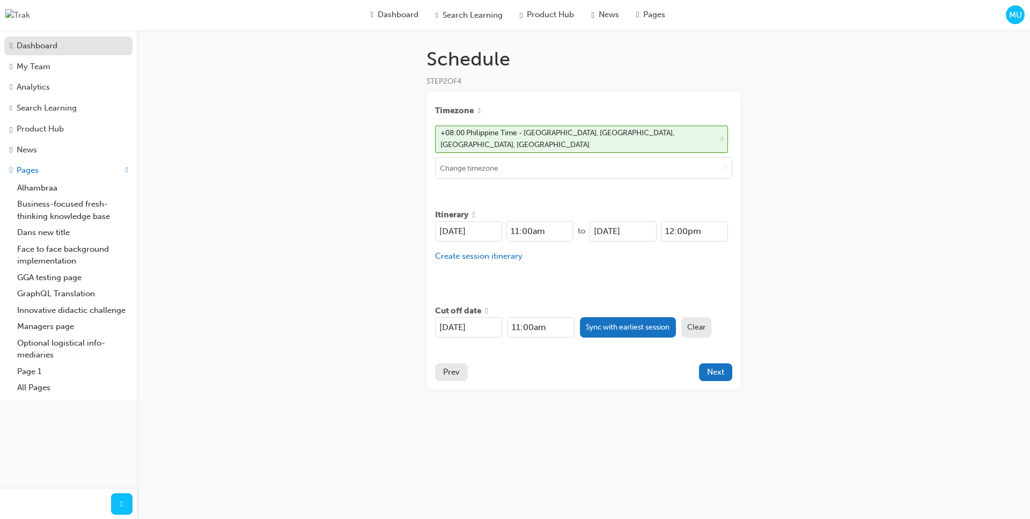
click at [50, 45] on div "Dashboard" at bounding box center [37, 46] width 41 height 12
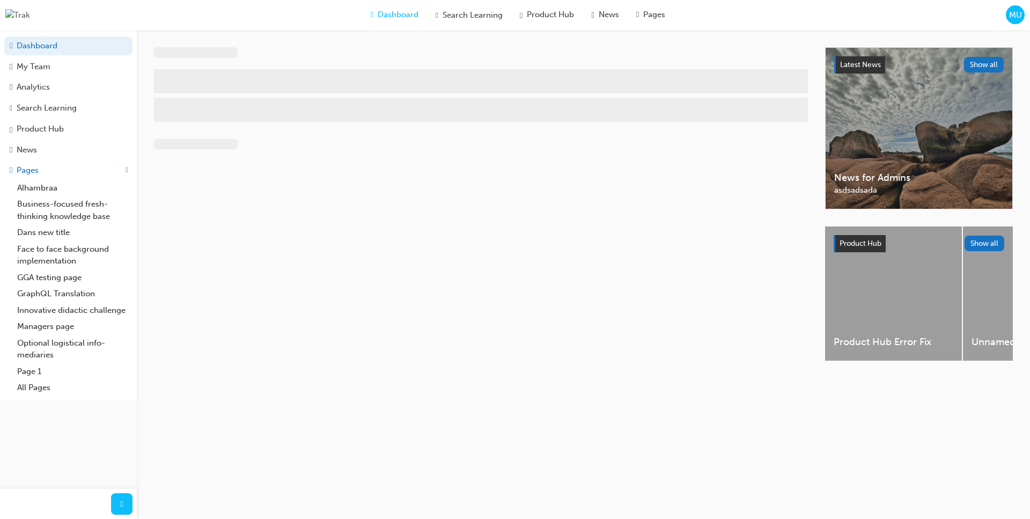
click at [1015, 18] on span "MU" at bounding box center [1015, 15] width 13 height 12
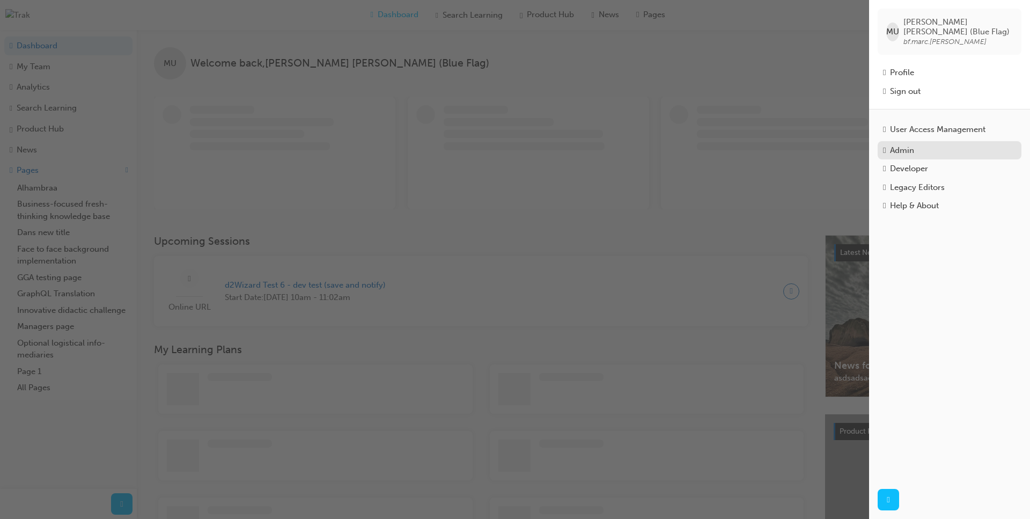
click at [914, 144] on div "Admin" at bounding box center [902, 150] width 24 height 12
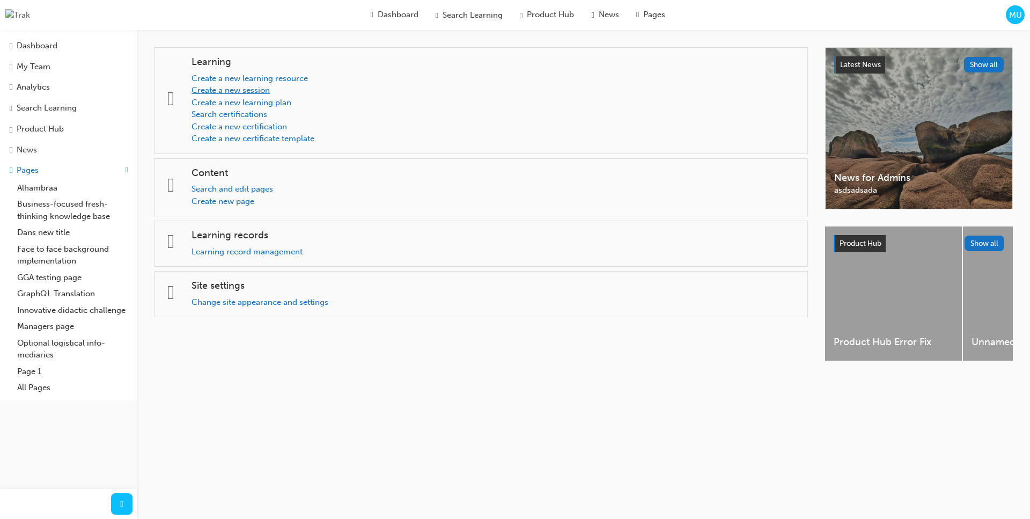
click at [261, 92] on link "Create a new session" at bounding box center [231, 90] width 78 height 10
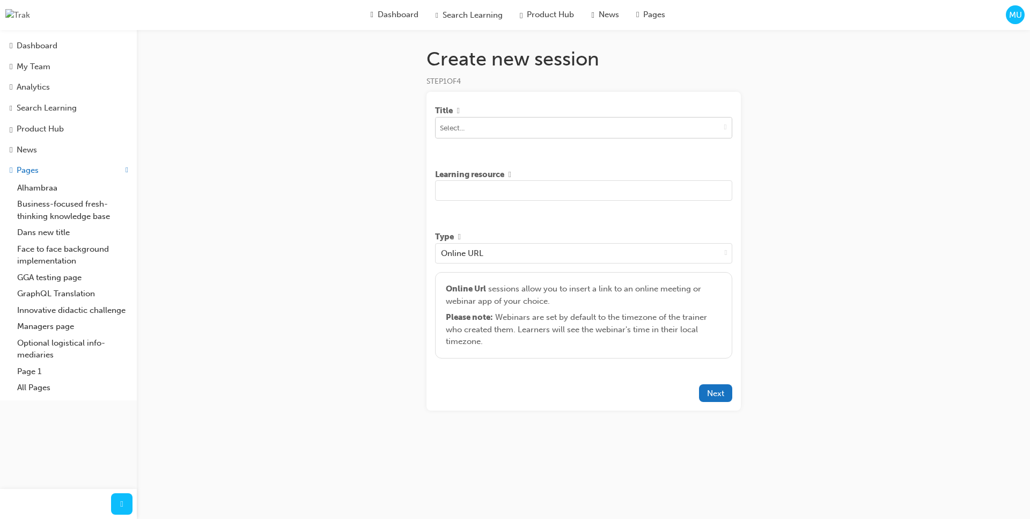
click at [724, 131] on span "down-icon" at bounding box center [725, 126] width 3 height 9
type input "asd"
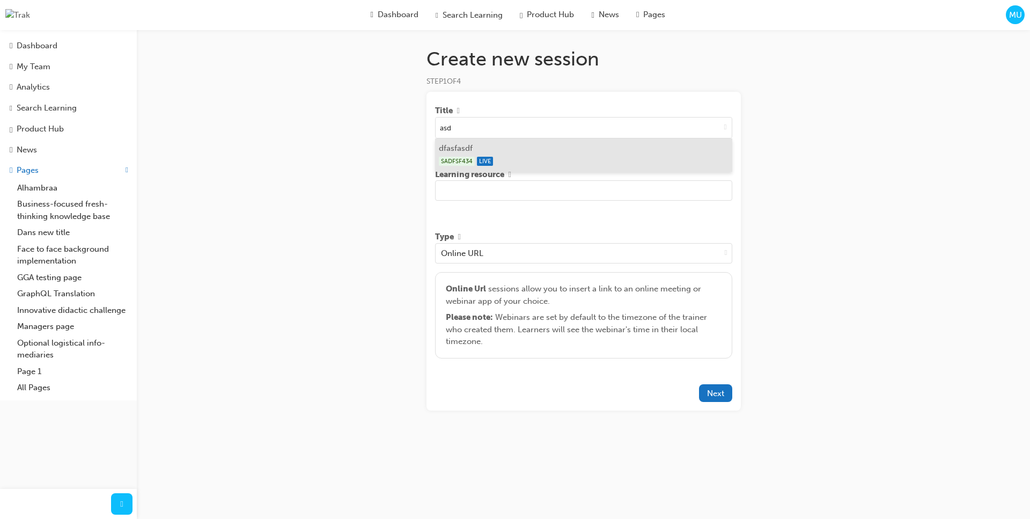
click at [592, 160] on div "SADFSF434 LIVE" at bounding box center [583, 161] width 289 height 13
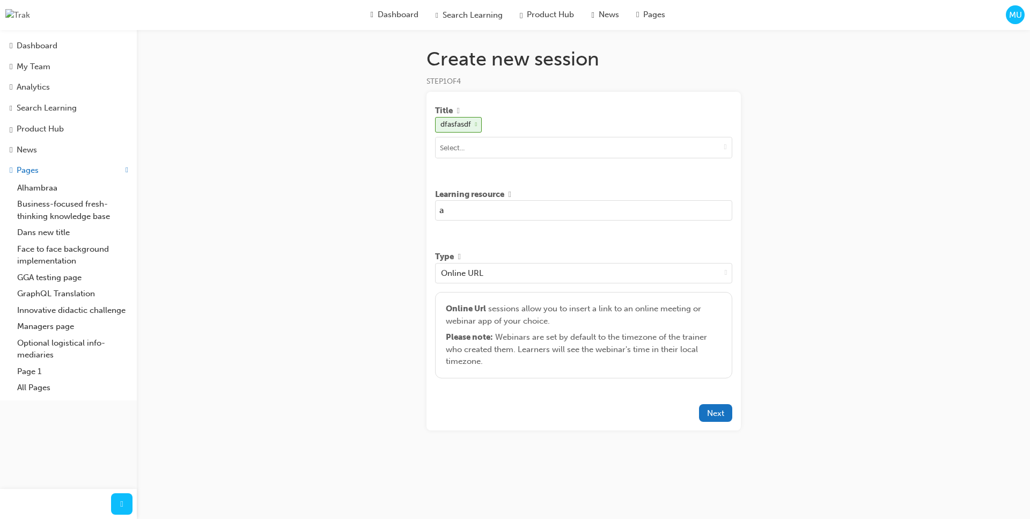
click at [540, 211] on input "a" at bounding box center [583, 210] width 297 height 20
type input "asd asd asd asd asd"
click at [543, 392] on div "Title dfasfasdf Learning resource asd asd asd asd asd Type Online URL Online Ur…" at bounding box center [584, 261] width 314 height 339
click at [708, 417] on span "Next" at bounding box center [715, 413] width 17 height 10
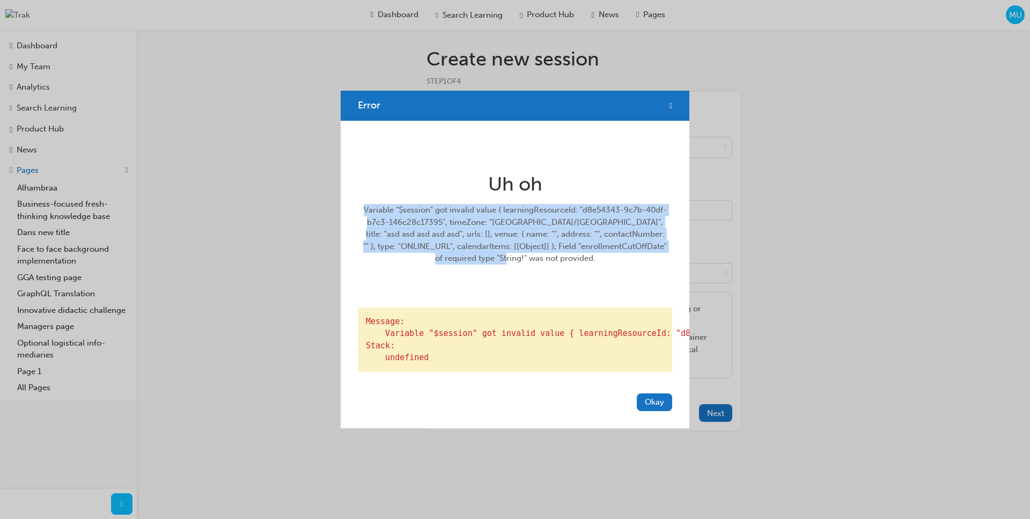
drag, startPoint x: 556, startPoint y: 245, endPoint x: 365, endPoint y: 194, distance: 197.0
click at [365, 204] on div "Variable "$session" got invalid value { learningResourceId: "d8e54343-9c7b-40df…" at bounding box center [515, 234] width 306 height 61
copy div "Variable "$session" got invalid value { learningResourceId: "d8e54343-9c7b-40df…"
drag, startPoint x: 650, startPoint y: 413, endPoint x: 715, endPoint y: 432, distance: 68.2
click at [650, 411] on button "Okay" at bounding box center [654, 402] width 35 height 18
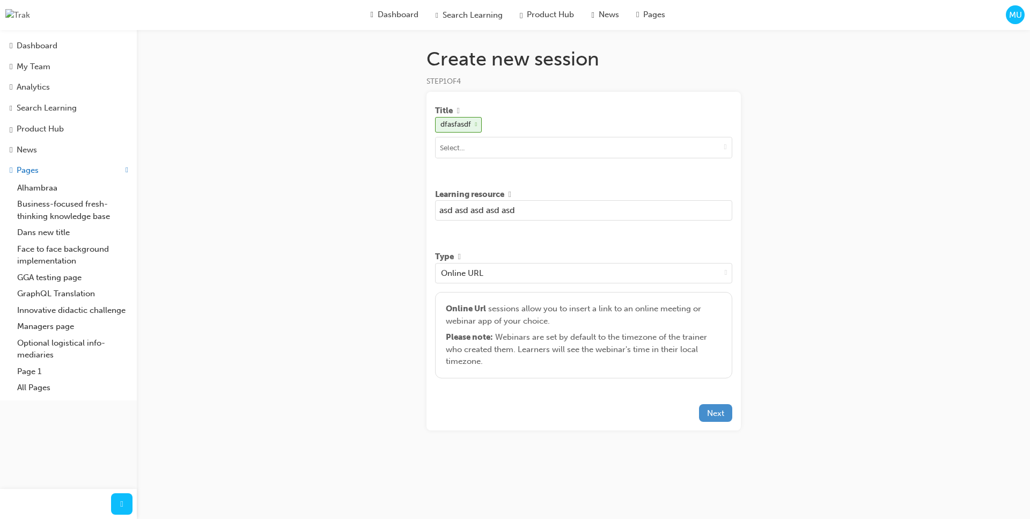
click at [721, 418] on span "Next" at bounding box center [715, 413] width 17 height 10
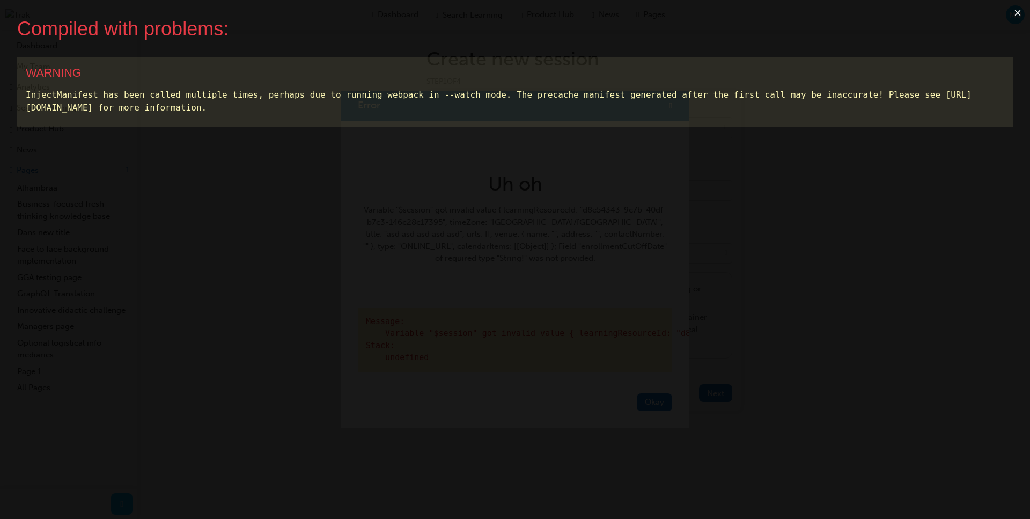
click at [1016, 14] on button "×" at bounding box center [1017, 13] width 25 height 26
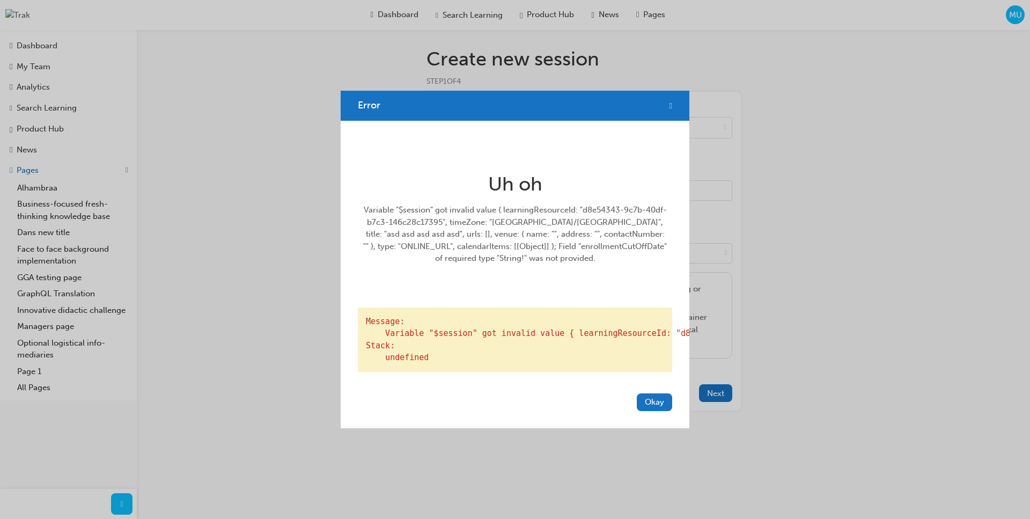
click at [670, 101] on span "cross-icon" at bounding box center [671, 106] width 3 height 10
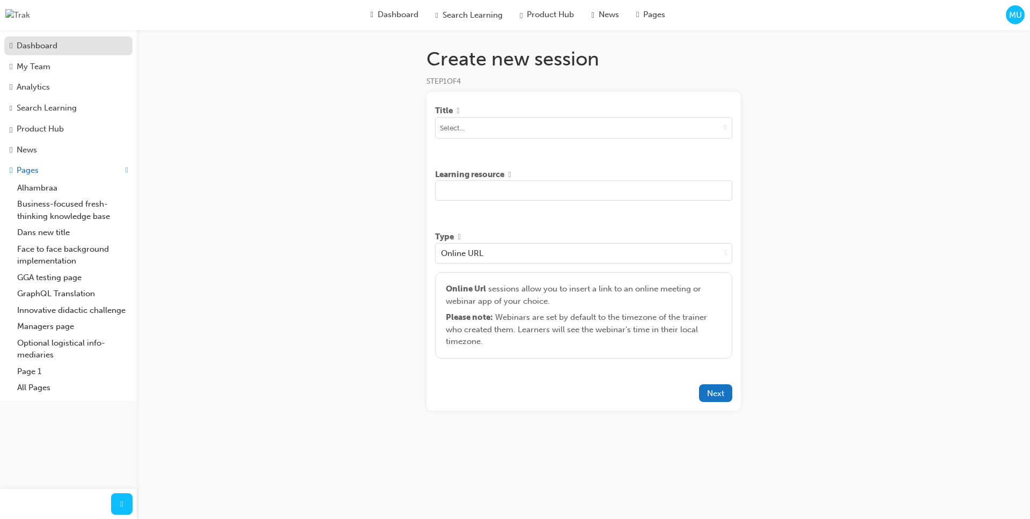
click at [31, 54] on link "Dashboard" at bounding box center [68, 45] width 128 height 19
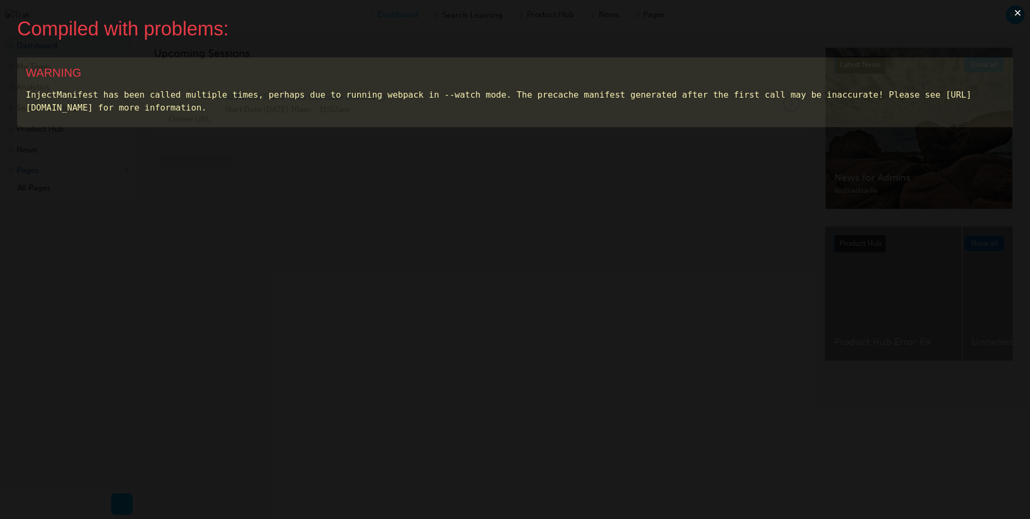
click at [1018, 16] on button "×" at bounding box center [1017, 13] width 25 height 26
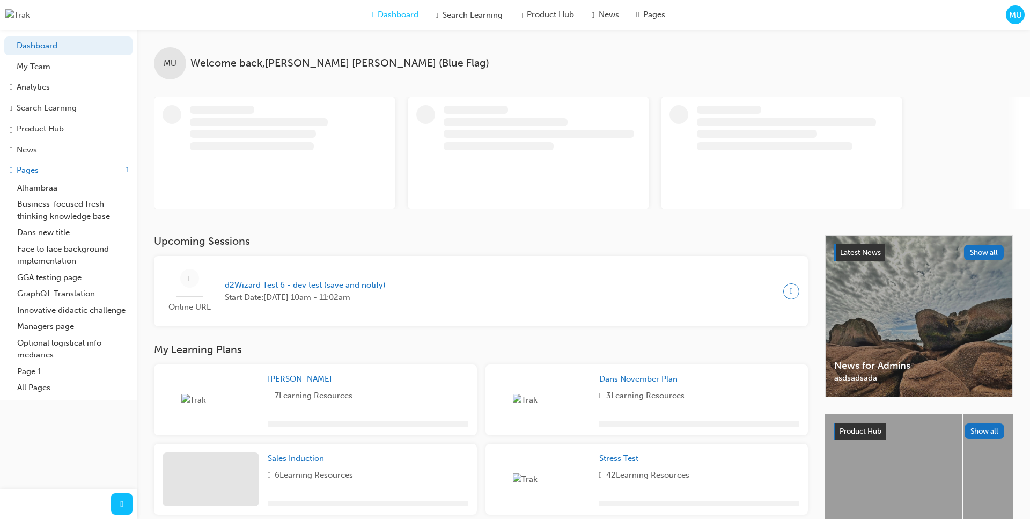
click at [1020, 19] on span "MU" at bounding box center [1015, 15] width 13 height 12
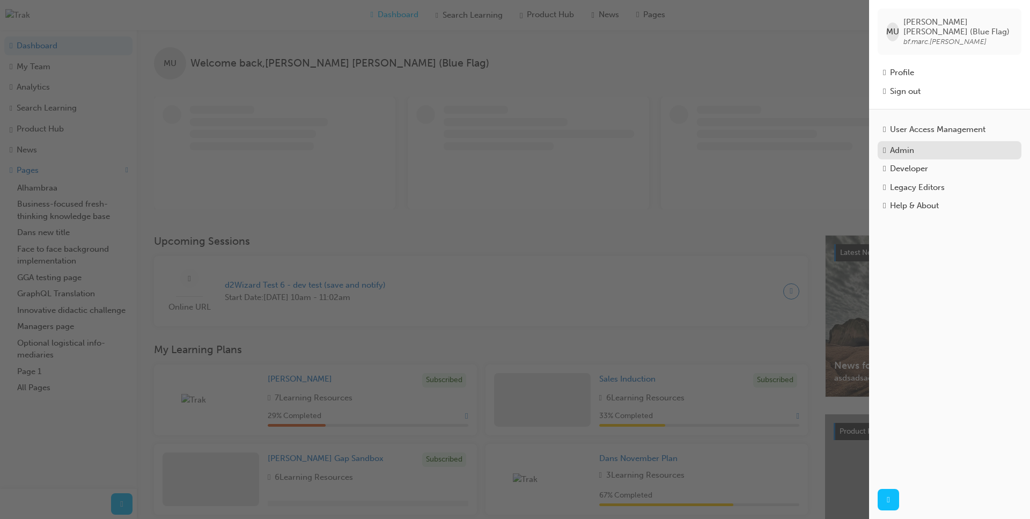
click at [914, 144] on div "Admin" at bounding box center [902, 150] width 24 height 12
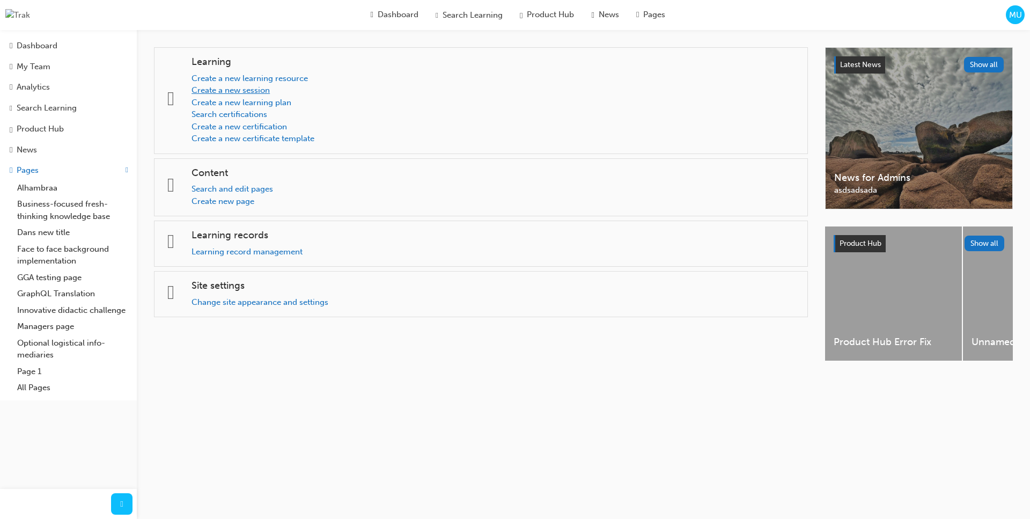
click at [261, 90] on link "Create a new session" at bounding box center [231, 90] width 78 height 10
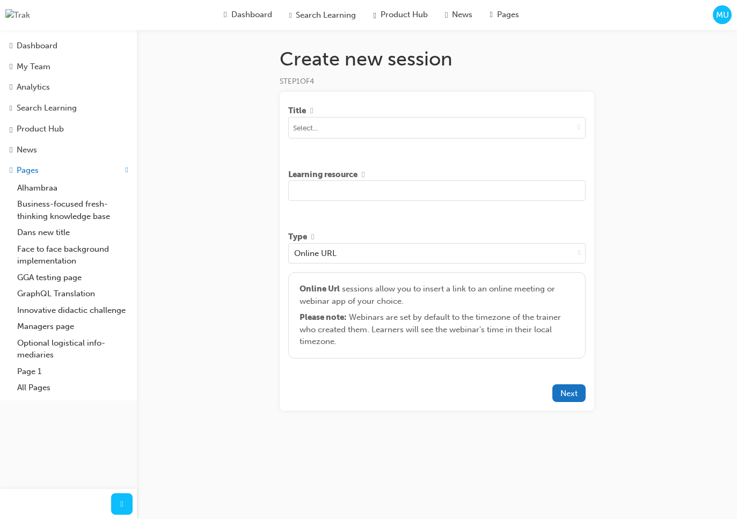
click at [650, 164] on div "Create new session STEP 1 OF 4 Title Learning resource Type Online URL Online U…" at bounding box center [368, 259] width 737 height 519
click at [572, 133] on button "toggle menu" at bounding box center [578, 127] width 12 height 20
type input "asd"
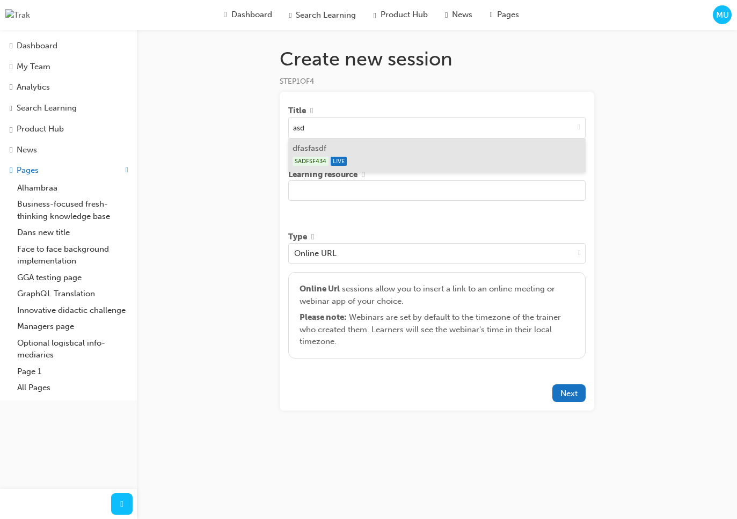
click at [392, 157] on div "SADFSF434 LIVE" at bounding box center [436, 161] width 289 height 13
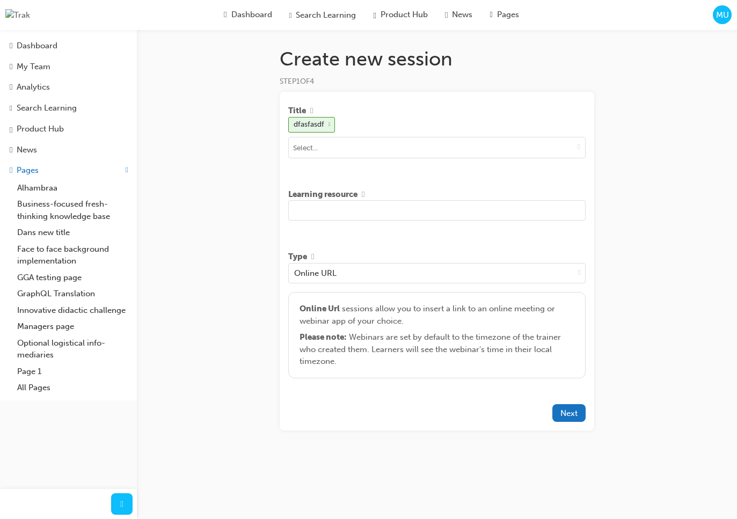
click at [373, 210] on input "text" at bounding box center [436, 210] width 297 height 20
type input "asd asd asd asd asd"
drag, startPoint x: 657, startPoint y: 278, endPoint x: 680, endPoint y: 253, distance: 34.2
click at [658, 277] on div "Create new session STEP 1 OF 4 Title dfasfasdf Learning resource asd asd asd as…" at bounding box center [368, 259] width 737 height 519
click at [525, 416] on div at bounding box center [420, 413] width 264 height 18
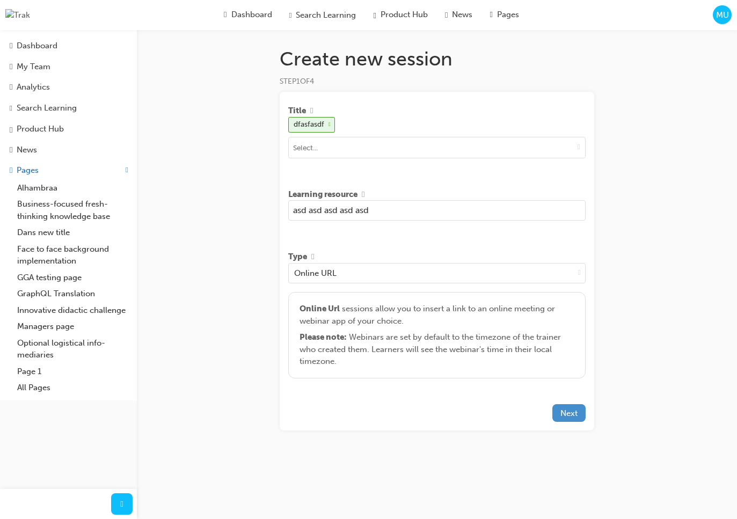
click at [576, 416] on span "Next" at bounding box center [568, 413] width 17 height 10
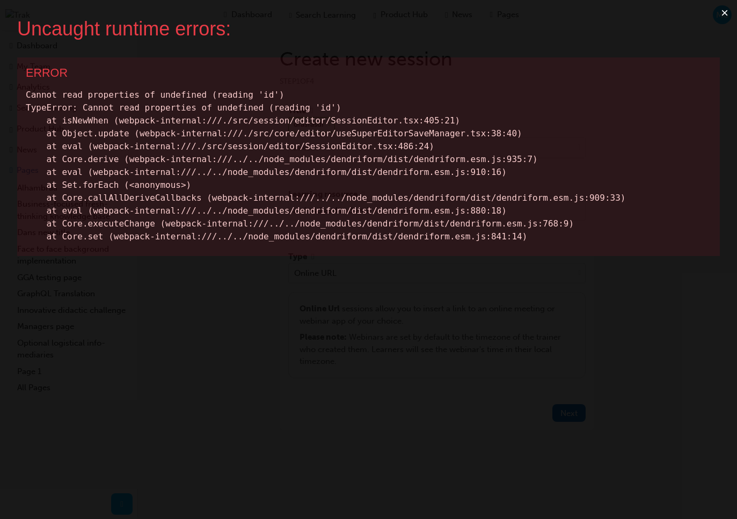
click at [722, 11] on button "×" at bounding box center [724, 13] width 25 height 26
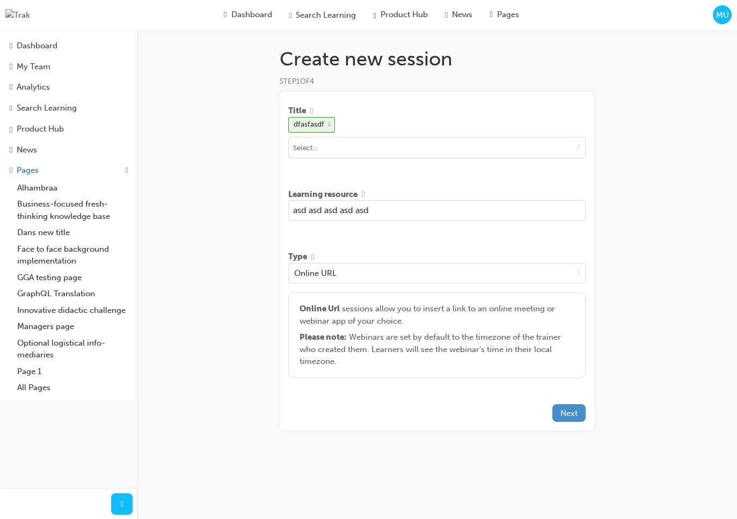
click at [562, 411] on span "Next" at bounding box center [568, 413] width 17 height 10
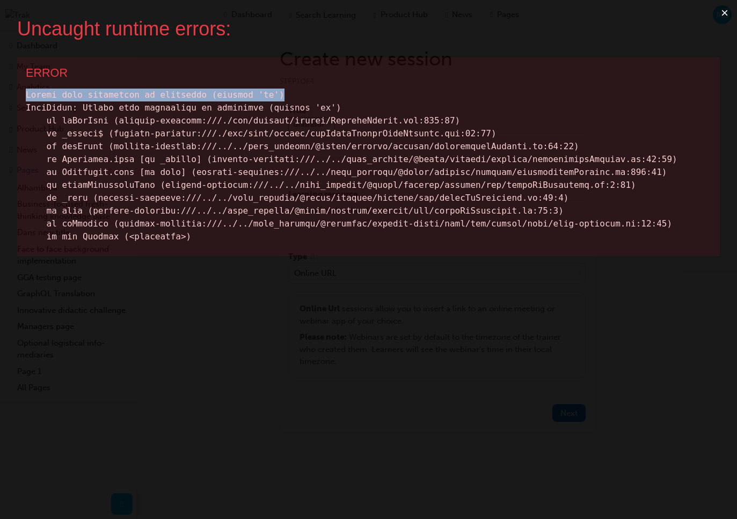
drag, startPoint x: 291, startPoint y: 94, endPoint x: 40, endPoint y: 97, distance: 251.1
click at [26, 96] on div at bounding box center [368, 166] width 685 height 155
copy div "Cannot read properties of undefined (reading 'id')"
click at [722, 12] on button "×" at bounding box center [724, 13] width 25 height 26
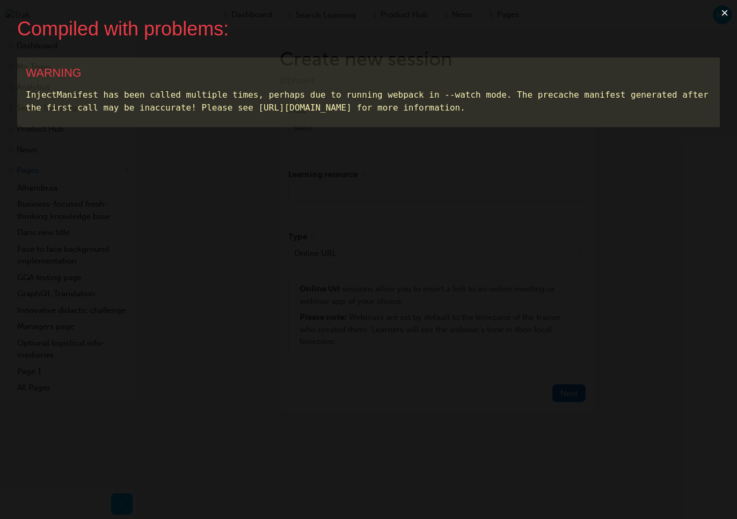
click at [721, 10] on button "×" at bounding box center [724, 13] width 25 height 26
click at [722, 11] on button "×" at bounding box center [724, 13] width 25 height 26
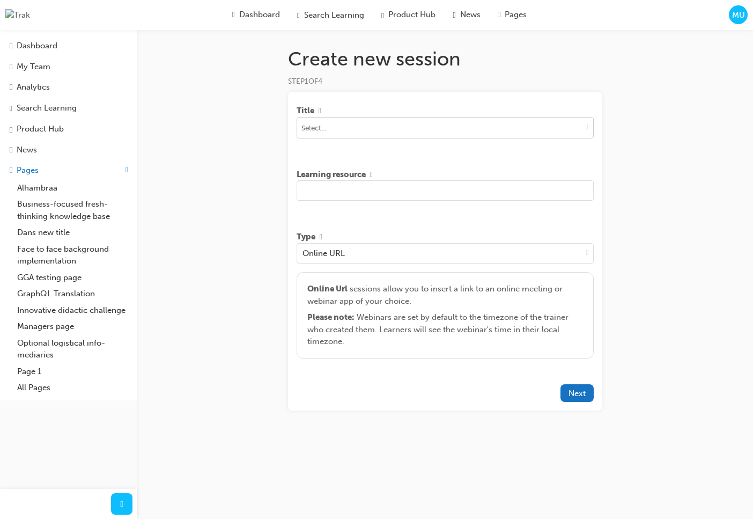
click at [589, 130] on button "toggle menu" at bounding box center [587, 127] width 12 height 20
type input "asd"
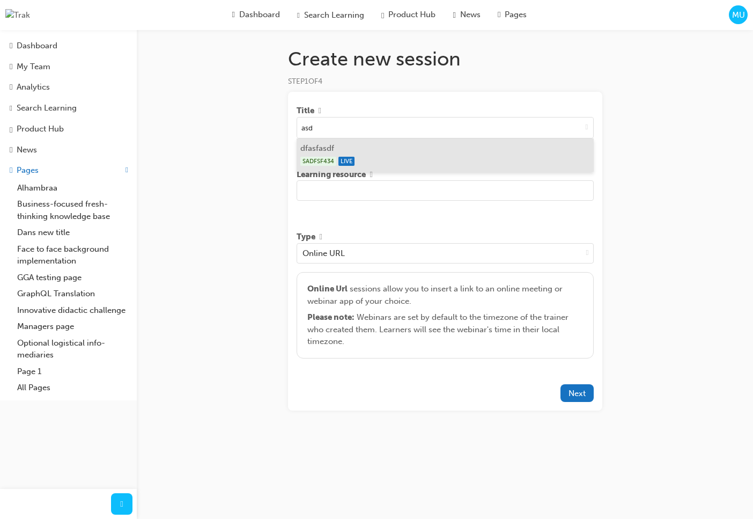
click at [451, 155] on div "SADFSF434 LIVE" at bounding box center [444, 161] width 289 height 13
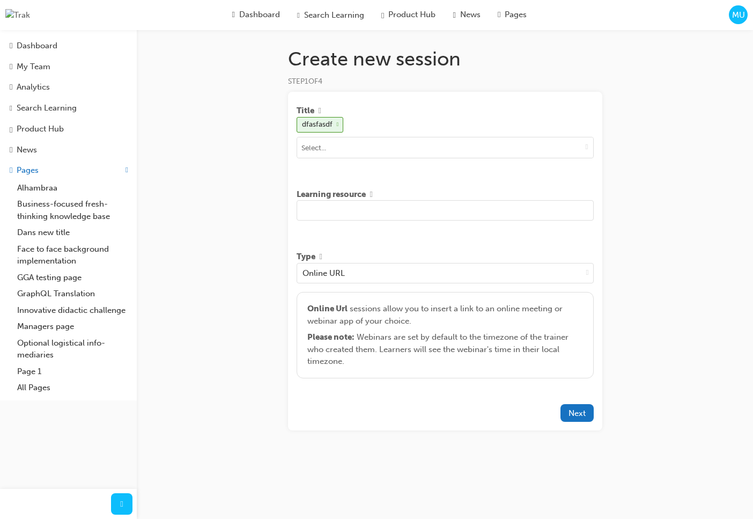
click at [399, 211] on input "text" at bounding box center [445, 210] width 297 height 20
type input "asd sad asd asd asd asd asd asd"
click at [631, 264] on div "Create new session STEP 1 OF 4 Title dfasfasdf Learning resource asd sad asd as…" at bounding box center [376, 259] width 753 height 519
click at [569, 416] on span "Next" at bounding box center [577, 413] width 17 height 10
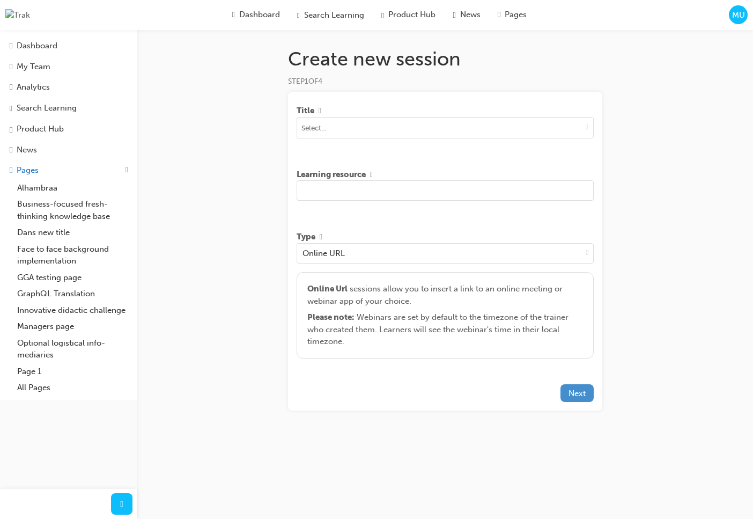
click at [578, 398] on span "Next" at bounding box center [577, 393] width 17 height 10
click at [736, 18] on icon "close" at bounding box center [735, 18] width 8 height 9
click at [586, 128] on span "down-icon" at bounding box center [587, 126] width 3 height 9
click at [506, 149] on li "No results, type at least 1 character of title or code" at bounding box center [445, 148] width 297 height 20
click at [483, 130] on input at bounding box center [445, 127] width 296 height 20
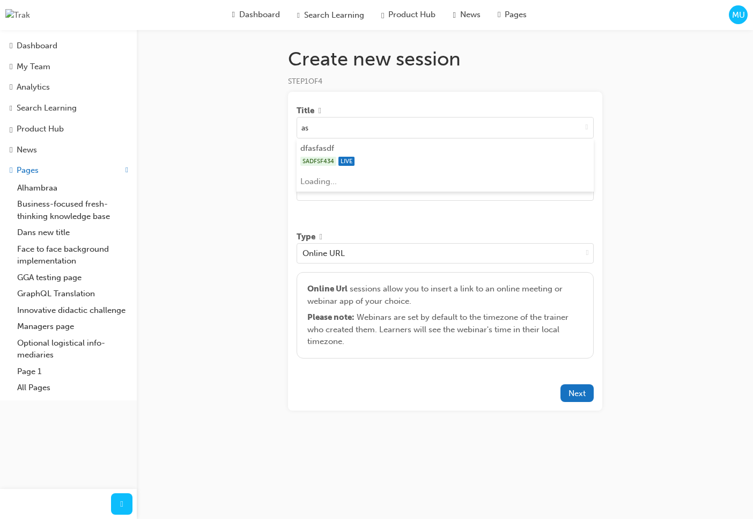
type input "a"
type input "asd"
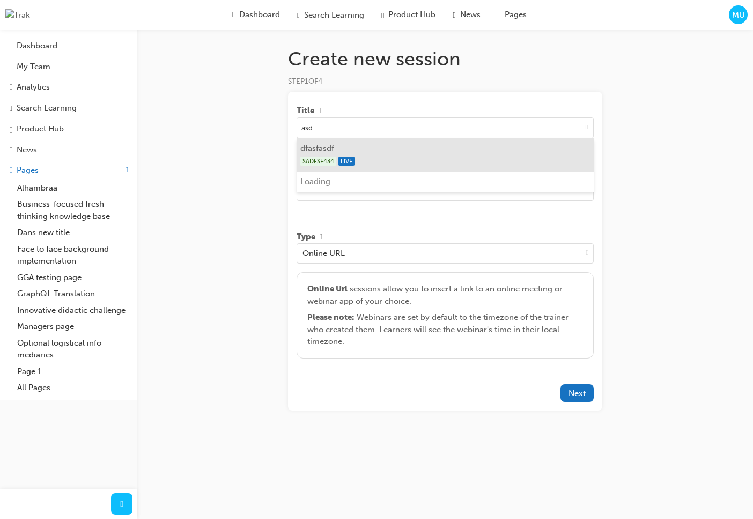
click at [442, 163] on div "SADFSF434 LIVE" at bounding box center [444, 161] width 289 height 13
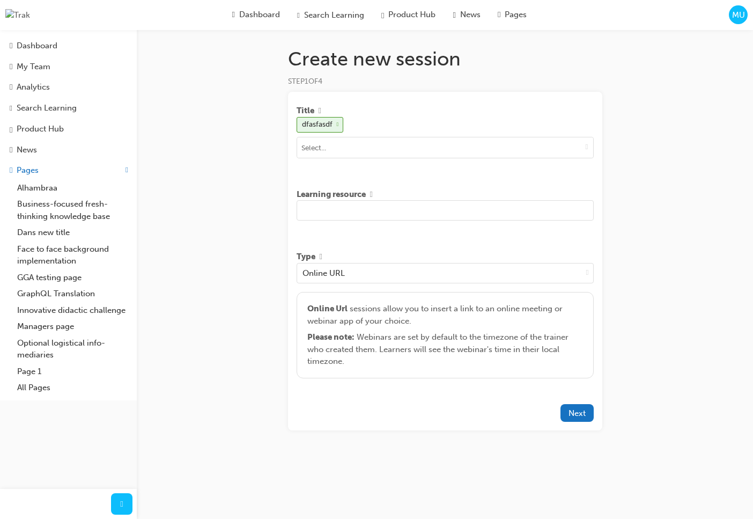
click at [422, 207] on input "text" at bounding box center [445, 210] width 297 height 20
type input "asd asd asd as"
click at [583, 418] on span "Next" at bounding box center [577, 413] width 17 height 10
click at [583, 415] on span "Next" at bounding box center [577, 413] width 17 height 10
click at [583, 418] on span "Next" at bounding box center [577, 413] width 17 height 10
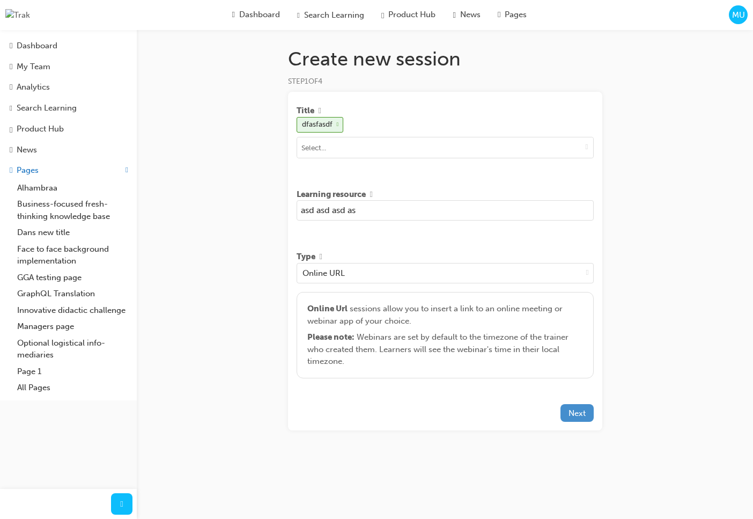
click at [583, 418] on span "Next" at bounding box center [577, 413] width 17 height 10
drag, startPoint x: 341, startPoint y: 124, endPoint x: 343, endPoint y: 153, distance: 29.1
click at [339, 126] on span "cross-icon" at bounding box center [338, 124] width 2 height 5
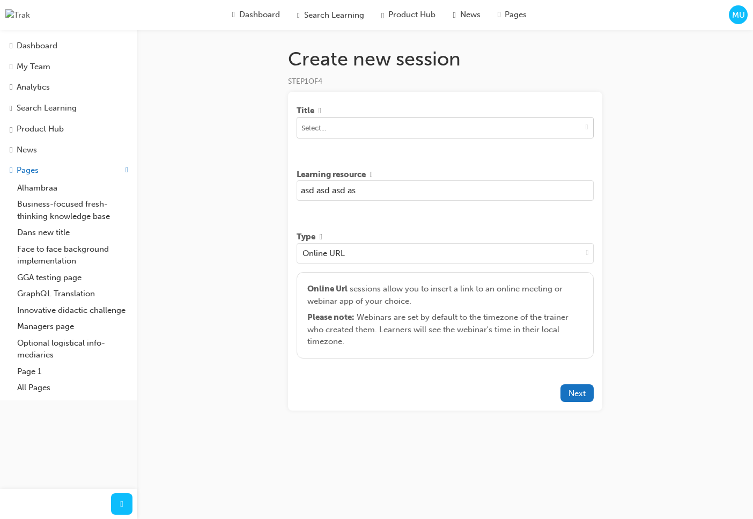
click at [343, 129] on input at bounding box center [445, 127] width 296 height 20
type input "asd"
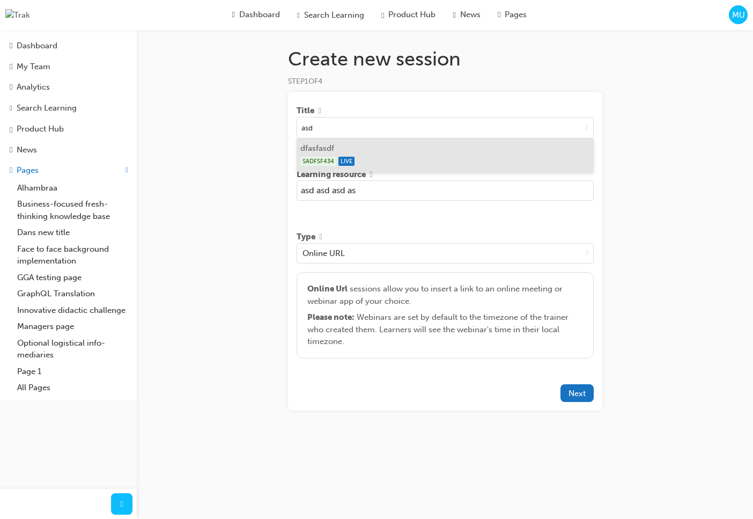
drag, startPoint x: 346, startPoint y: 156, endPoint x: 412, endPoint y: 208, distance: 84.0
click at [347, 156] on div "SADFSF434 LIVE" at bounding box center [444, 161] width 289 height 13
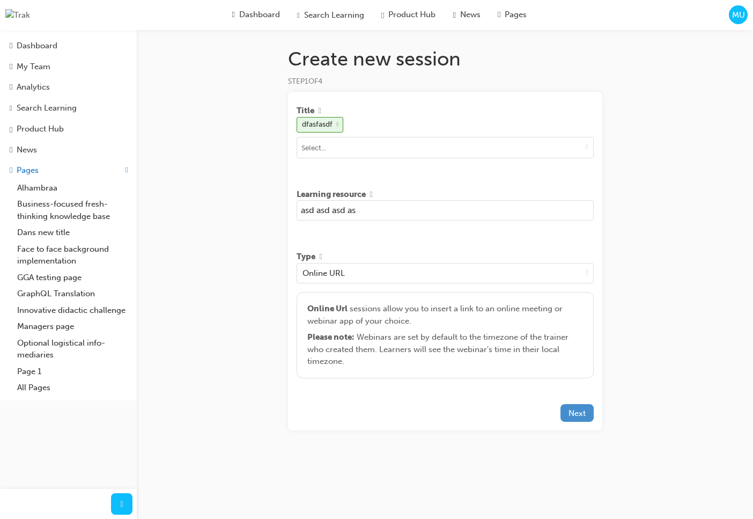
click at [576, 417] on span "Next" at bounding box center [577, 413] width 17 height 10
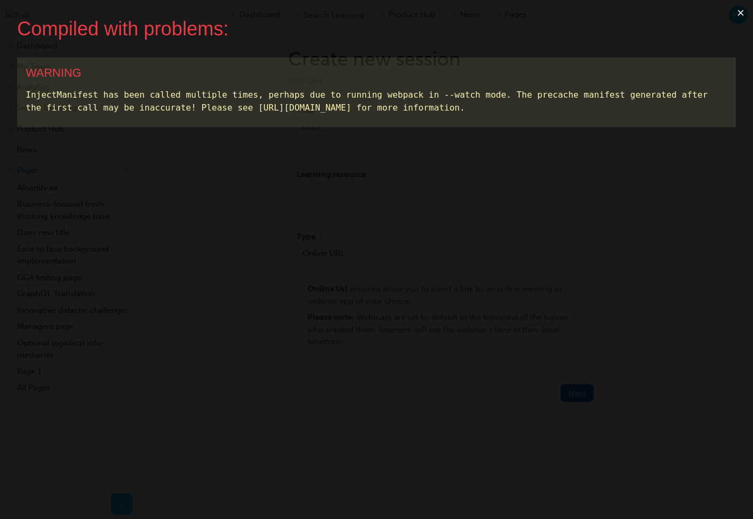
click at [577, 43] on div "Compiled with problems: × WARNING InjectManifest has been called multiple times…" at bounding box center [376, 259] width 753 height 519
click at [740, 16] on button "×" at bounding box center [741, 13] width 25 height 26
click at [741, 15] on button "×" at bounding box center [741, 13] width 25 height 26
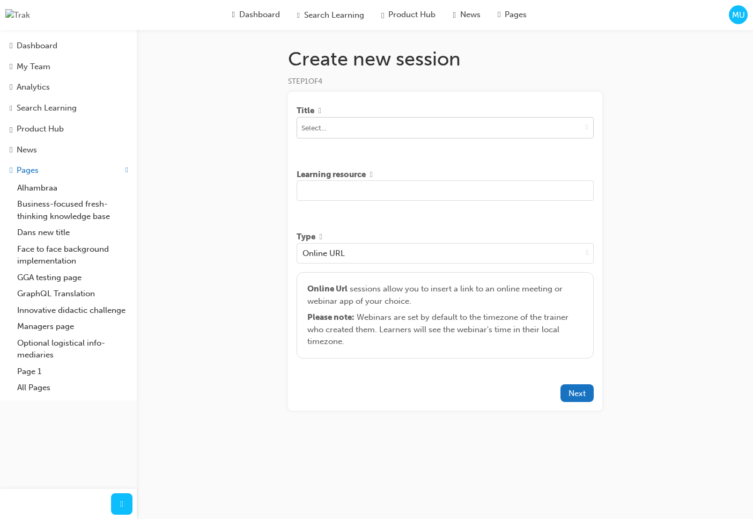
click at [588, 130] on span "down-icon" at bounding box center [587, 126] width 3 height 9
type input "asd"
click at [458, 155] on div "SADFSF434 LIVE" at bounding box center [444, 161] width 289 height 13
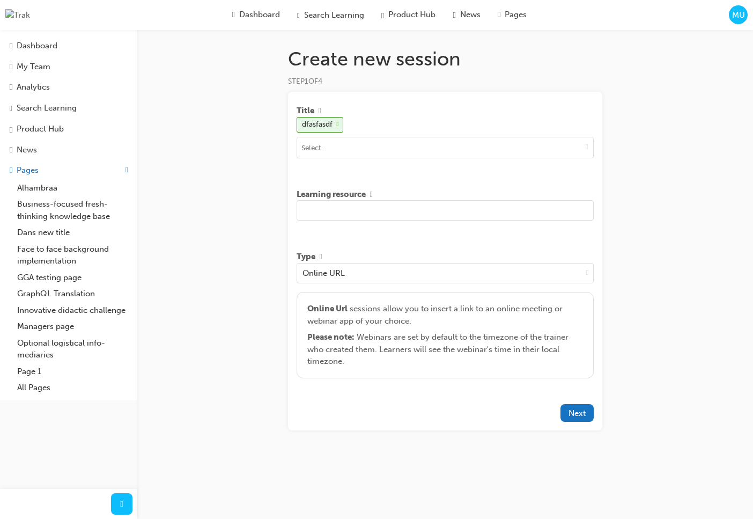
click at [440, 214] on input "text" at bounding box center [445, 210] width 297 height 20
type input "asd asd asd asd asd asd asd"
click at [684, 355] on div "Create new session STEP 1 OF 4 Title dfasfasdf Learning resource asd asd asd as…" at bounding box center [376, 259] width 753 height 519
click at [583, 415] on span "Next" at bounding box center [577, 413] width 17 height 10
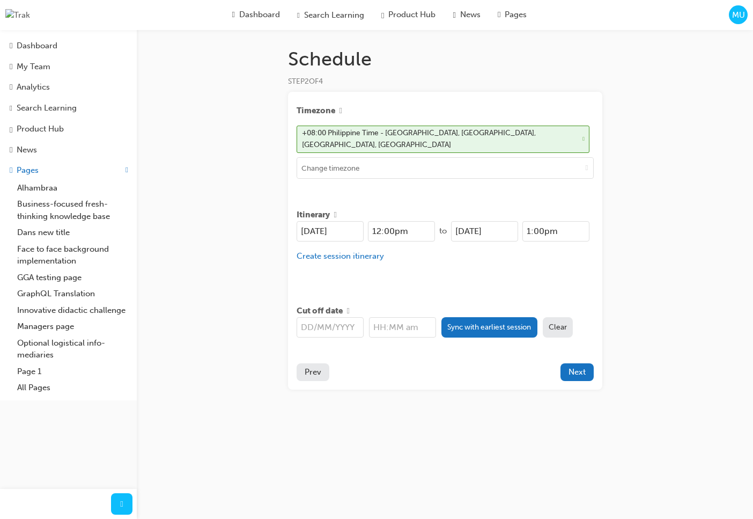
click at [315, 367] on span "Prev" at bounding box center [313, 372] width 17 height 10
click at [482, 325] on button "Sync with earliest session" at bounding box center [490, 327] width 96 height 20
type input "[DATE]"
type input "12:00pm"
click at [578, 367] on span "Next" at bounding box center [577, 372] width 17 height 10
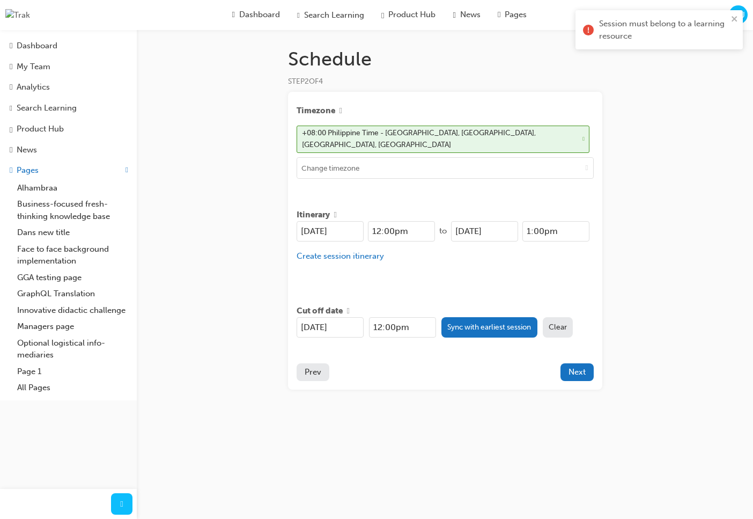
click at [315, 367] on span "Prev" at bounding box center [313, 372] width 17 height 10
click at [319, 367] on span "Prev" at bounding box center [313, 372] width 17 height 10
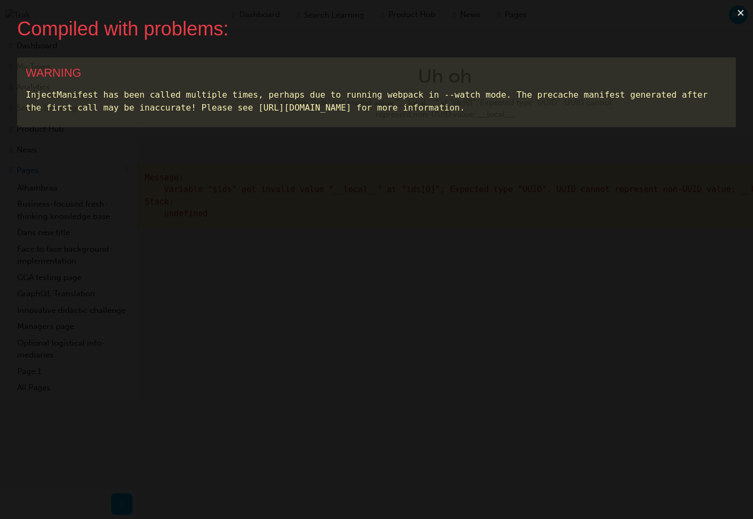
click at [739, 13] on button "×" at bounding box center [741, 13] width 25 height 26
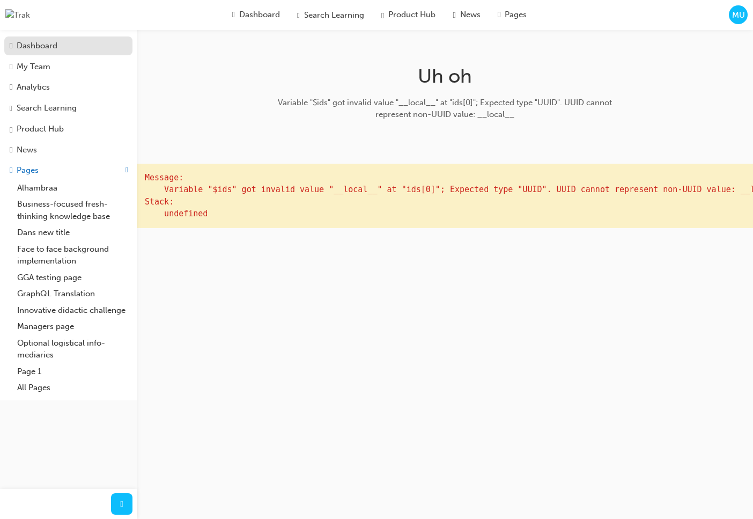
click at [57, 51] on div "Dashboard" at bounding box center [37, 46] width 41 height 12
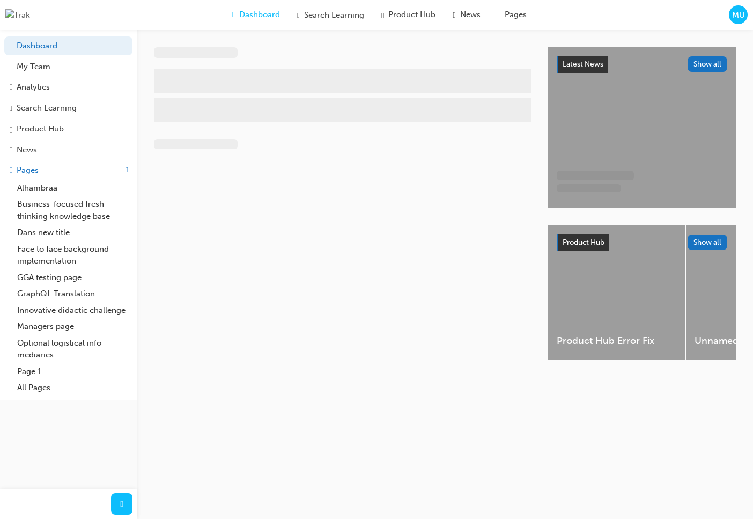
click at [732, 20] on span "MU" at bounding box center [738, 15] width 13 height 12
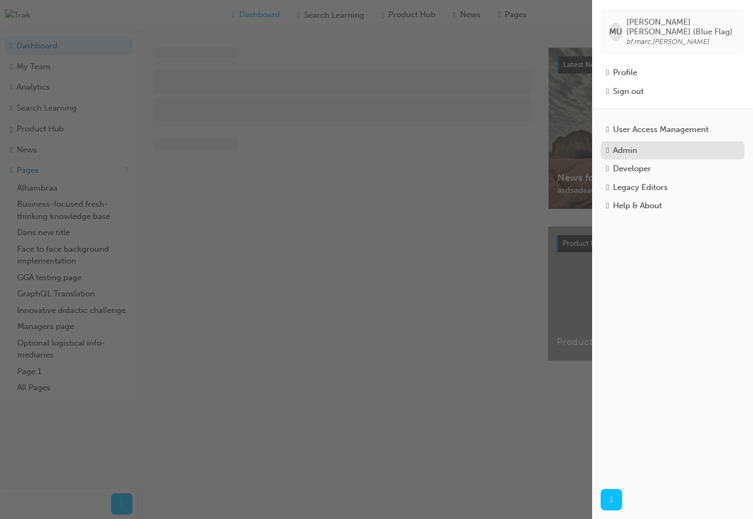
click at [643, 145] on div "Admin" at bounding box center [672, 150] width 133 height 12
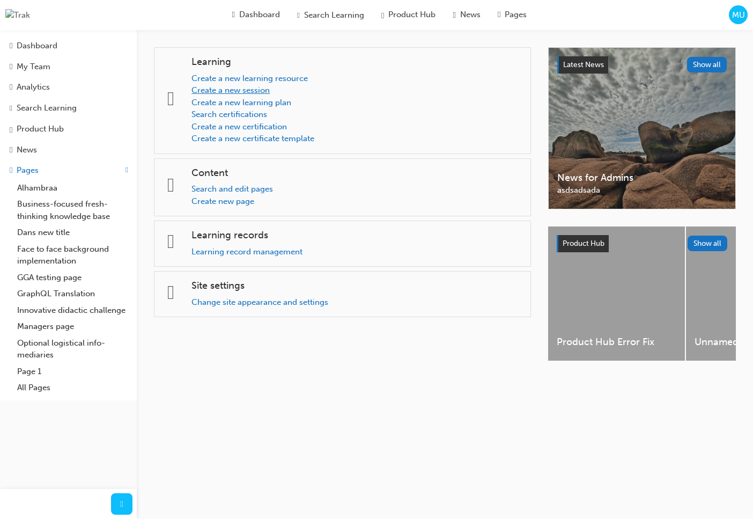
click at [252, 89] on link "Create a new session" at bounding box center [231, 90] width 78 height 10
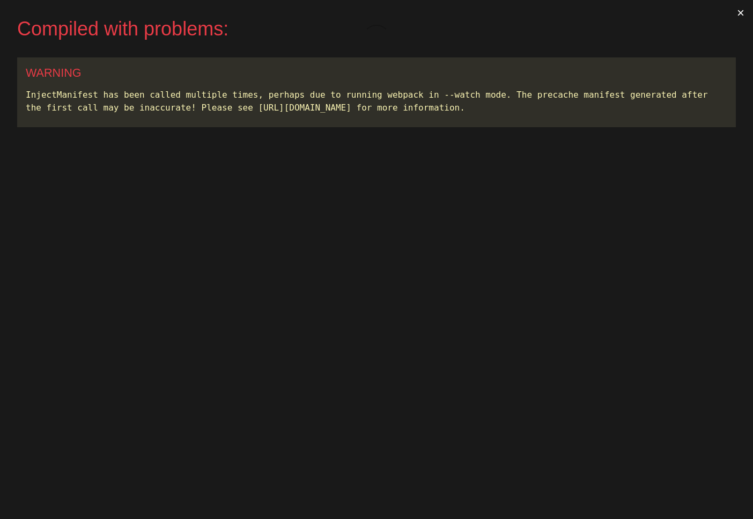
click at [736, 17] on button "×" at bounding box center [741, 13] width 25 height 26
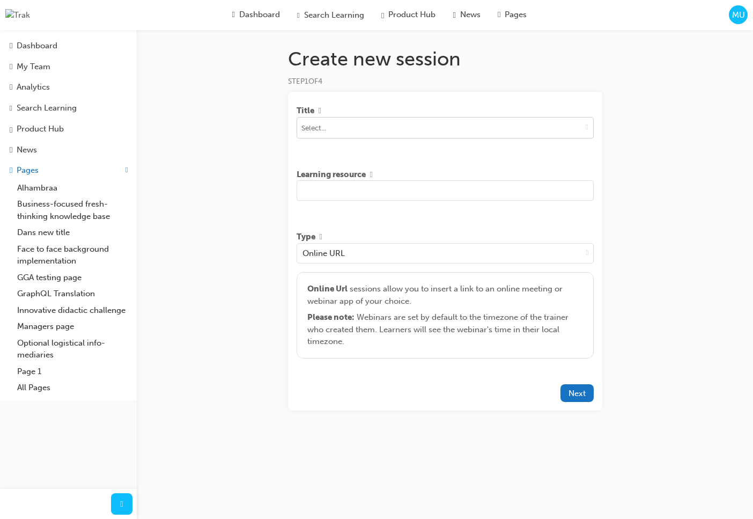
click at [581, 128] on button "toggle menu" at bounding box center [587, 127] width 12 height 20
type input "asd"
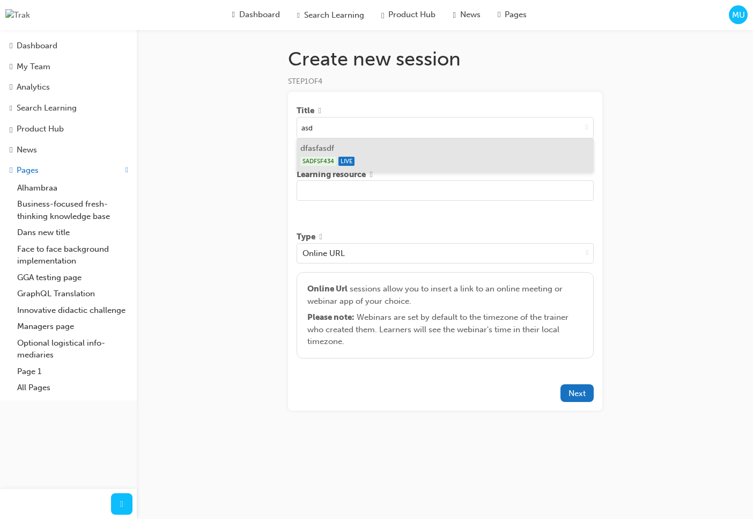
click at [494, 160] on div "SADFSF434 LIVE" at bounding box center [444, 161] width 289 height 13
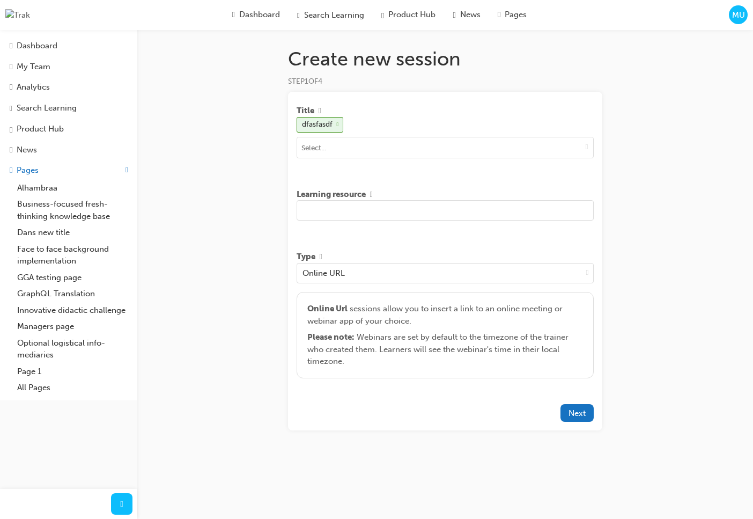
click at [421, 218] on input "text" at bounding box center [445, 210] width 297 height 20
type input "asd sad dfg dfg dfg df wer we we we"
click at [572, 414] on span "Next" at bounding box center [577, 413] width 17 height 10
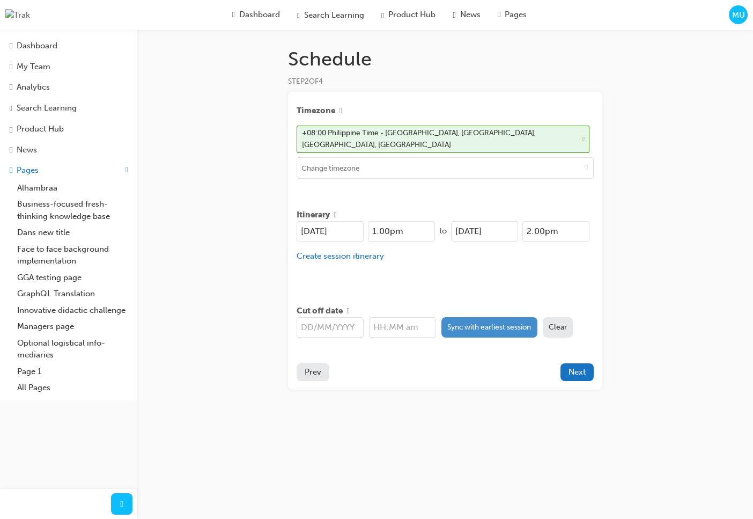
drag, startPoint x: 448, startPoint y: 309, endPoint x: 474, endPoint y: 337, distance: 38.4
click at [449, 317] on button "Sync with earliest session" at bounding box center [490, 327] width 96 height 20
type input "[DATE]"
type input "1:00pm"
click at [465, 351] on div "Timezone +08:00 Philippine Time - [GEOGRAPHIC_DATA], [GEOGRAPHIC_DATA], [GEOGRA…" at bounding box center [445, 241] width 314 height 298
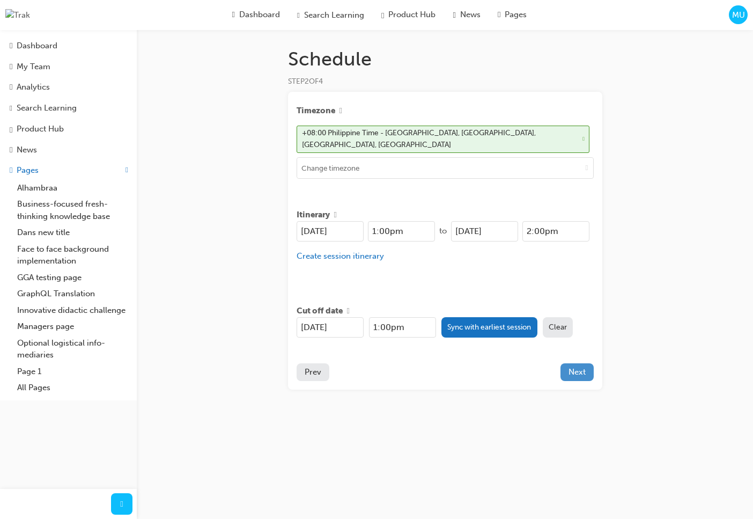
click at [569, 367] on span "Next" at bounding box center [577, 372] width 17 height 10
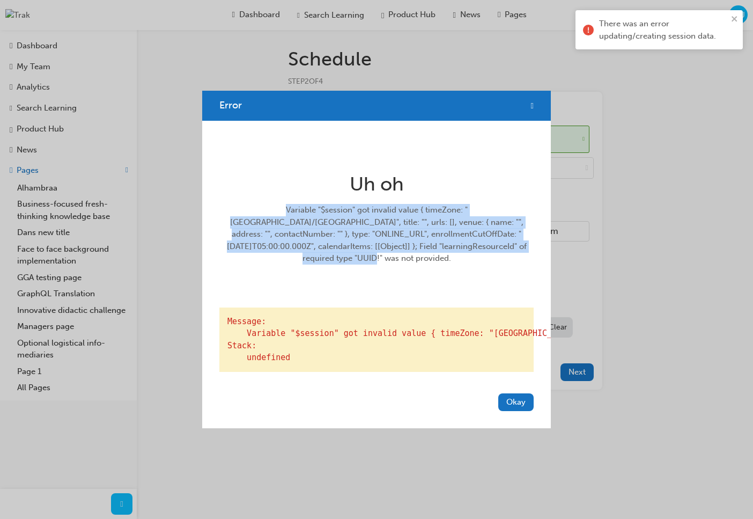
drag, startPoint x: 508, startPoint y: 238, endPoint x: 234, endPoint y: 202, distance: 276.0
click at [234, 204] on div "Variable "$session" got invalid value { timeZone: "[GEOGRAPHIC_DATA]/[GEOGRAPHI…" at bounding box center [377, 234] width 306 height 61
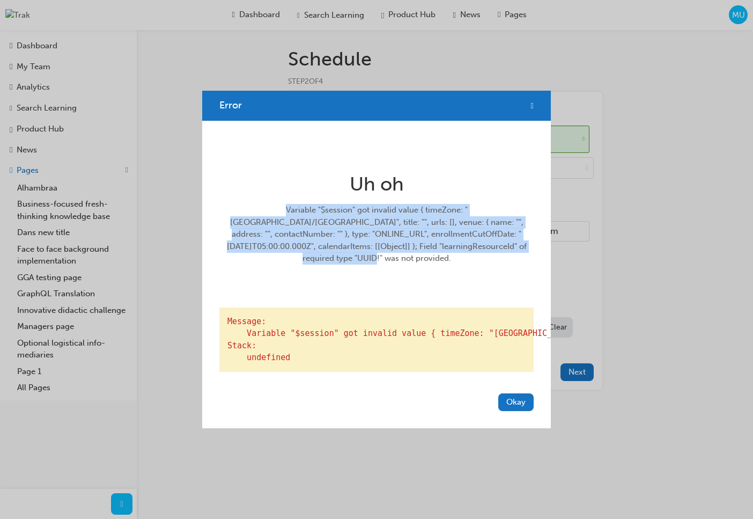
copy div "Variable "$session" got invalid value { timeZone: "[GEOGRAPHIC_DATA]/[GEOGRAPHI…"
